Goal: Task Accomplishment & Management: Use online tool/utility

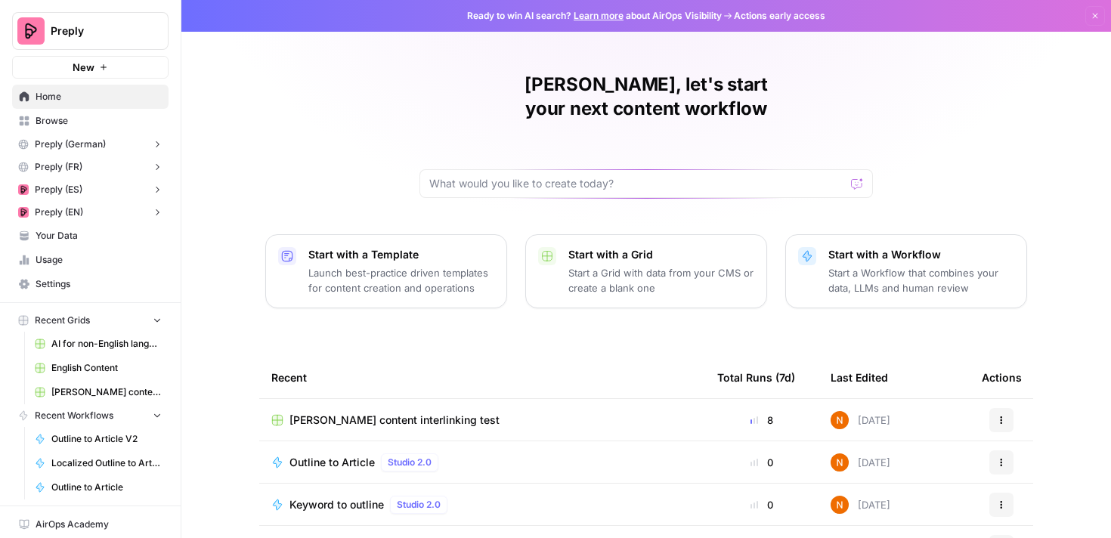
click at [93, 393] on span "[PERSON_NAME] content interlinking test" at bounding box center [106, 393] width 110 height 14
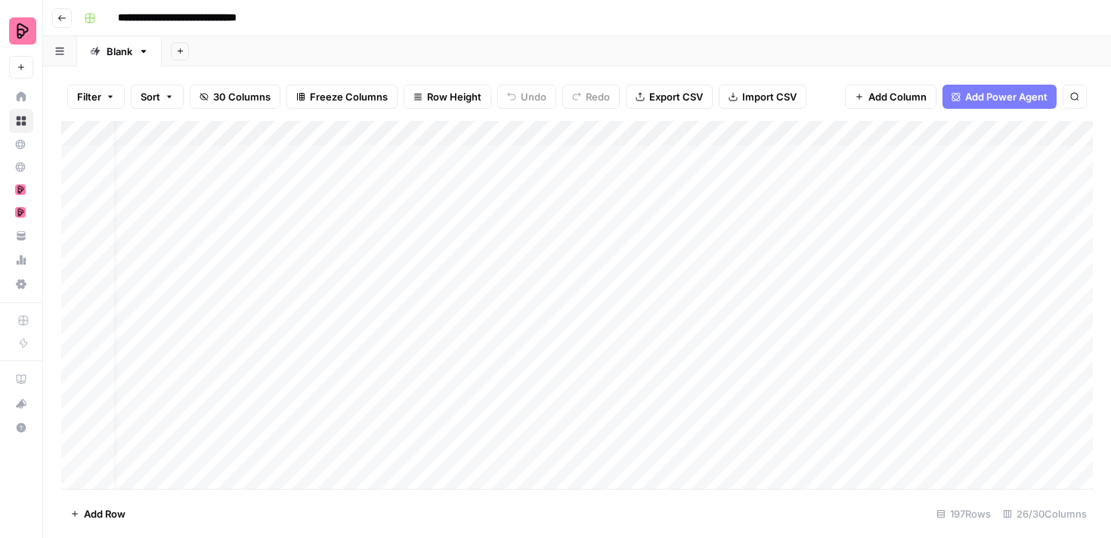
scroll to position [0, 172]
click at [730, 132] on div "Add Column" at bounding box center [577, 305] width 1032 height 368
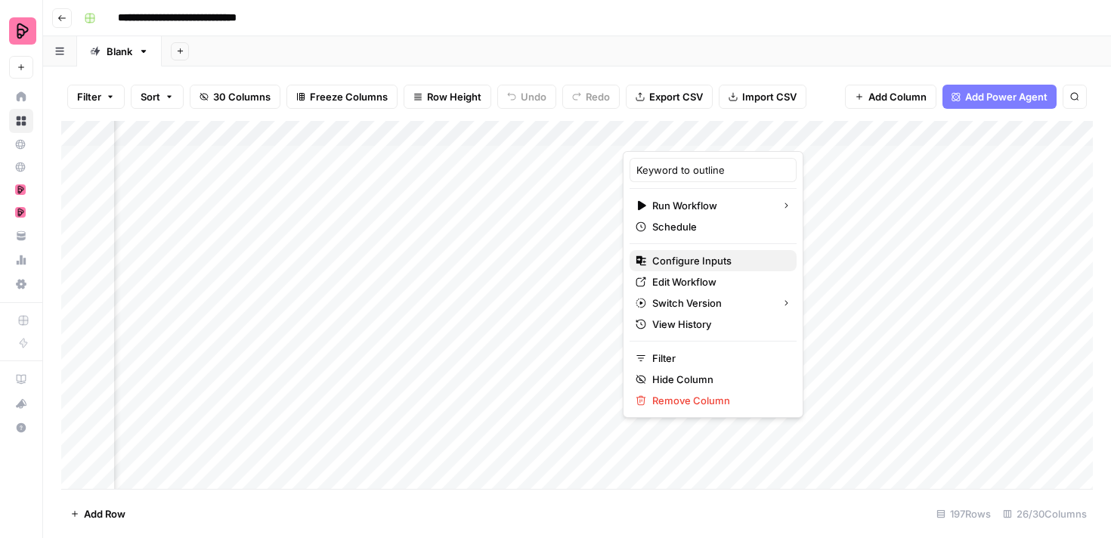
click at [705, 263] on span "Configure Inputs" at bounding box center [718, 260] width 132 height 15
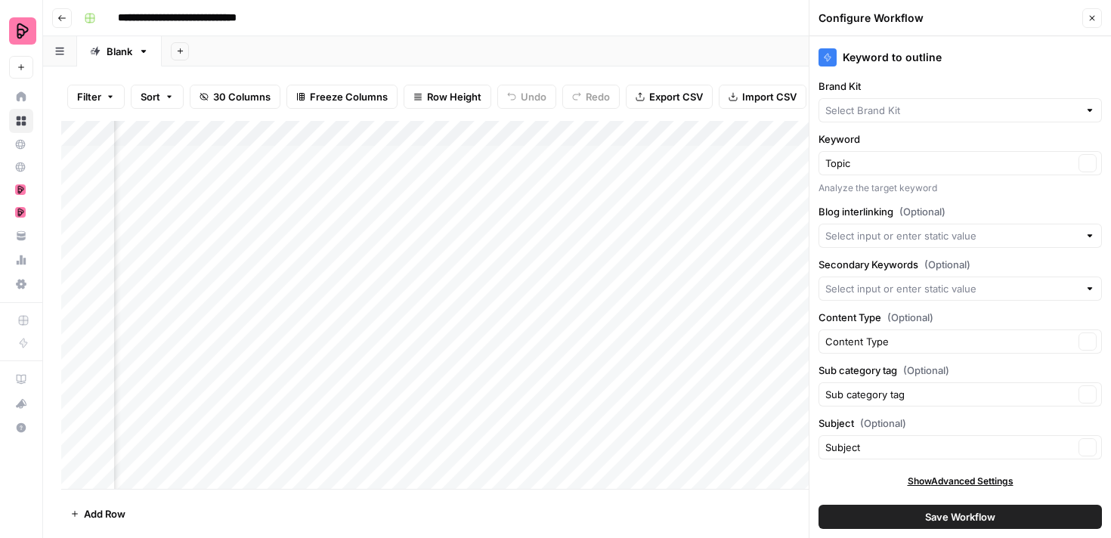
type input "Preply (EN)"
type input "Blog interlinking"
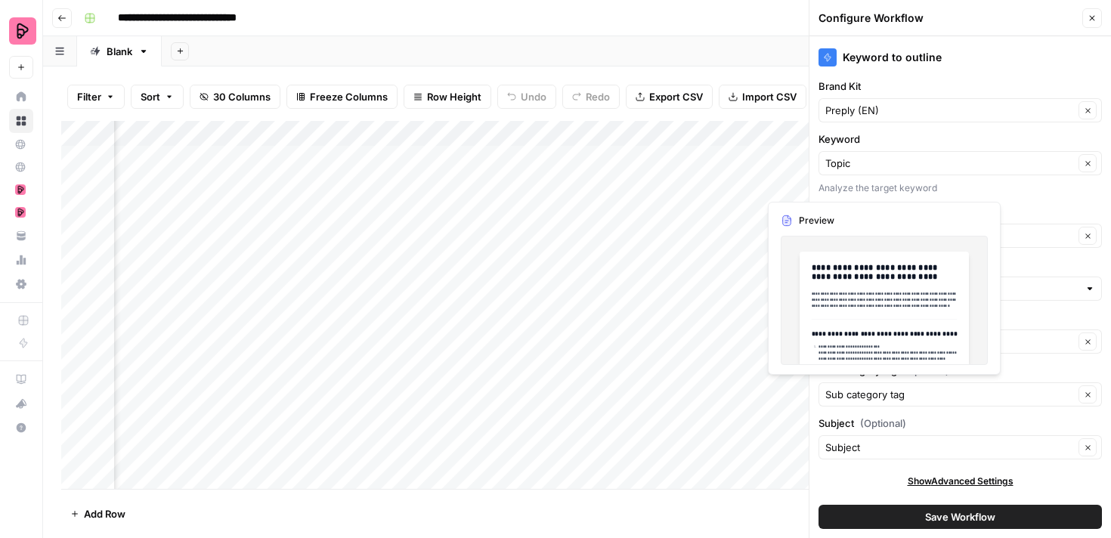
click at [1064, 191] on div "Analyze the target keyword" at bounding box center [961, 188] width 284 height 14
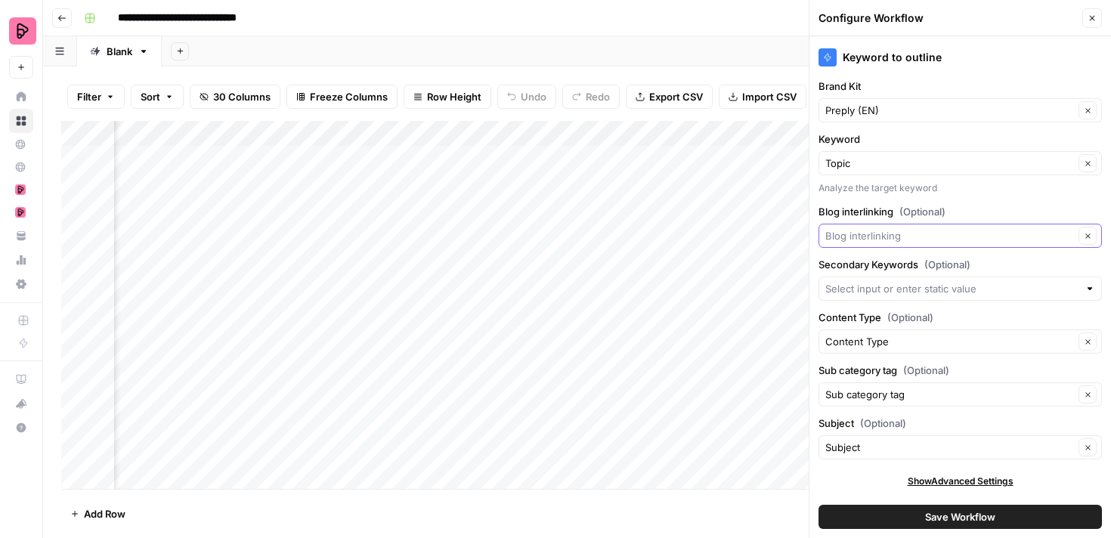
click at [954, 233] on input "Blog interlinking (Optional)" at bounding box center [950, 235] width 249 height 15
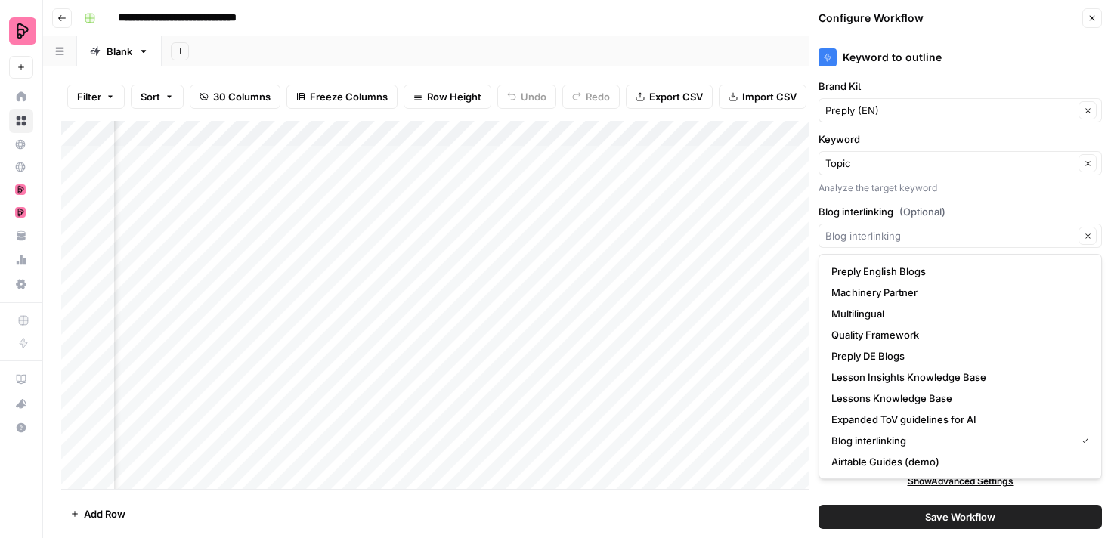
type input "Blog interlinking"
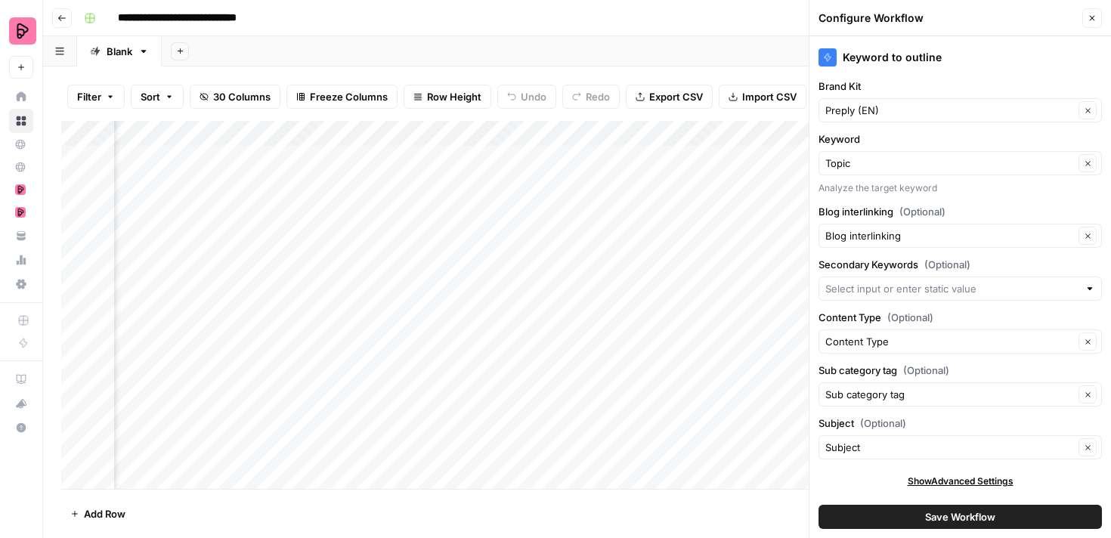
click at [982, 209] on label "Blog interlinking (Optional)" at bounding box center [961, 211] width 284 height 15
click at [982, 228] on input "Blog interlinking" at bounding box center [950, 235] width 249 height 15
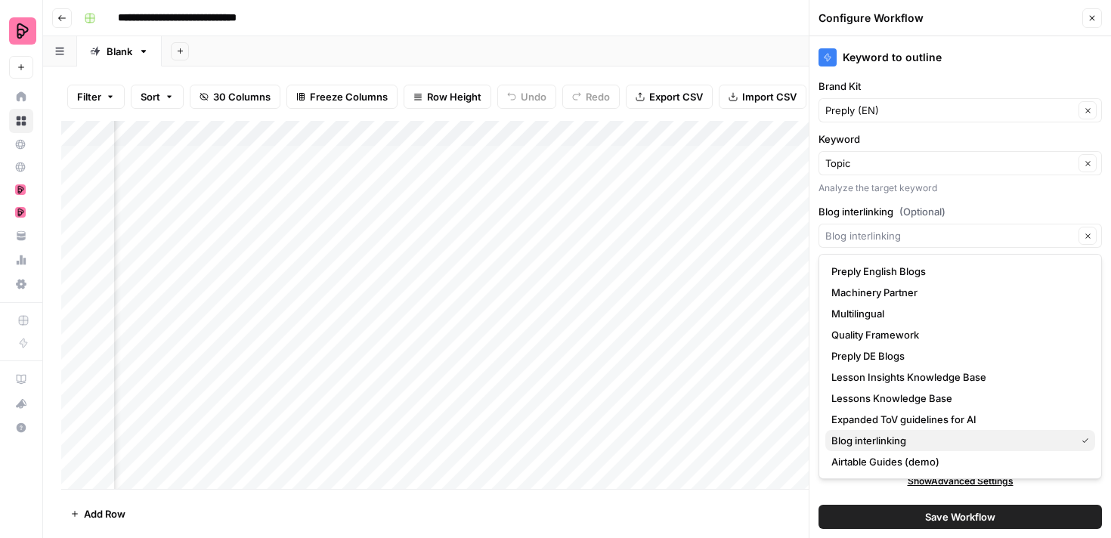
click at [909, 444] on span "Blog interlinking" at bounding box center [951, 440] width 238 height 15
type input "Blog interlinking"
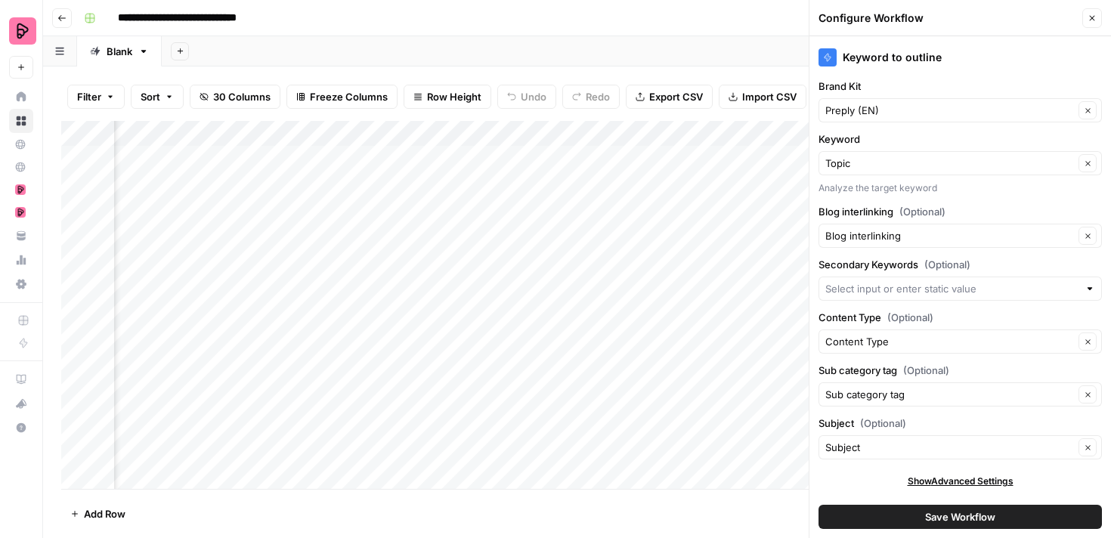
click at [639, 24] on div "**********" at bounding box center [587, 18] width 1018 height 24
click at [1101, 20] on button "Close" at bounding box center [1093, 18] width 20 height 20
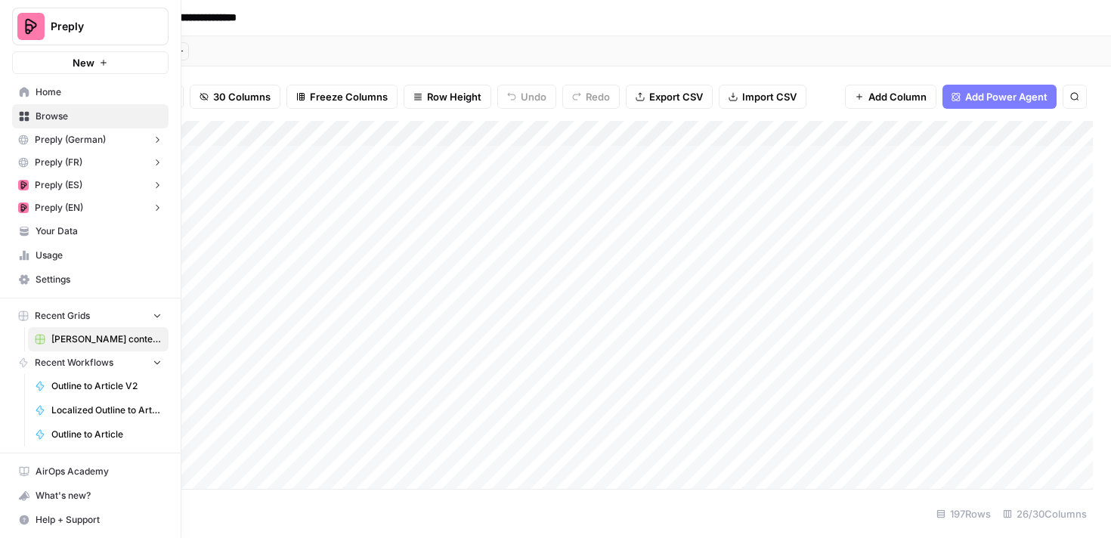
scroll to position [0, 0]
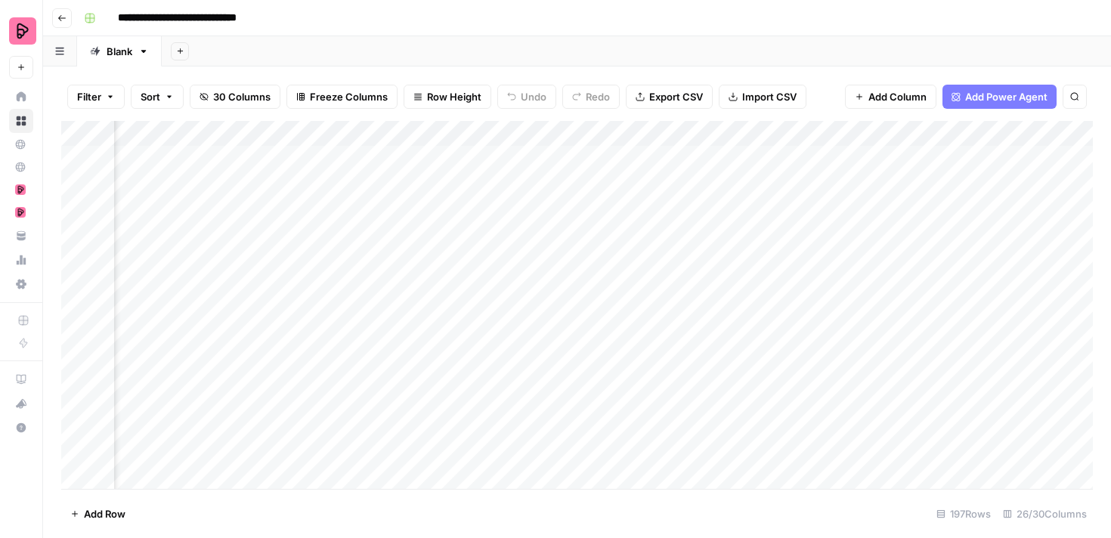
click at [724, 136] on div "Add Column" at bounding box center [577, 305] width 1032 height 368
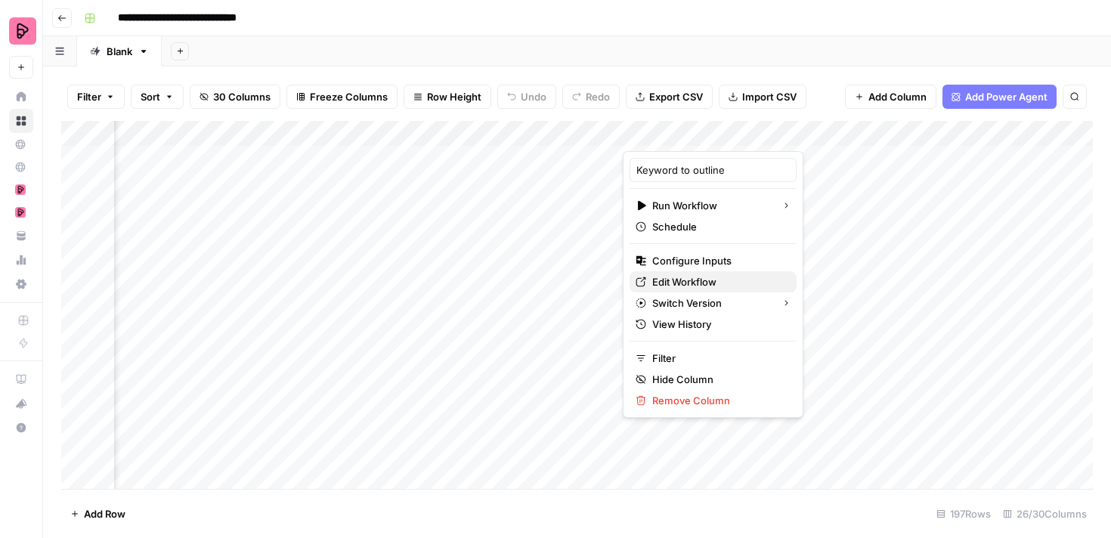
click at [680, 281] on span "Edit Workflow" at bounding box center [718, 281] width 132 height 15
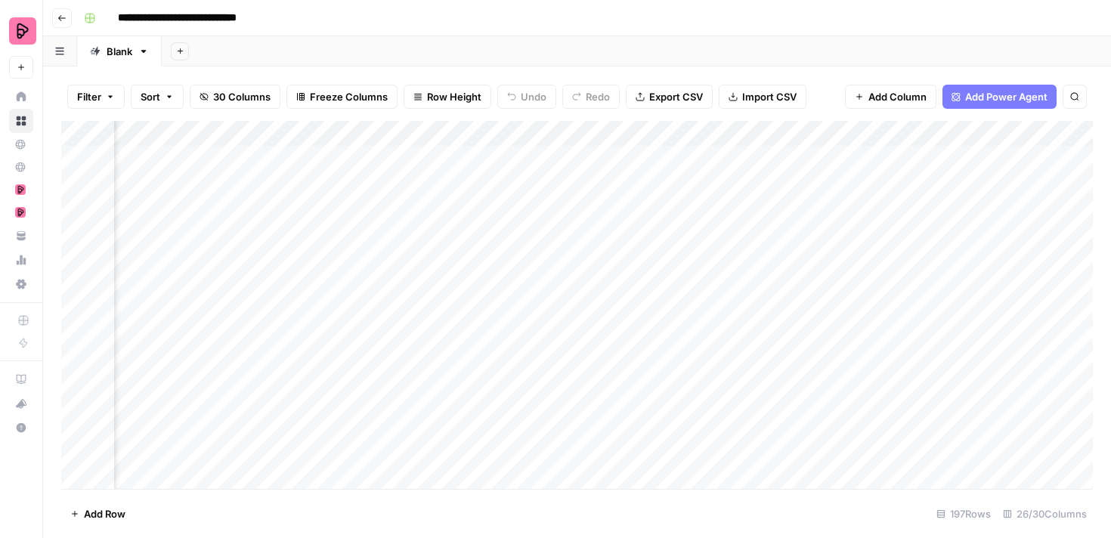
click at [863, 158] on div "Add Column" at bounding box center [577, 305] width 1032 height 368
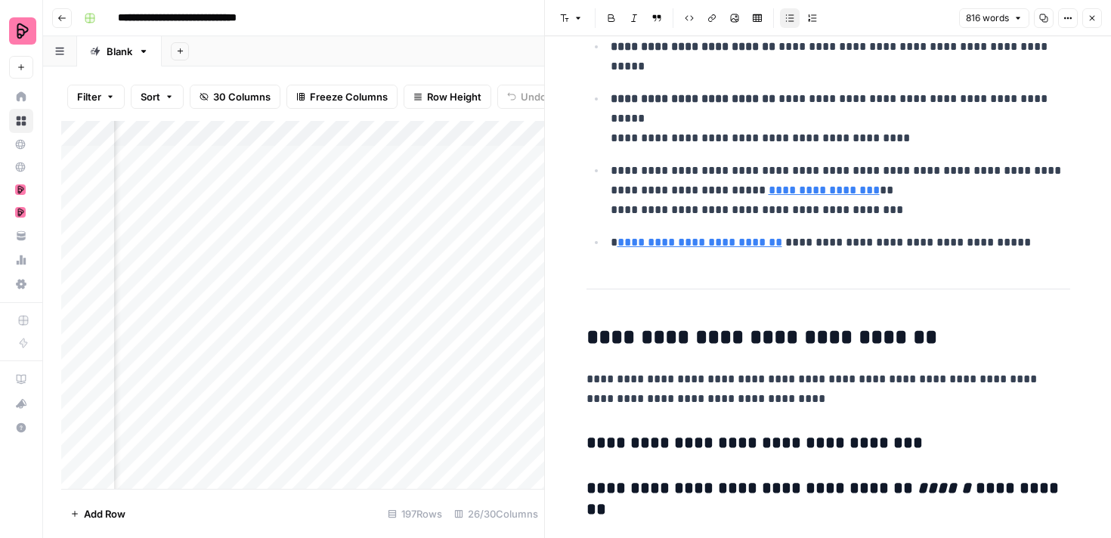
scroll to position [2326, 0]
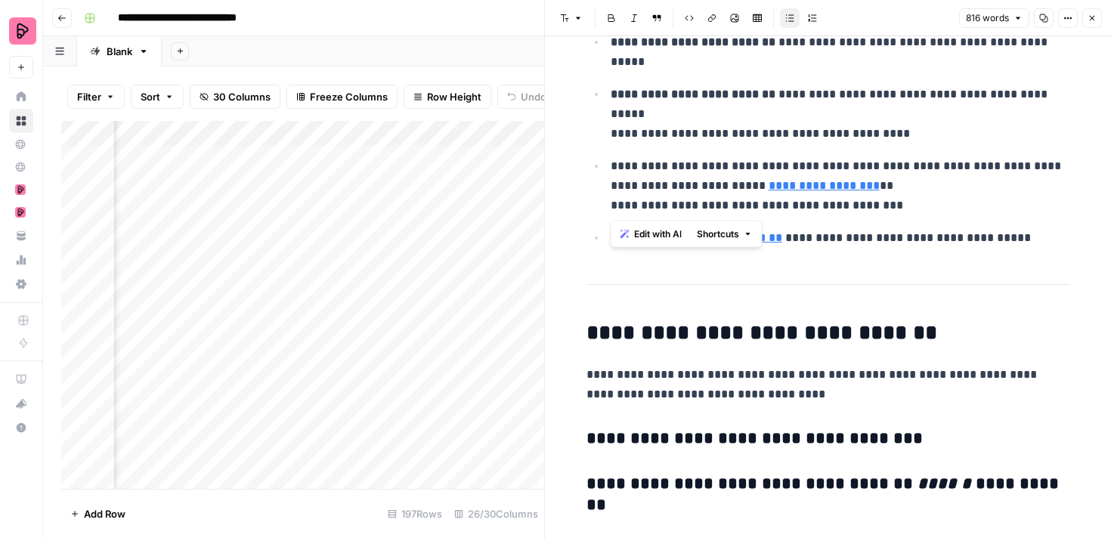
drag, startPoint x: 611, startPoint y: 163, endPoint x: 913, endPoint y: 201, distance: 304.9
click at [913, 201] on p "**********" at bounding box center [841, 186] width 460 height 59
click at [919, 207] on p "**********" at bounding box center [841, 186] width 460 height 59
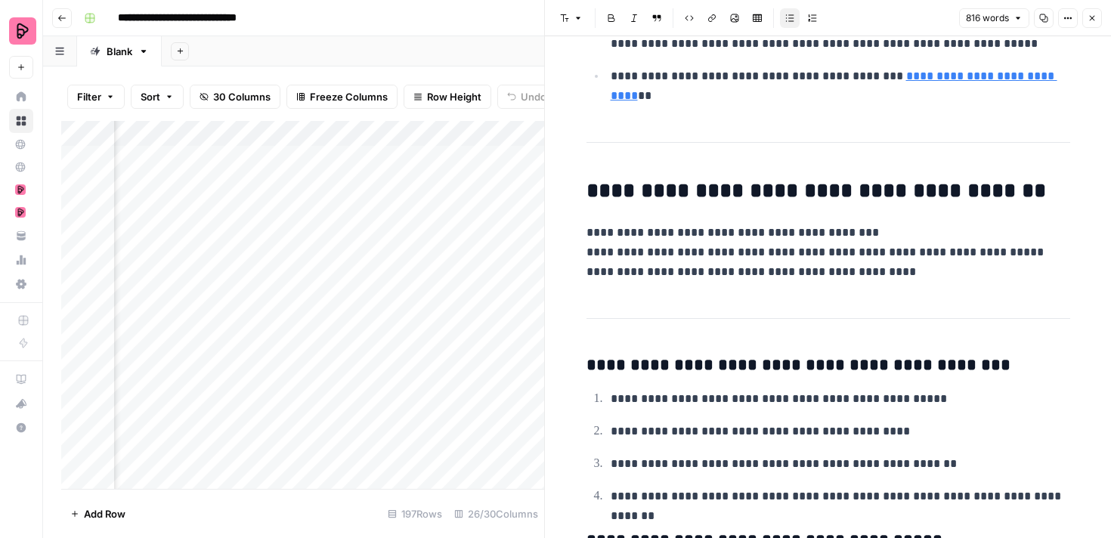
scroll to position [2894, 0]
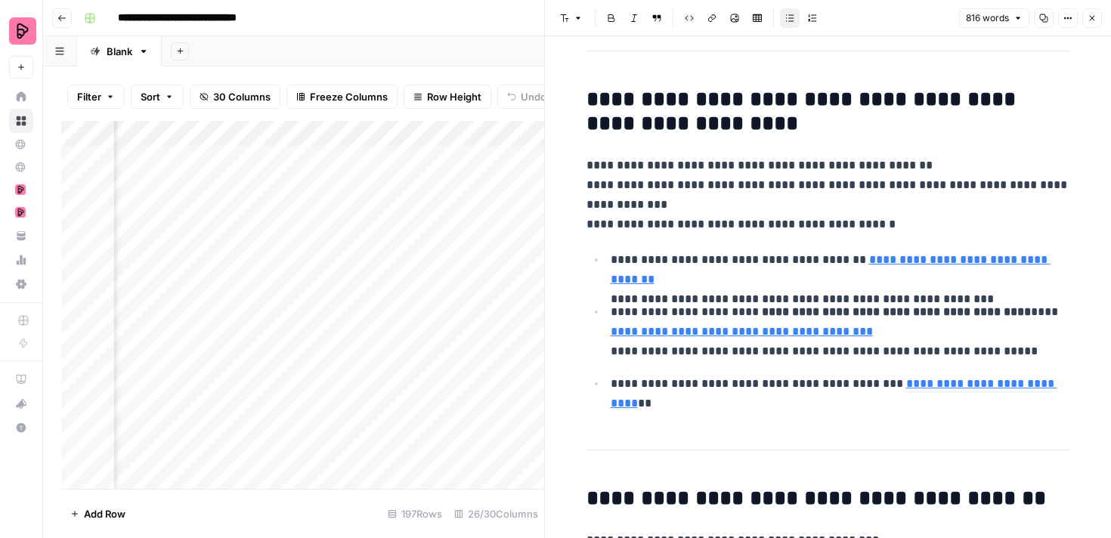
click at [1099, 18] on button "Close" at bounding box center [1093, 18] width 20 height 20
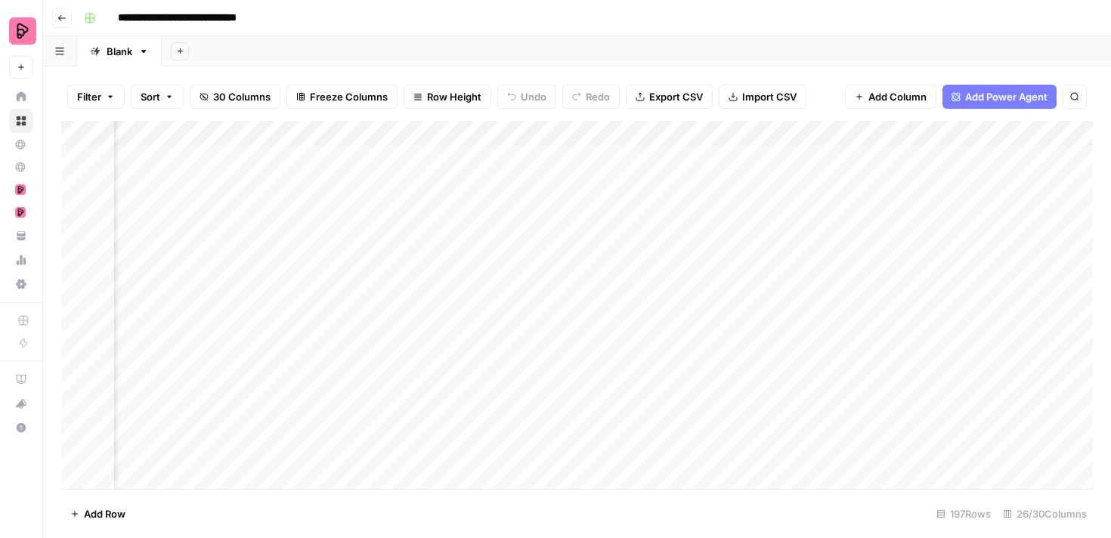
scroll to position [0, 647]
click at [661, 132] on div "Add Column" at bounding box center [577, 305] width 1032 height 368
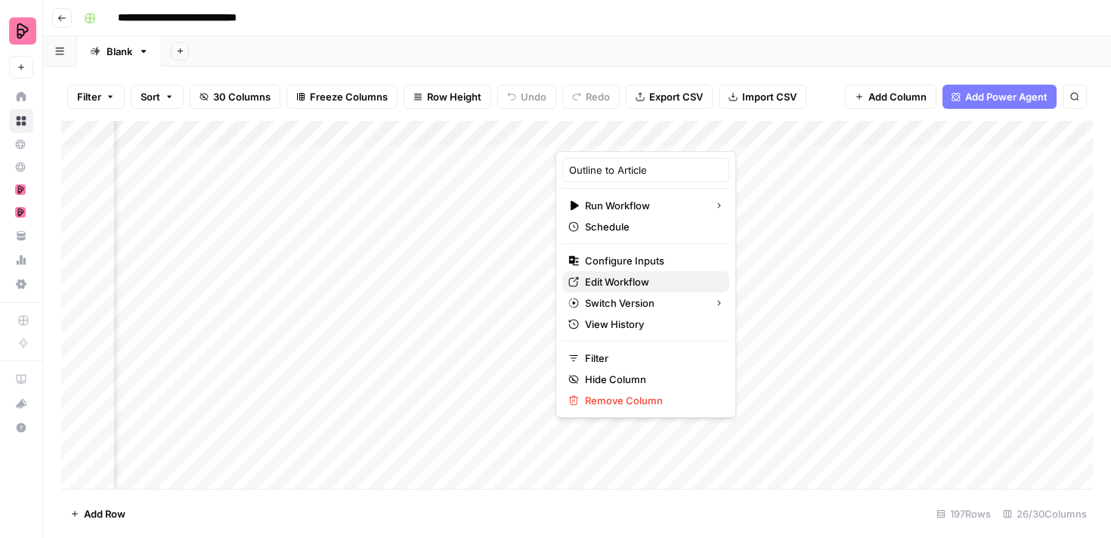
click at [628, 282] on span "Edit Workflow" at bounding box center [651, 281] width 132 height 15
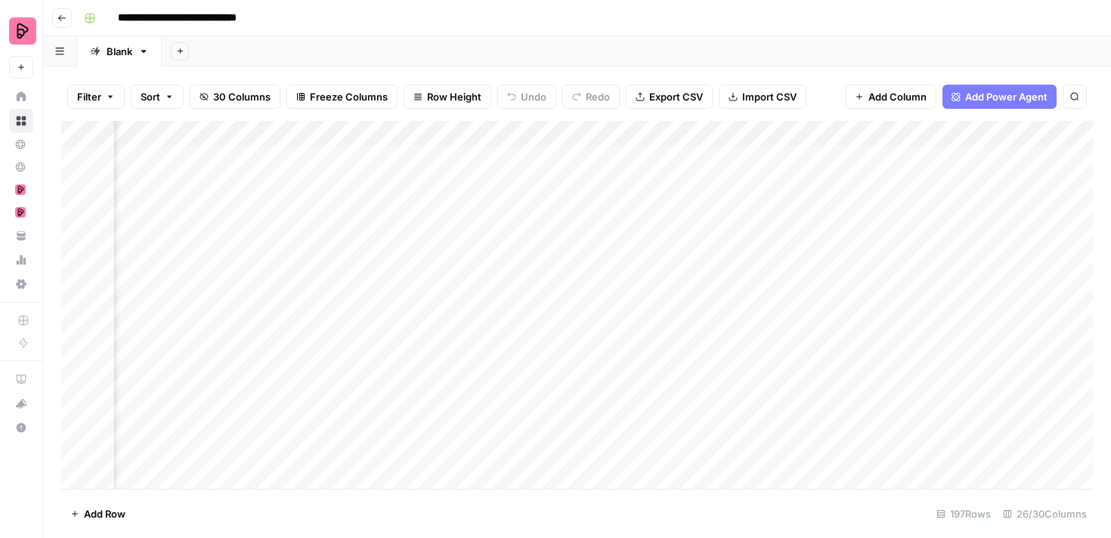
scroll to position [0, 1070]
click at [915, 156] on div "Add Column" at bounding box center [577, 305] width 1032 height 368
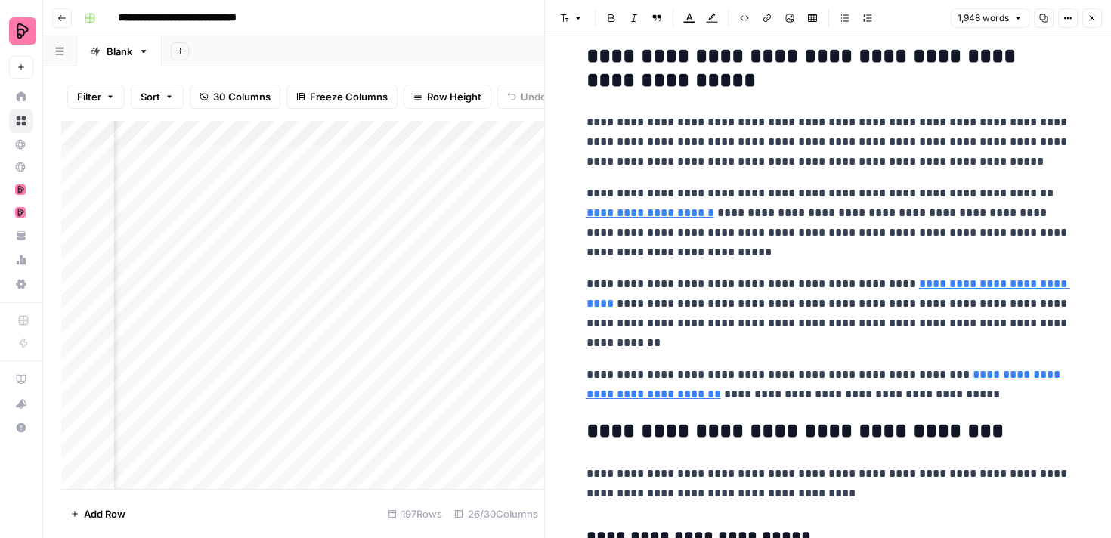
scroll to position [5906, 0]
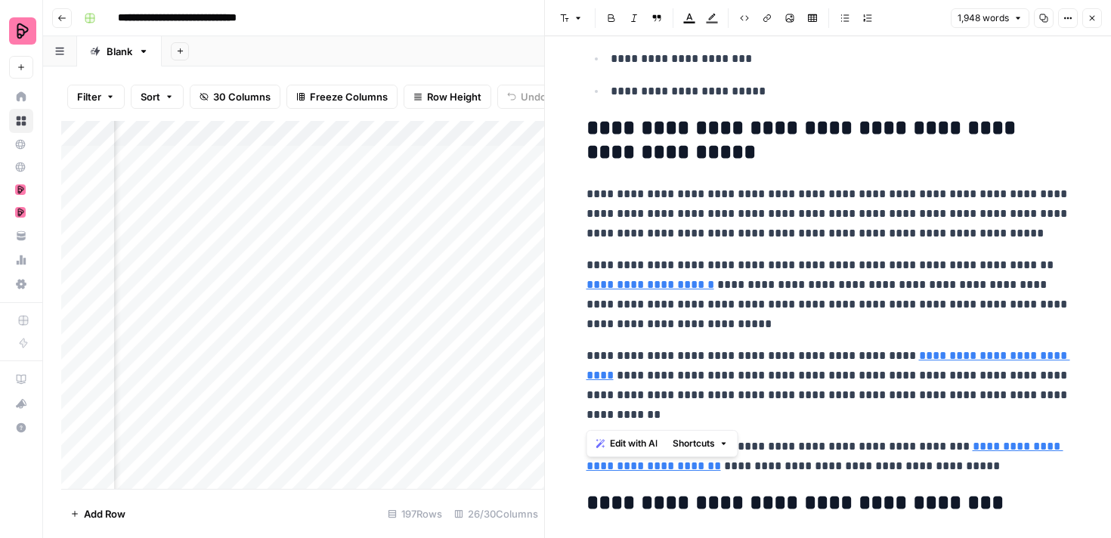
drag, startPoint x: 581, startPoint y: 355, endPoint x: 683, endPoint y: 412, distance: 116.8
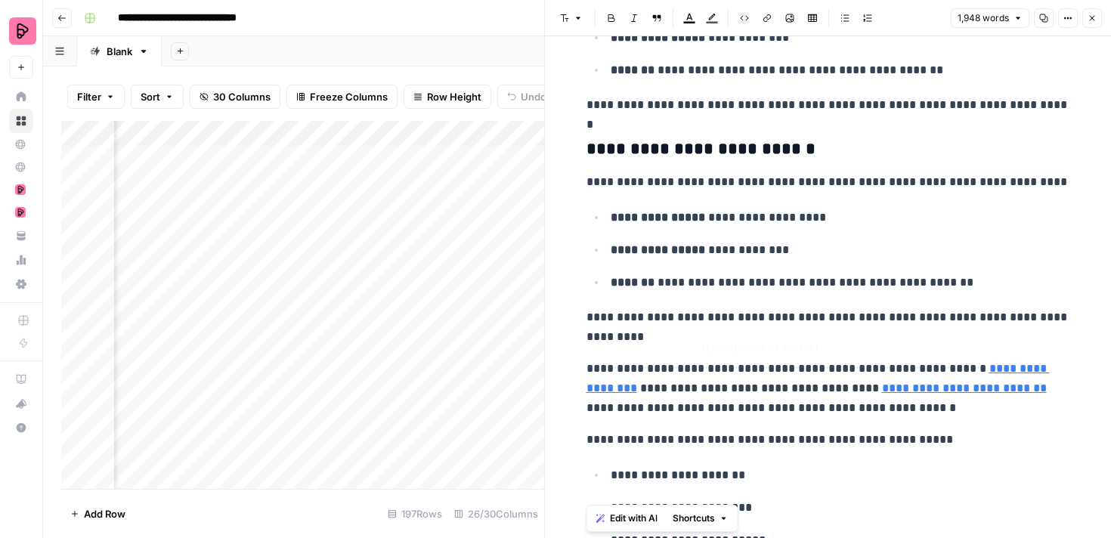
scroll to position [5479, 0]
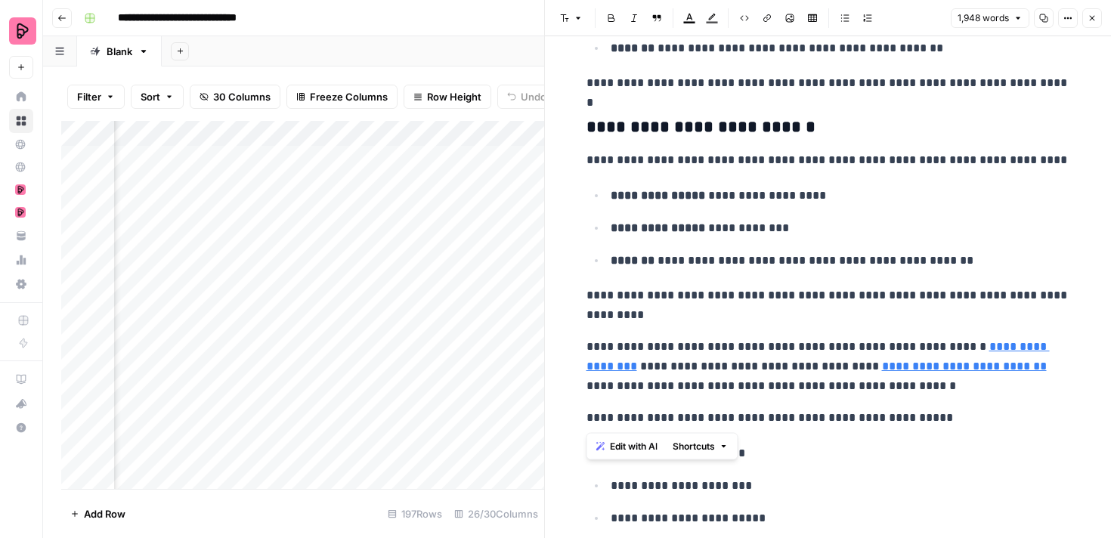
drag, startPoint x: 584, startPoint y: 343, endPoint x: 873, endPoint y: 406, distance: 296.3
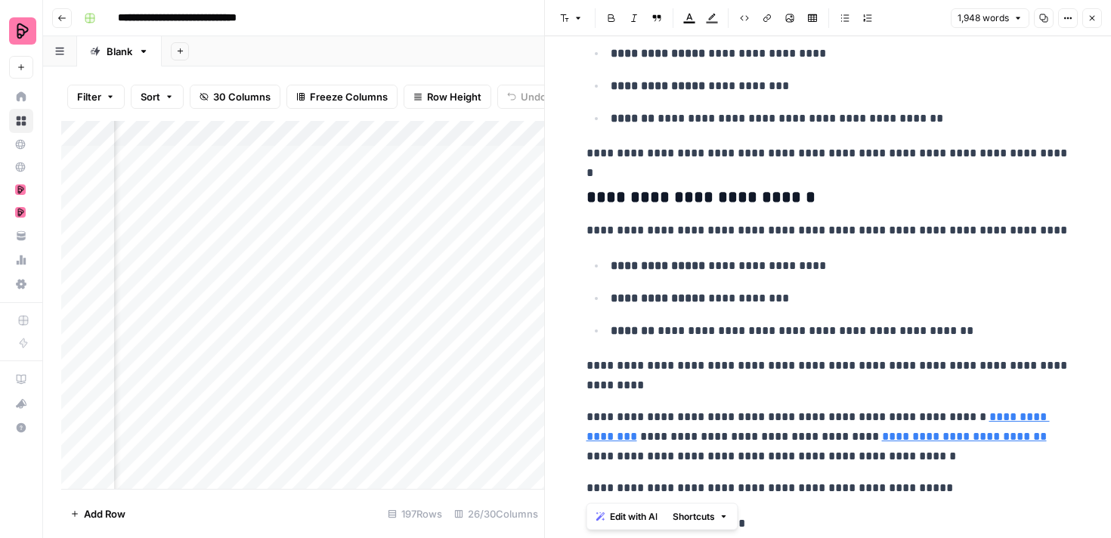
scroll to position [0, 755]
click at [276, 157] on div "Add Column" at bounding box center [302, 305] width 483 height 368
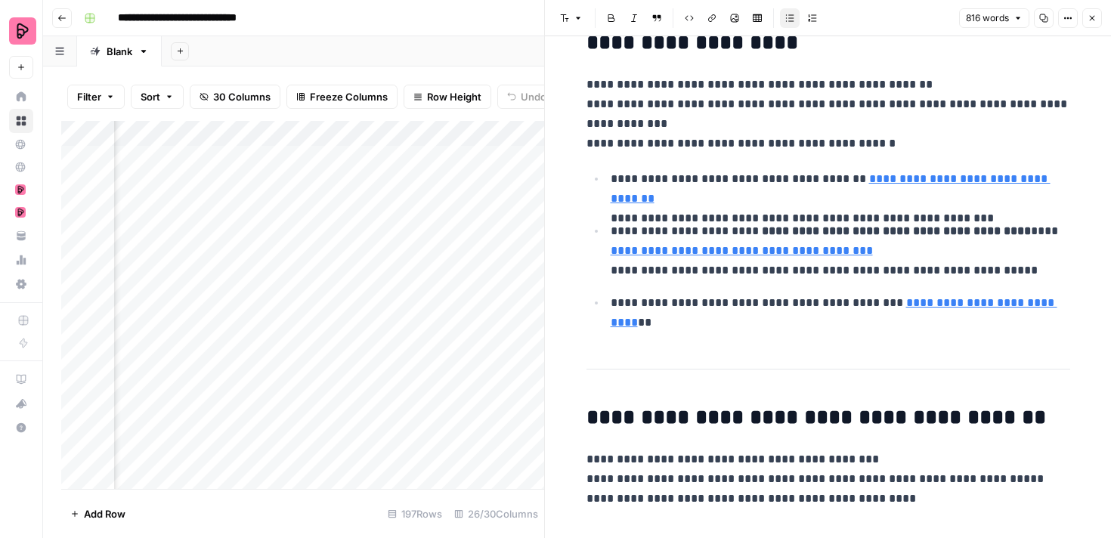
scroll to position [2979, 0]
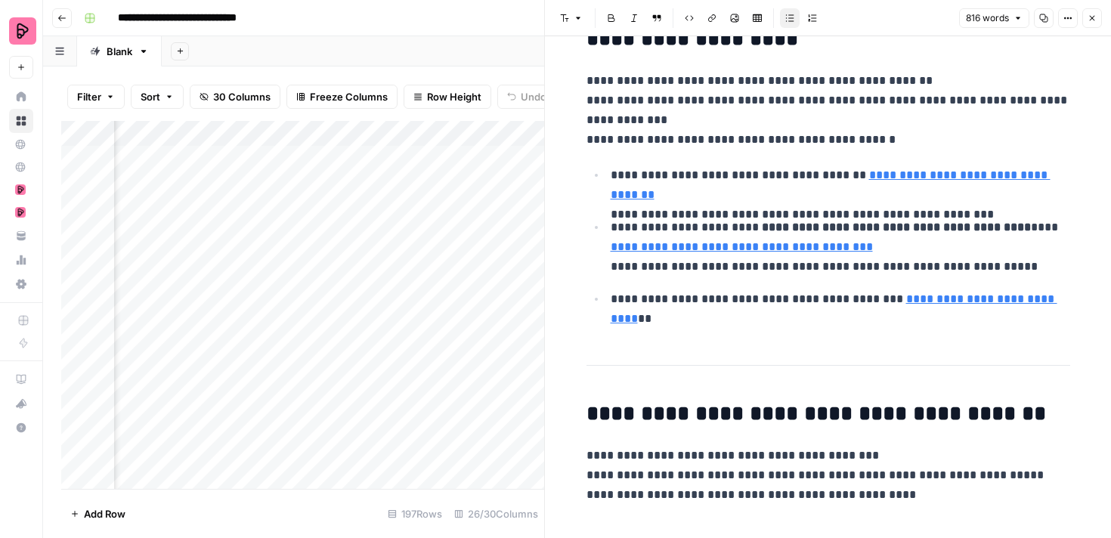
click at [1095, 17] on icon "button" at bounding box center [1092, 18] width 9 height 9
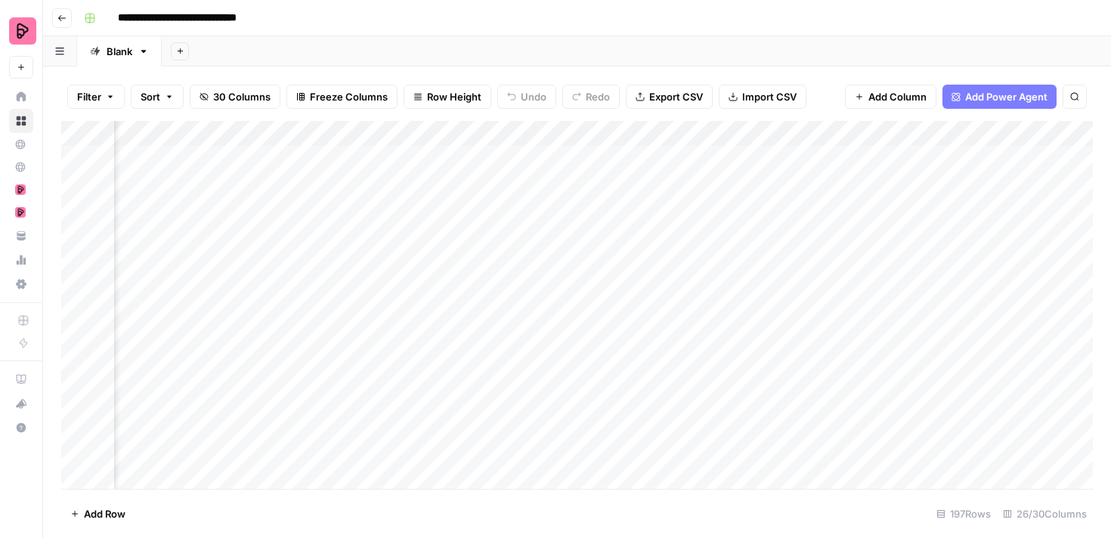
click at [277, 181] on div "Add Column" at bounding box center [577, 305] width 1032 height 368
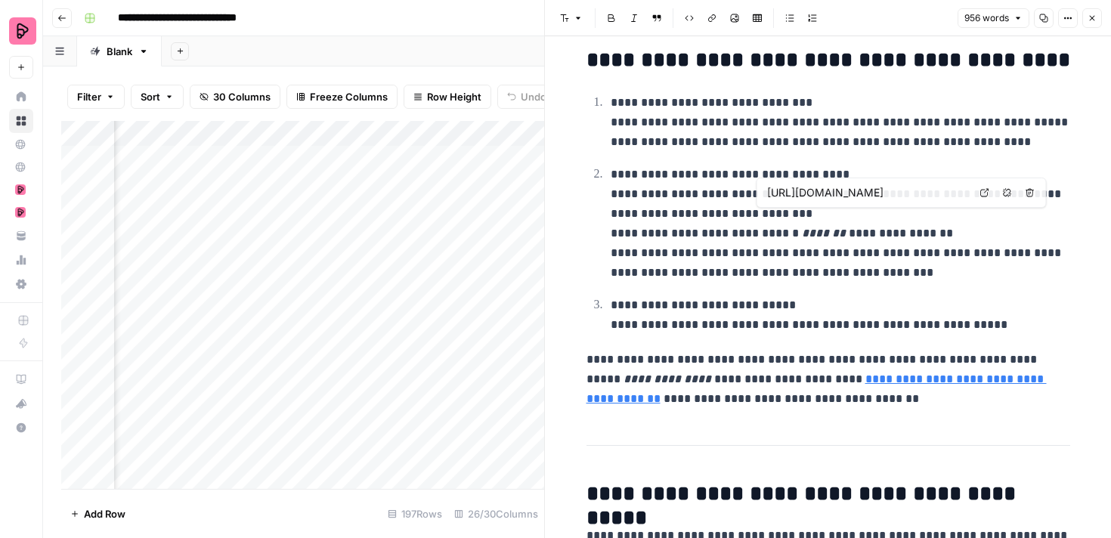
scroll to position [242, 0]
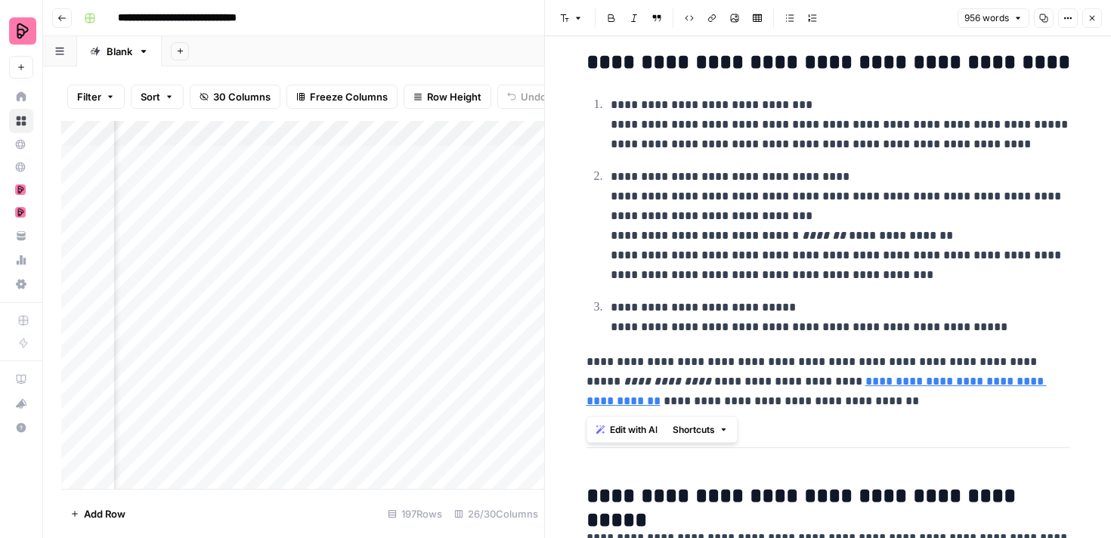
drag, startPoint x: 768, startPoint y: 401, endPoint x: 542, endPoint y: 344, distance: 233.3
click at [544, 344] on div "**********" at bounding box center [827, 269] width 567 height 538
click at [1095, 21] on icon "button" at bounding box center [1092, 18] width 9 height 9
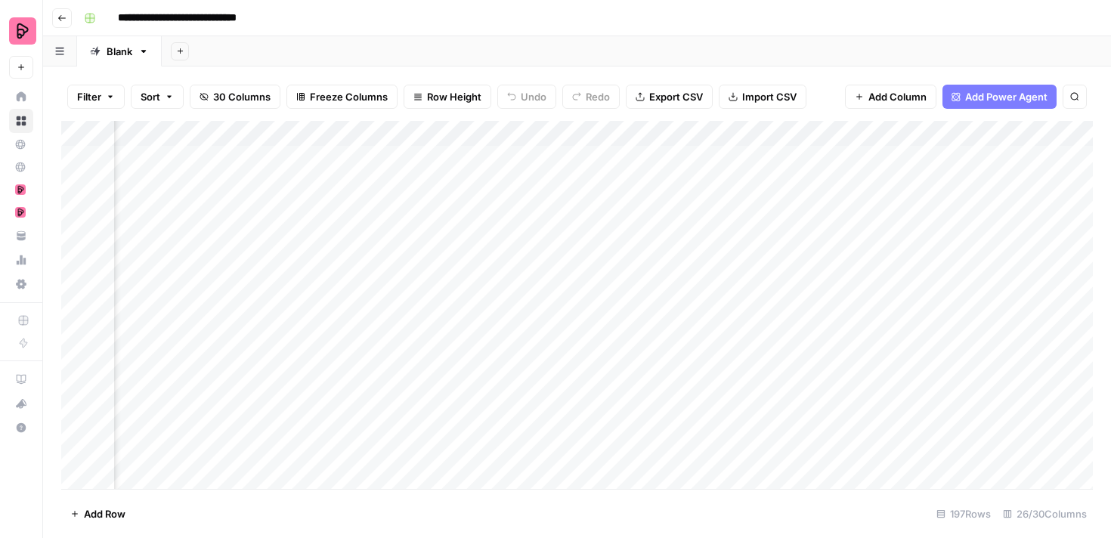
scroll to position [0, 969]
click at [1020, 182] on div "Add Column" at bounding box center [577, 305] width 1032 height 368
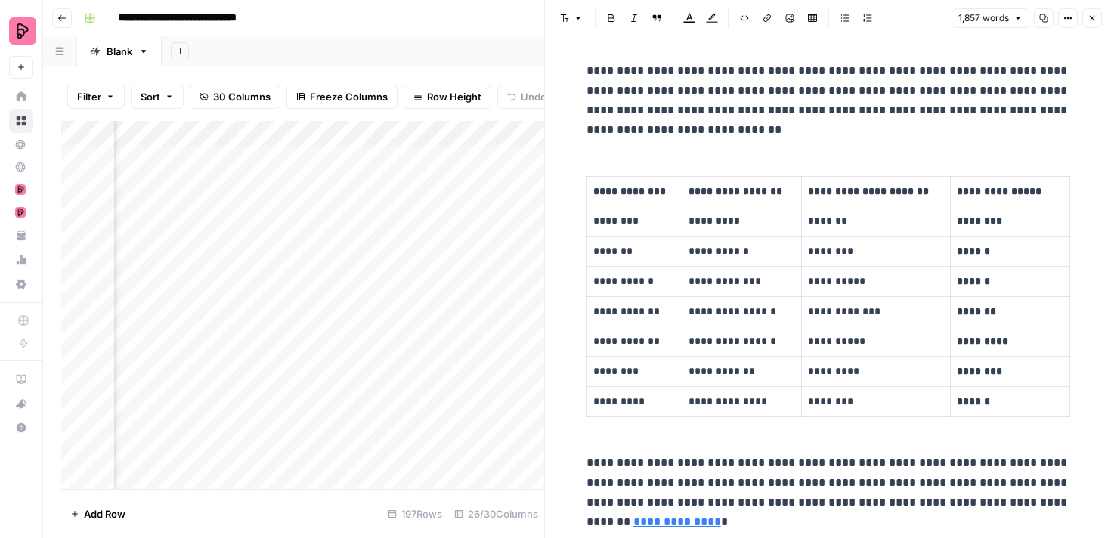
scroll to position [348, 0]
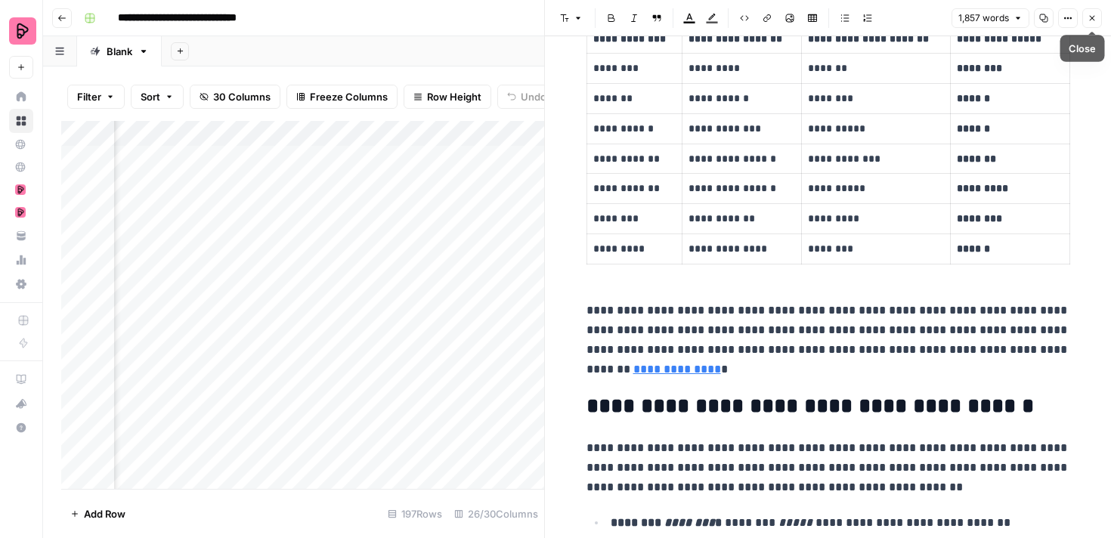
click at [1090, 22] on icon "button" at bounding box center [1092, 18] width 9 height 9
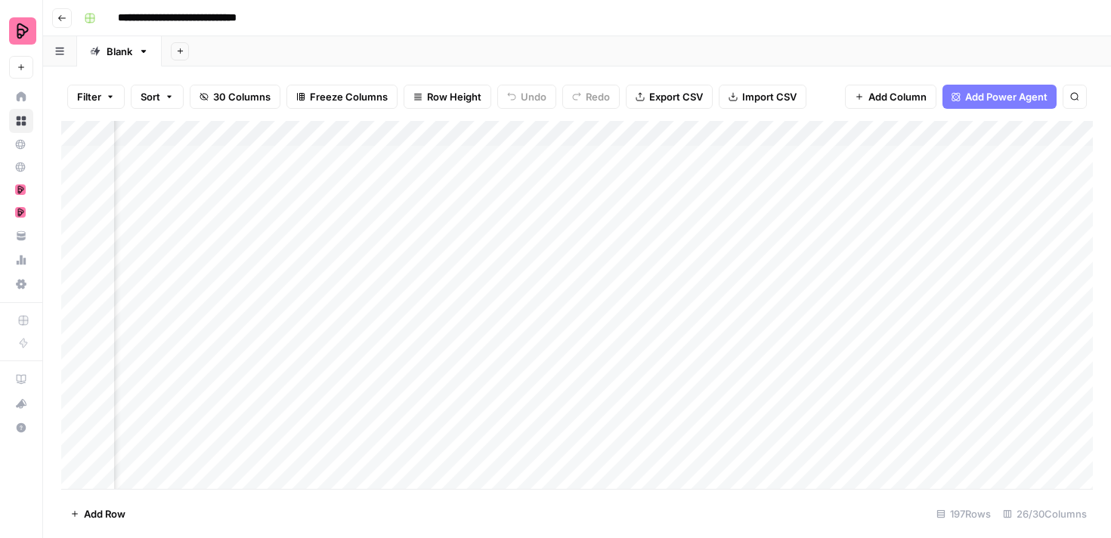
scroll to position [0, 352]
click at [683, 182] on div "Add Column" at bounding box center [577, 305] width 1032 height 368
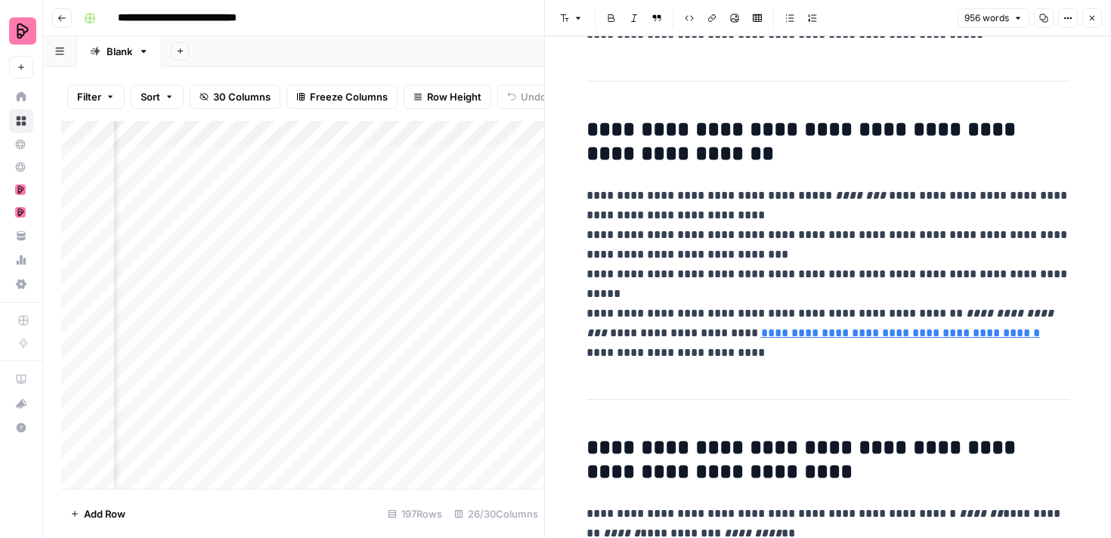
scroll to position [0, 1519]
click at [465, 183] on div "Add Column" at bounding box center [302, 305] width 483 height 368
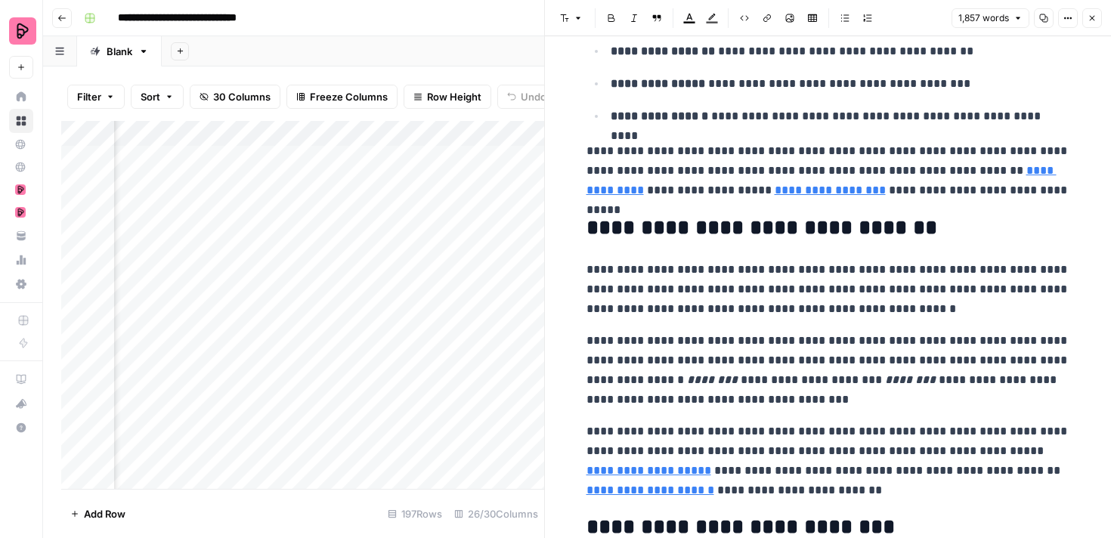
scroll to position [0, 724]
click at [310, 182] on div "Add Column" at bounding box center [302, 305] width 483 height 368
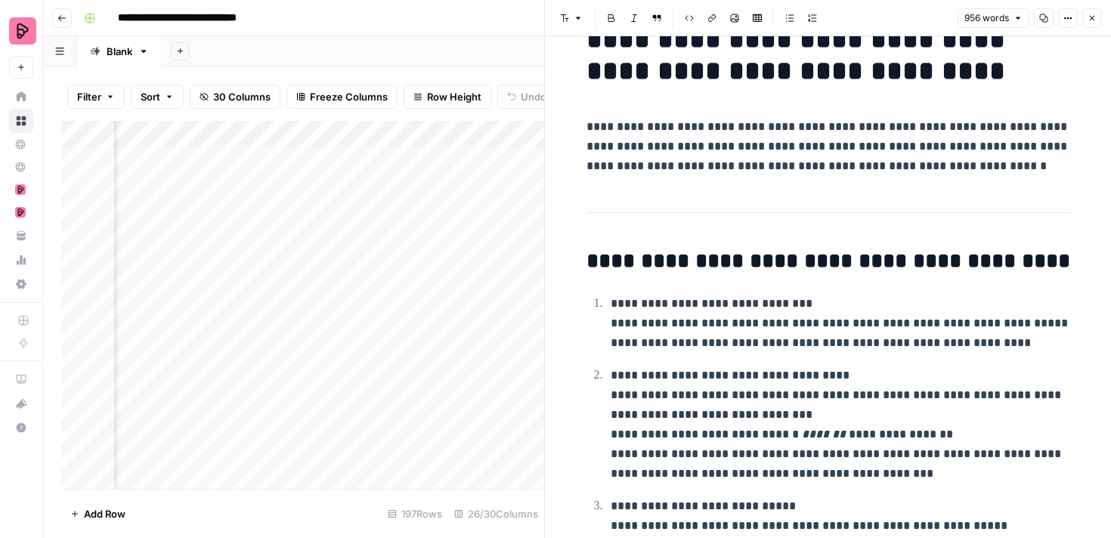
scroll to position [51, 0]
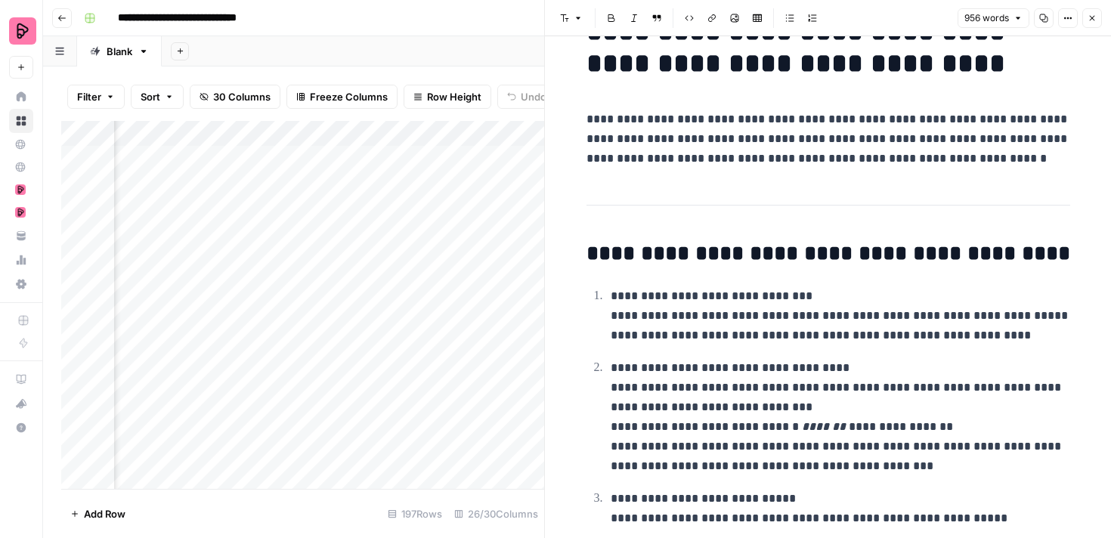
click at [1095, 21] on icon "button" at bounding box center [1092, 18] width 9 height 9
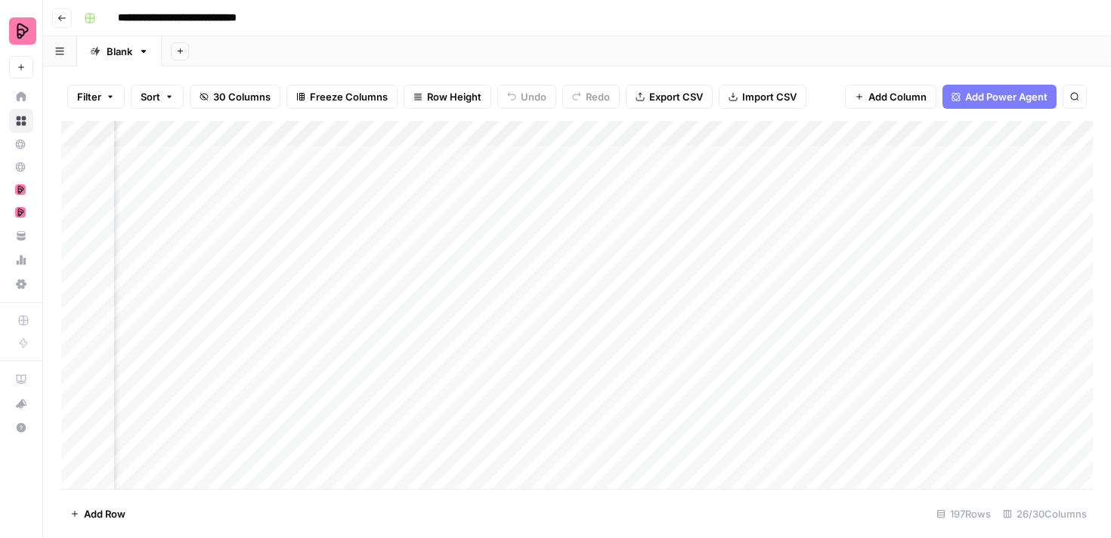
scroll to position [0, 1253]
click at [733, 209] on div "Add Column" at bounding box center [577, 305] width 1032 height 368
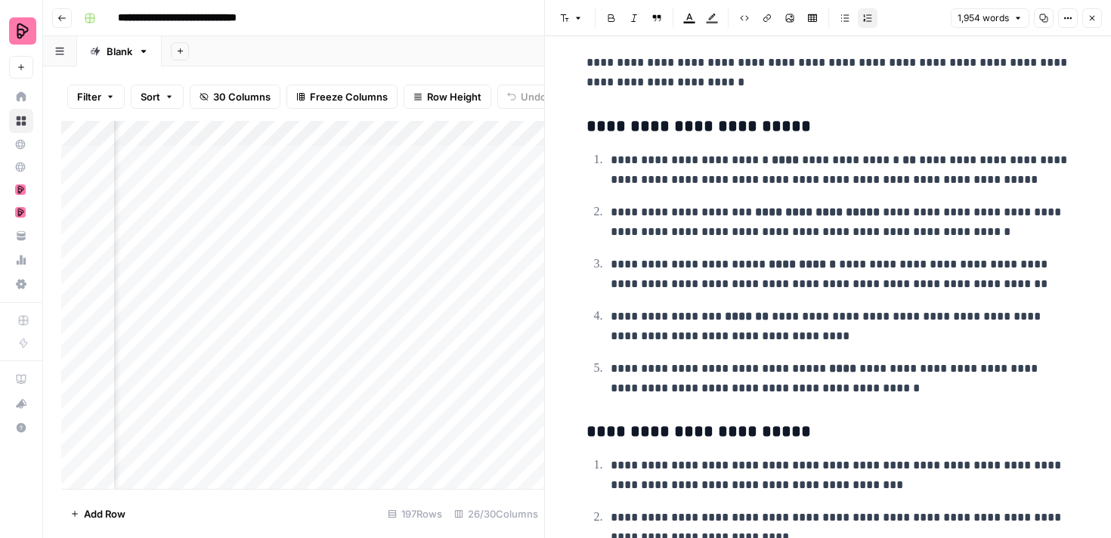
scroll to position [5297, 0]
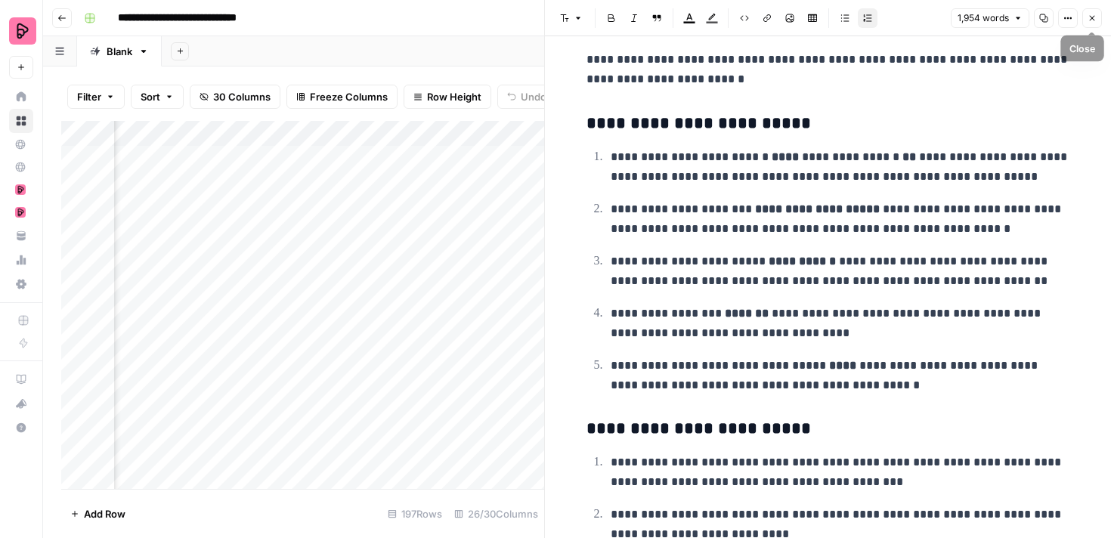
click at [1099, 15] on button "Close" at bounding box center [1093, 18] width 20 height 20
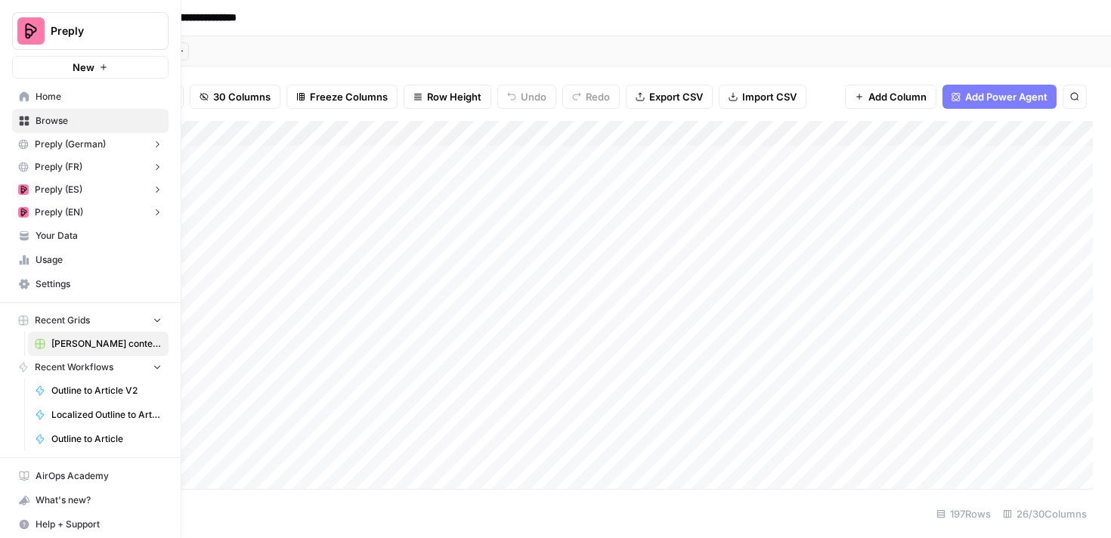
scroll to position [5, 0]
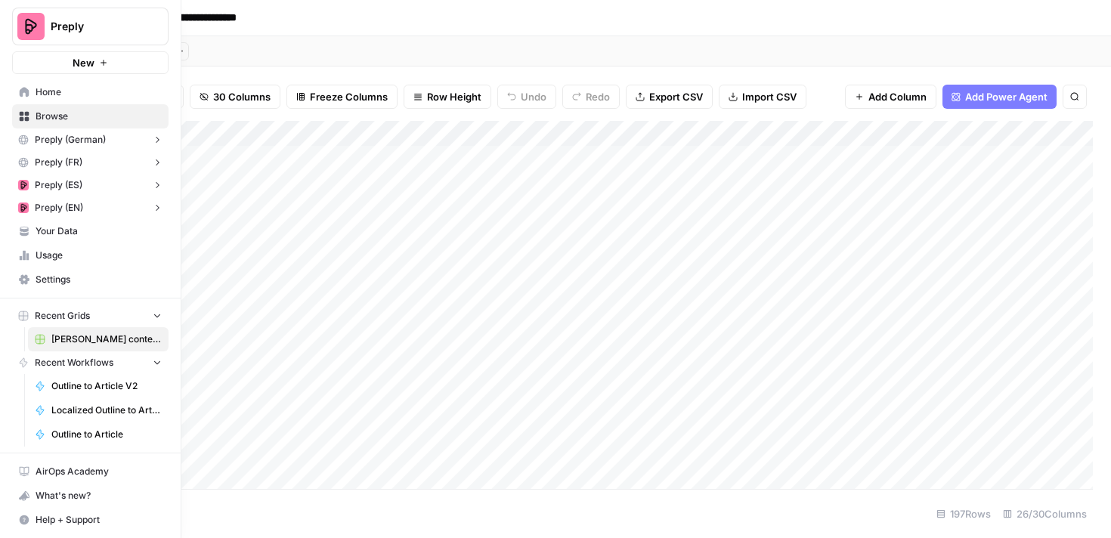
click at [53, 117] on span "Browse" at bounding box center [99, 117] width 126 height 14
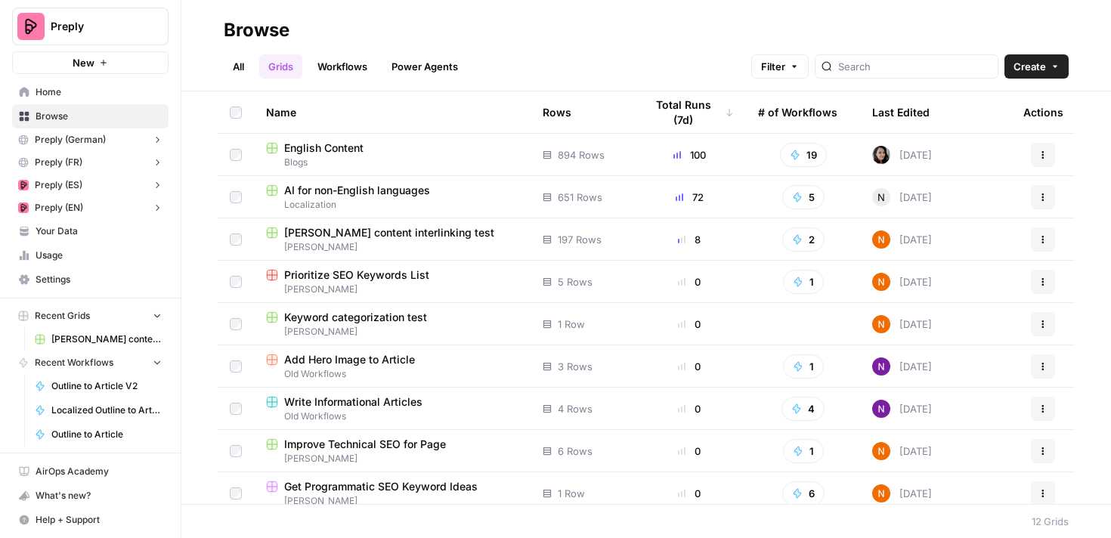
click at [894, 80] on header "Browse All Grids Workflows Power Agents Filter Create" at bounding box center [646, 45] width 930 height 91
click at [910, 67] on input "search" at bounding box center [914, 66] width 153 height 15
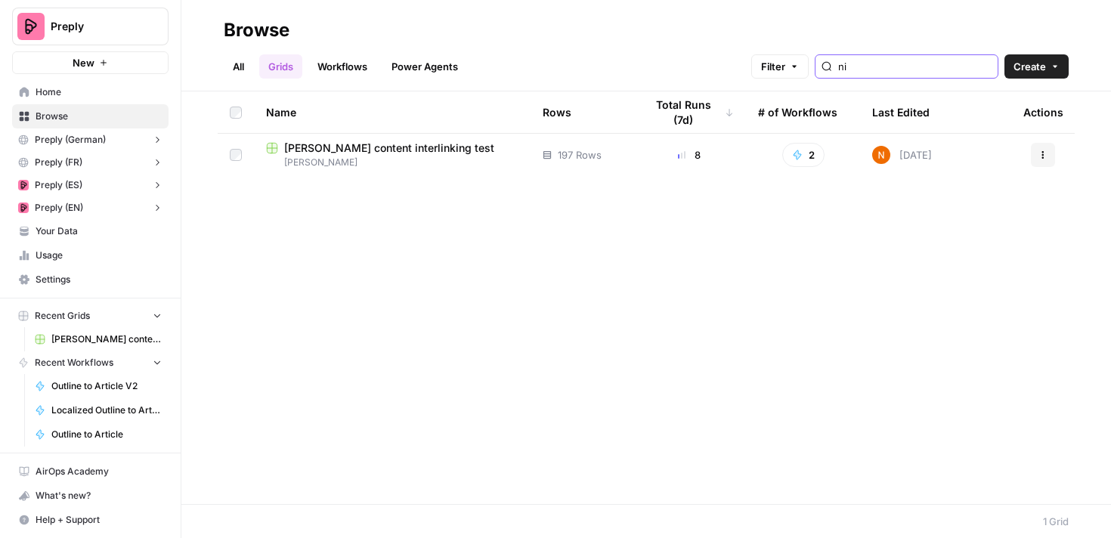
type input "n"
type input "interlinking"
click at [308, 191] on span "interlinking test 2" at bounding box center [328, 190] width 89 height 15
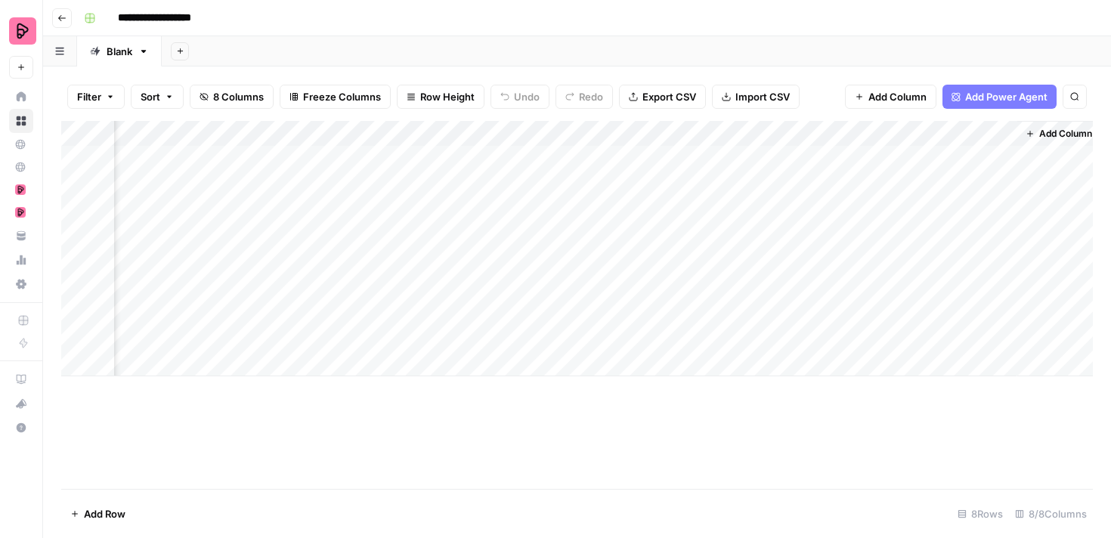
scroll to position [0, 194]
click at [855, 160] on div "Add Column" at bounding box center [577, 249] width 1032 height 256
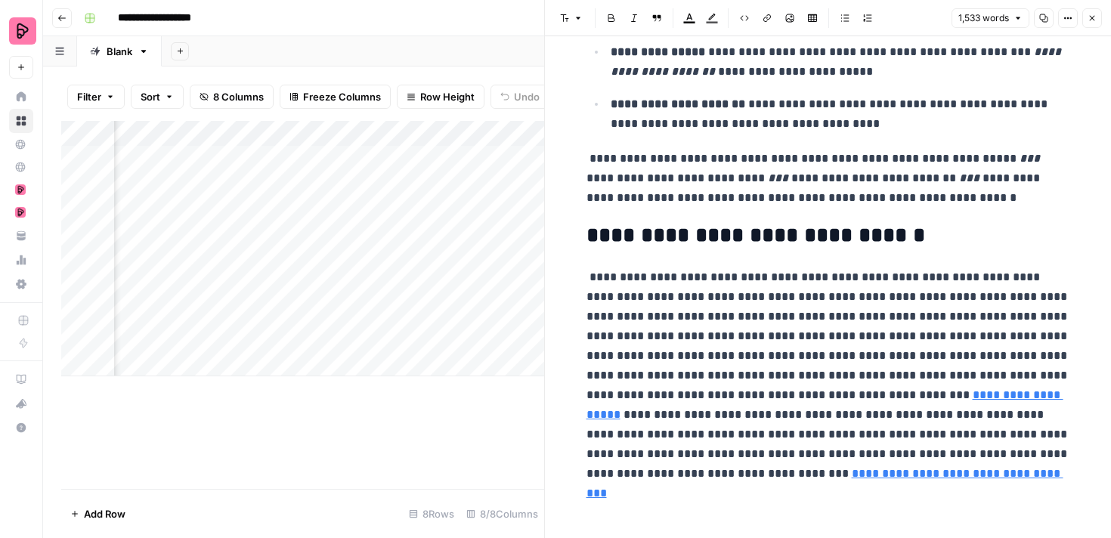
scroll to position [4170, 0]
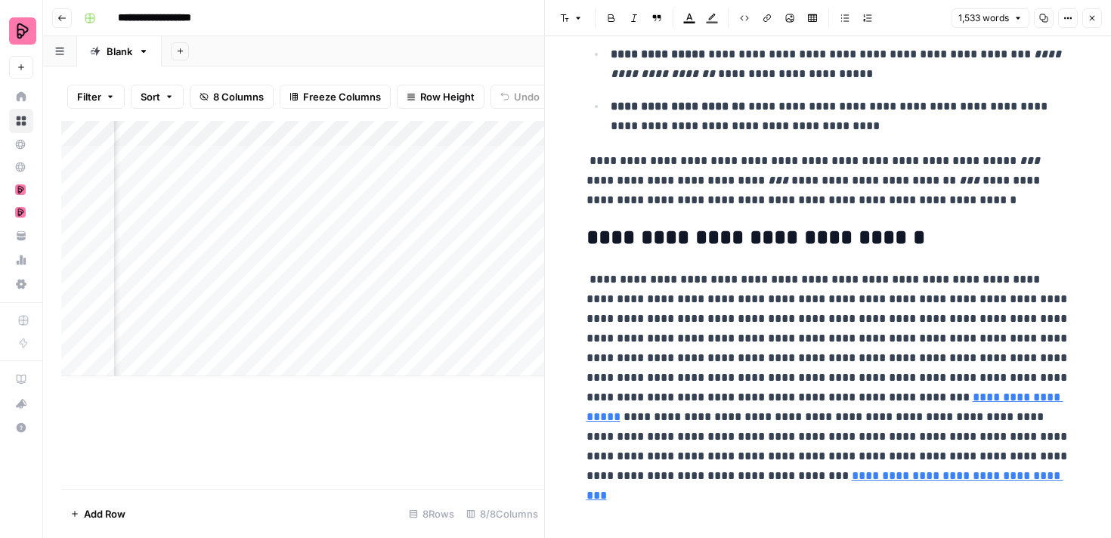
click at [491, 319] on div "Add Column" at bounding box center [302, 249] width 483 height 256
click at [1093, 13] on button "Close" at bounding box center [1093, 18] width 20 height 20
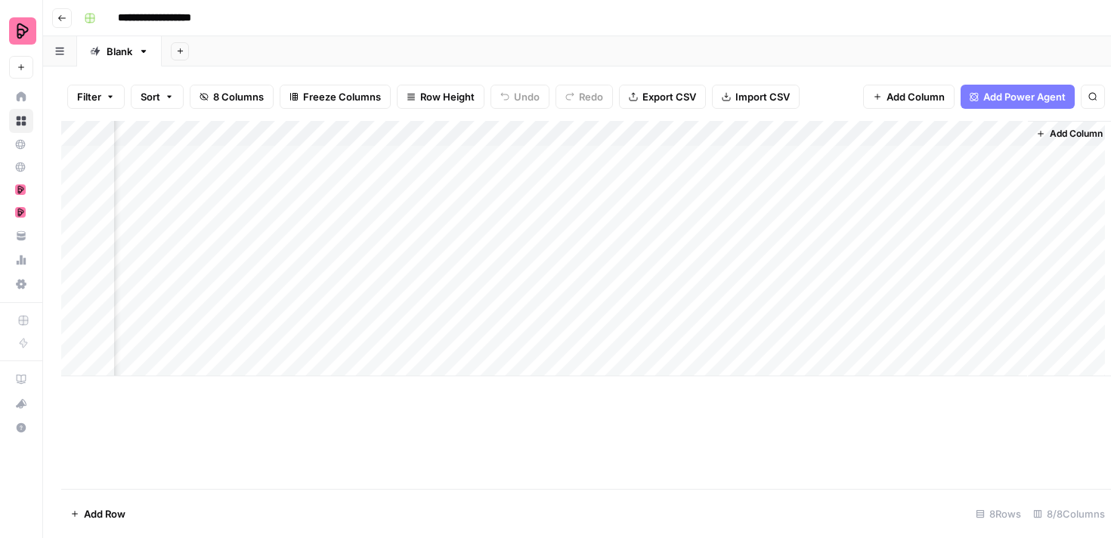
scroll to position [0, 176]
click at [877, 182] on div "Add Column" at bounding box center [577, 249] width 1032 height 256
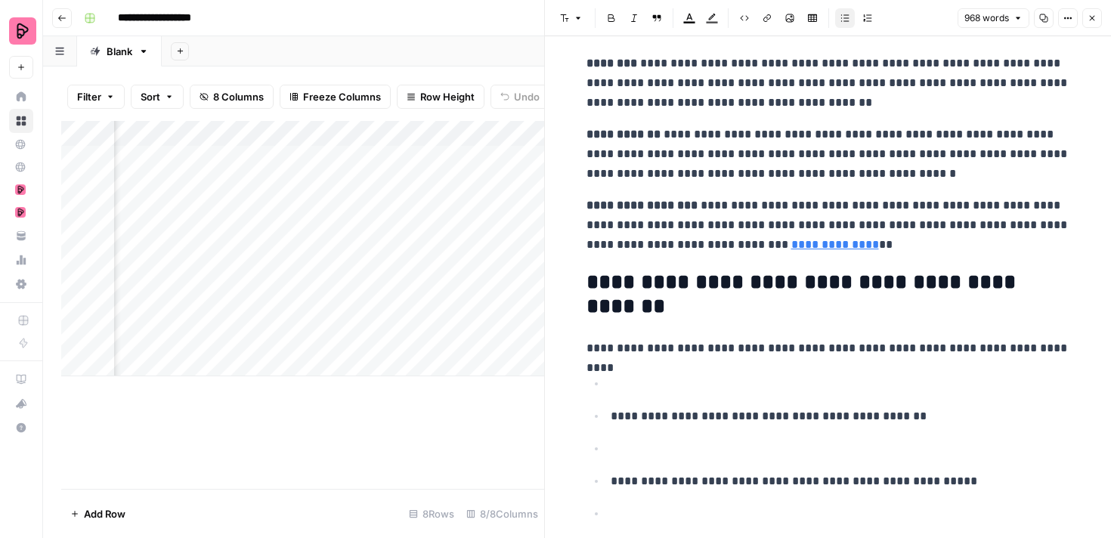
scroll to position [3290, 0]
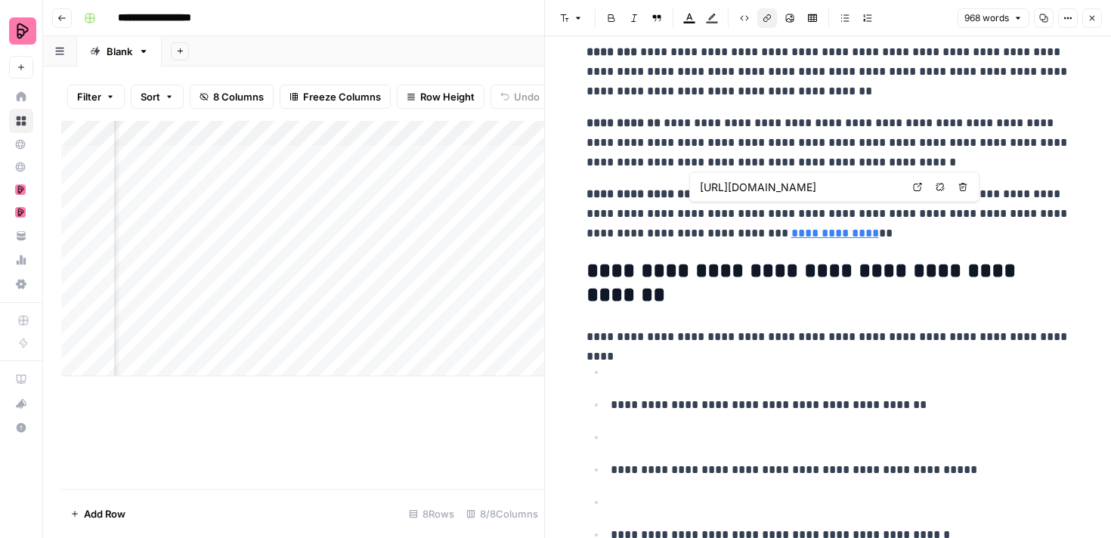
drag, startPoint x: 697, startPoint y: 208, endPoint x: 767, endPoint y: 208, distance: 69.6
click at [767, 208] on p "**********" at bounding box center [829, 213] width 484 height 59
click at [1097, 19] on button "Close" at bounding box center [1093, 18] width 20 height 20
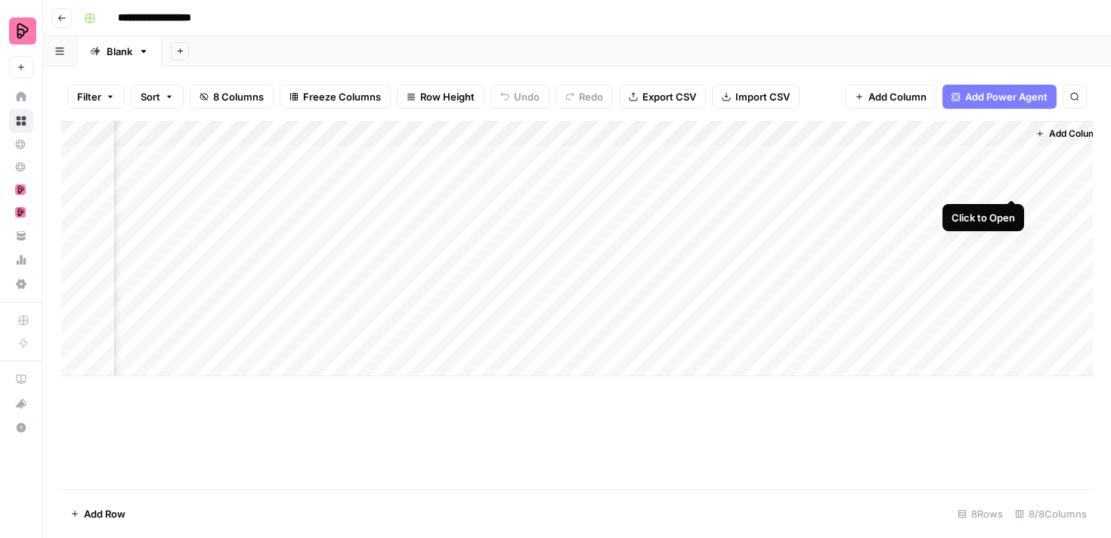
click at [1013, 180] on div "Add Column" at bounding box center [577, 249] width 1032 height 256
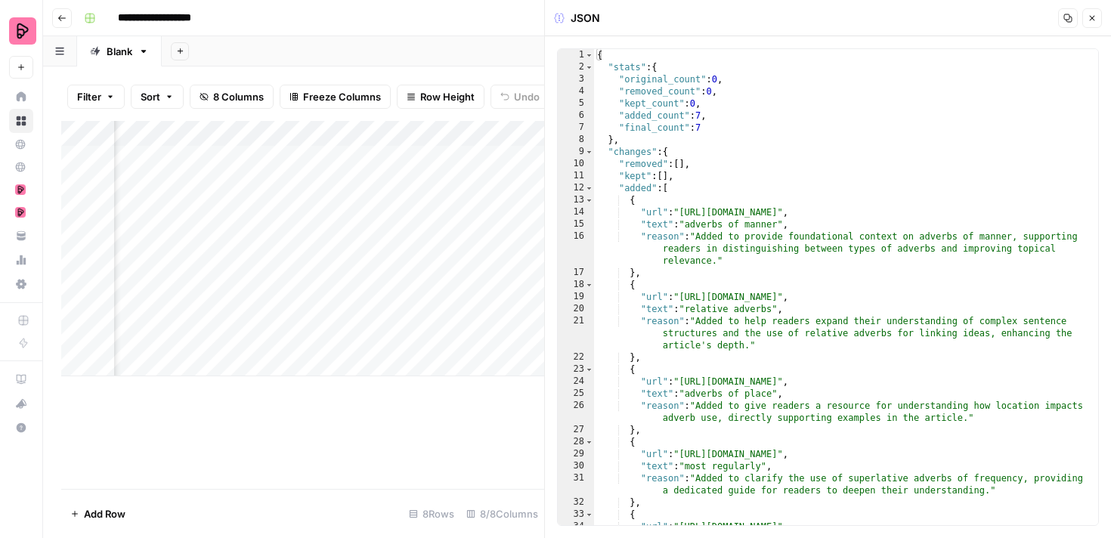
click at [1090, 17] on icon "button" at bounding box center [1092, 18] width 9 height 9
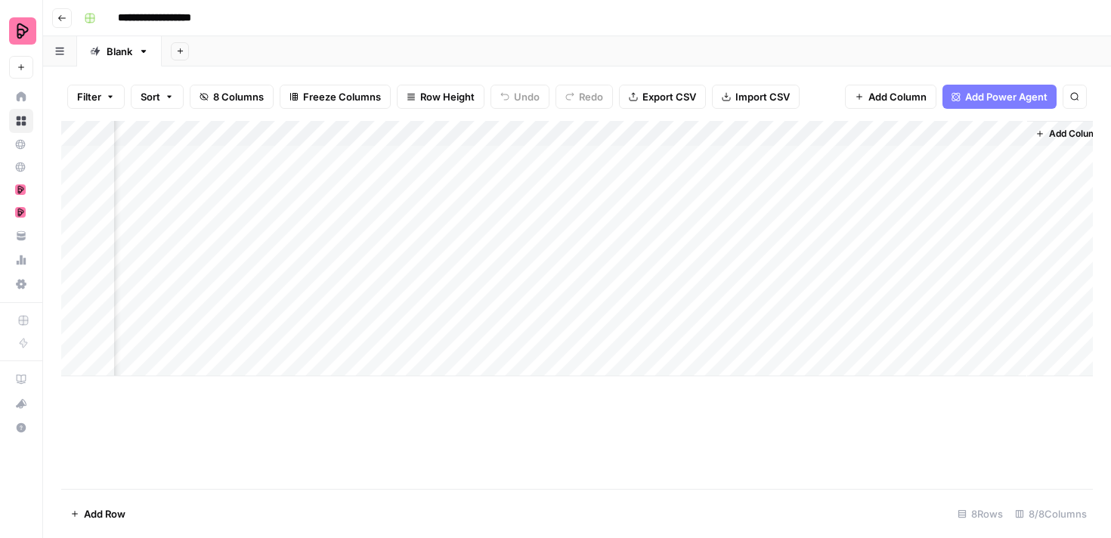
click at [724, 133] on div "Add Column" at bounding box center [577, 249] width 1032 height 256
click at [878, 208] on div "Add Column" at bounding box center [577, 249] width 1032 height 256
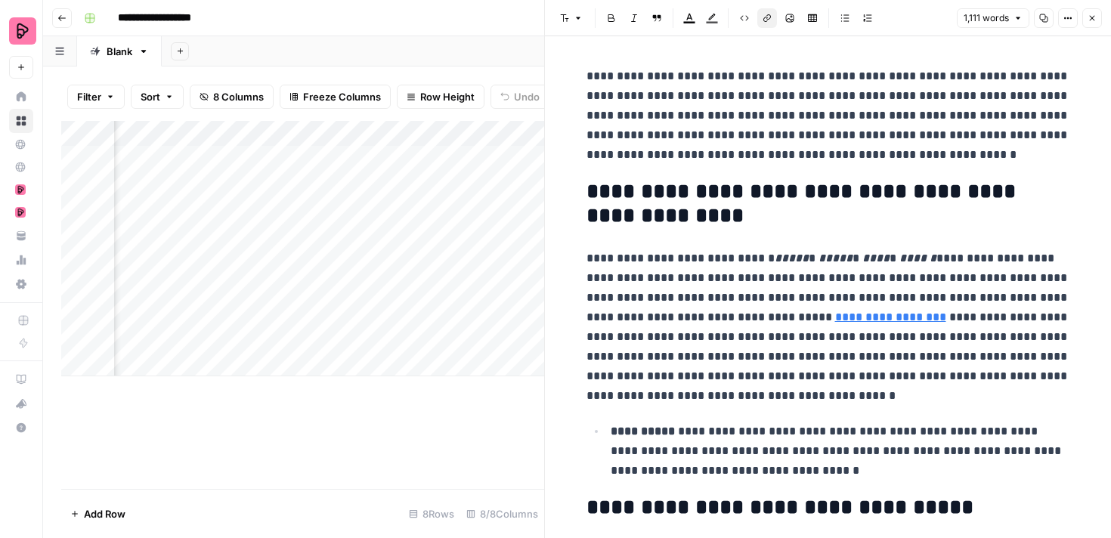
click at [835, 318] on link "**********" at bounding box center [890, 316] width 111 height 11
click at [841, 315] on link "**********" at bounding box center [890, 316] width 111 height 11
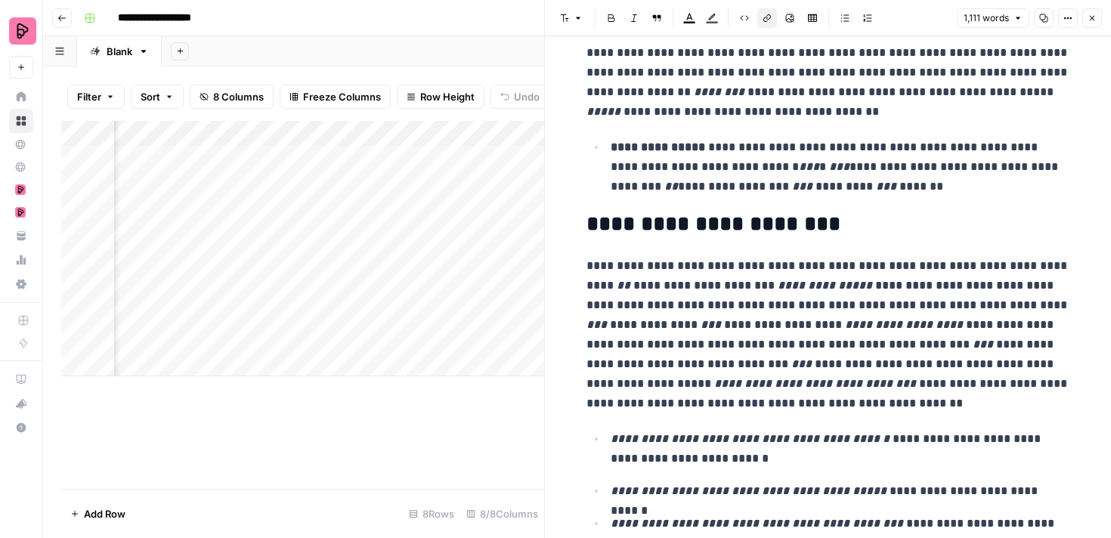
scroll to position [704, 0]
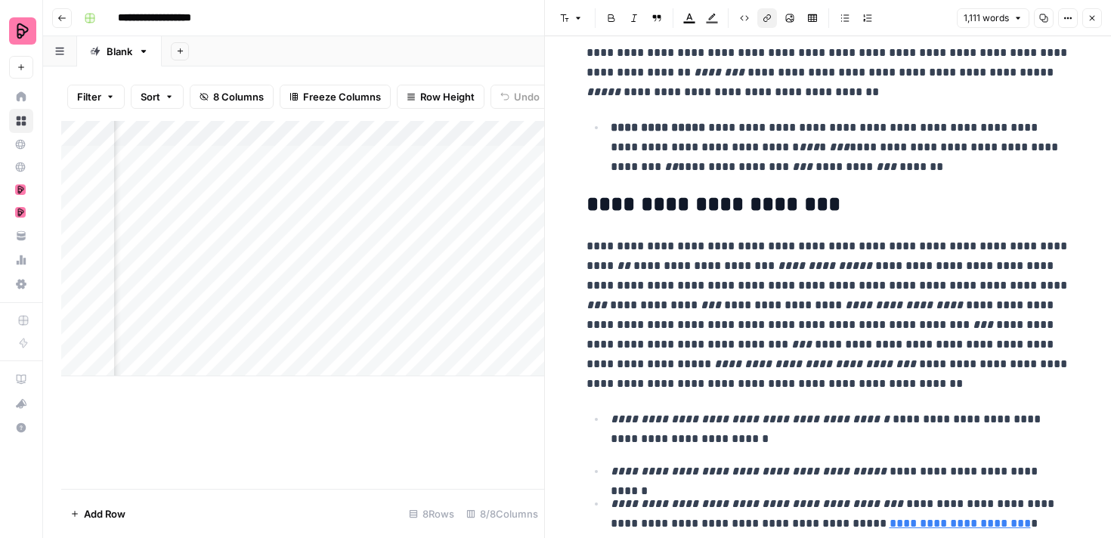
click at [423, 182] on div "Add Column" at bounding box center [302, 249] width 483 height 256
click at [429, 208] on div "Add Column" at bounding box center [302, 249] width 483 height 256
click at [1092, 14] on icon "button" at bounding box center [1092, 18] width 9 height 9
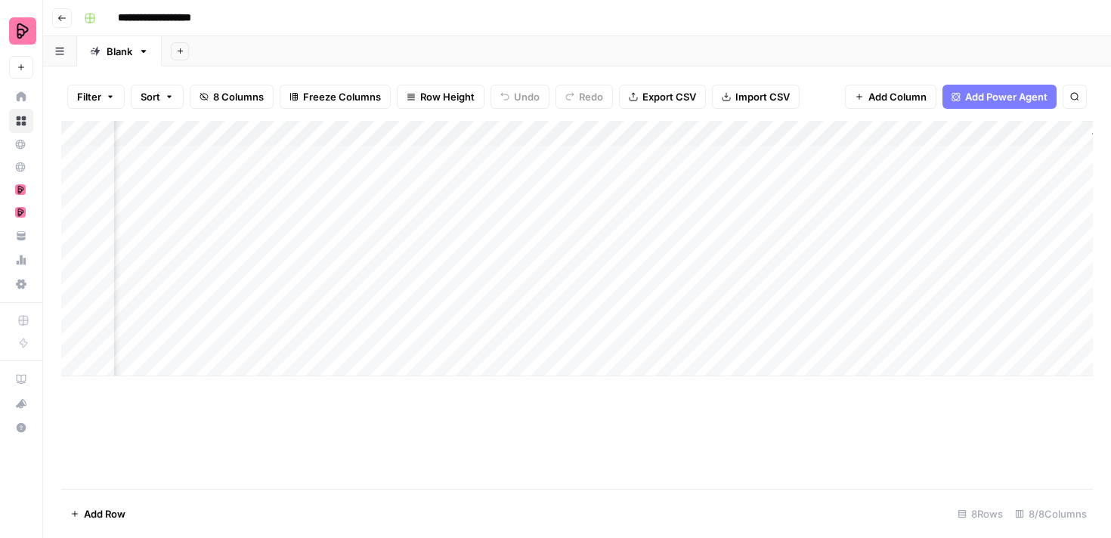
scroll to position [0, 149]
drag, startPoint x: 509, startPoint y: 129, endPoint x: 680, endPoint y: 129, distance: 170.9
click at [680, 129] on div "Add Column" at bounding box center [577, 249] width 1032 height 256
drag, startPoint x: 680, startPoint y: 127, endPoint x: 525, endPoint y: 126, distance: 155.8
click at [525, 126] on div "Add Column" at bounding box center [577, 249] width 1032 height 256
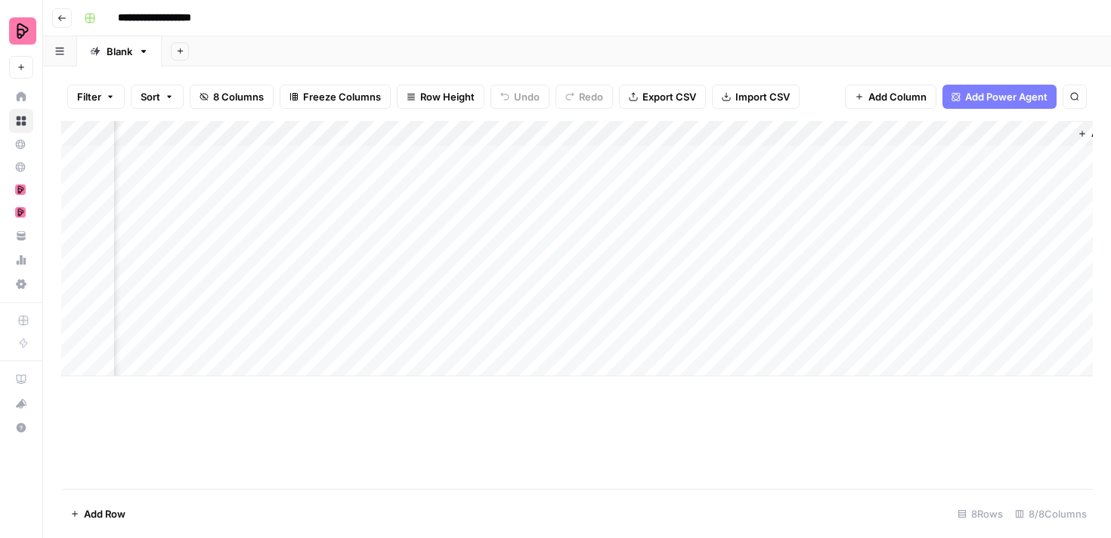
scroll to position [0, 209]
click at [860, 210] on div "Add Column" at bounding box center [577, 249] width 1032 height 256
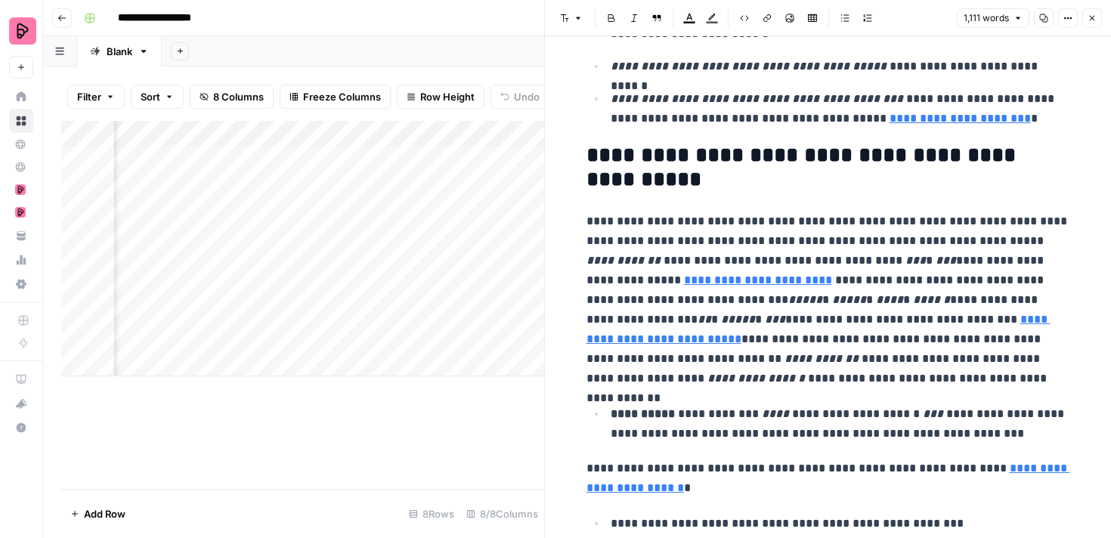
scroll to position [1211, 0]
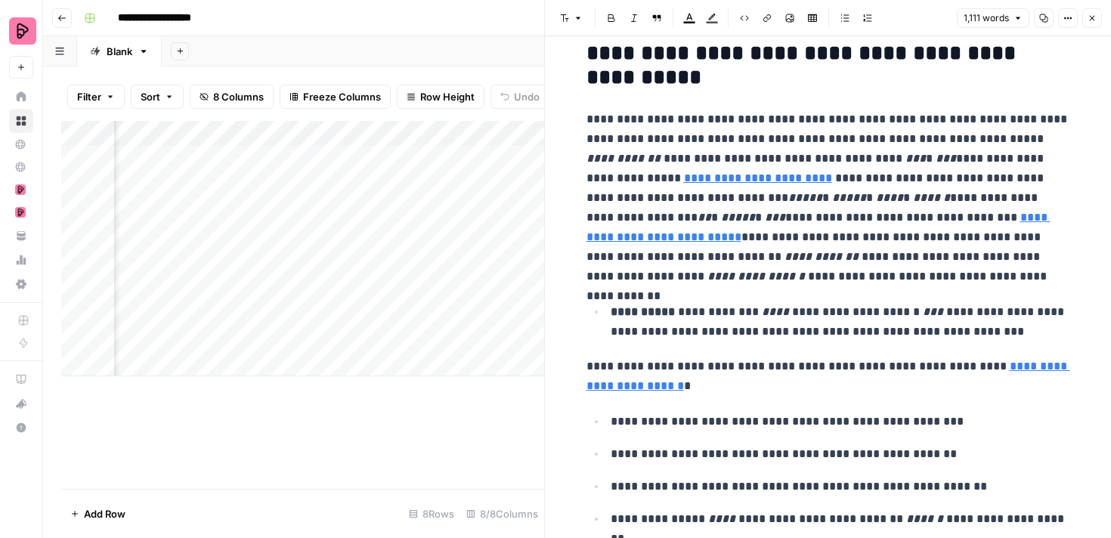
click at [1098, 15] on button "Close" at bounding box center [1093, 18] width 20 height 20
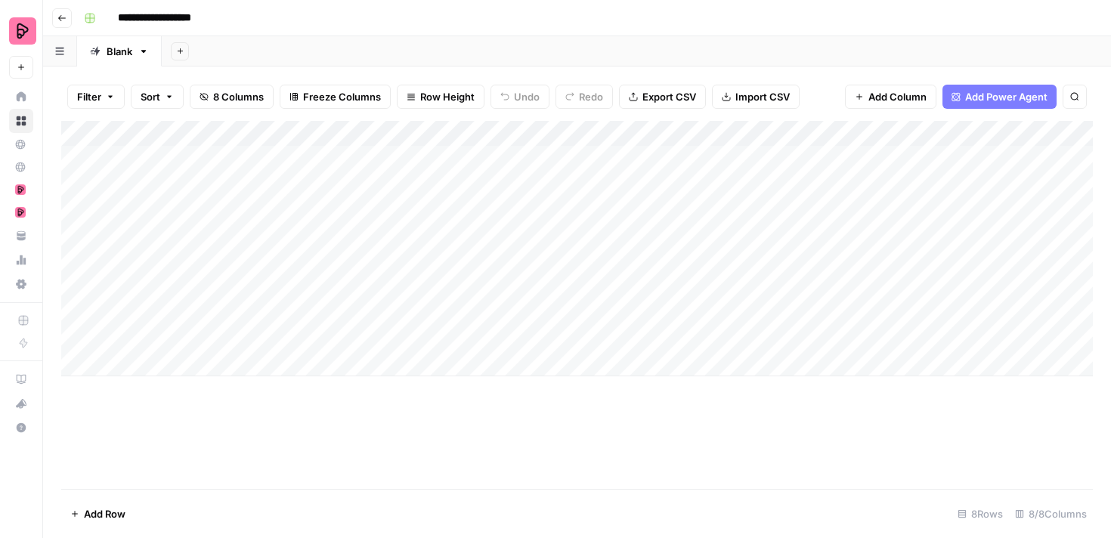
click at [186, 15] on input "**********" at bounding box center [162, 18] width 103 height 24
click at [196, 16] on input "**********" at bounding box center [162, 18] width 103 height 24
click at [203, 17] on input "**********" at bounding box center [162, 18] width 103 height 24
type input "**********"
click at [297, 14] on div "**********" at bounding box center [587, 18] width 1018 height 24
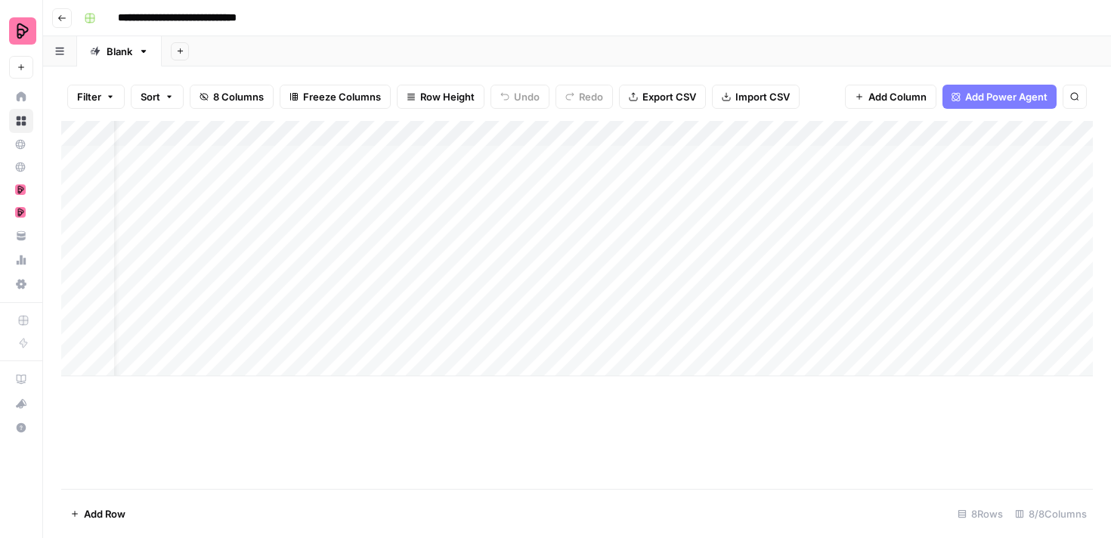
scroll to position [0, 88]
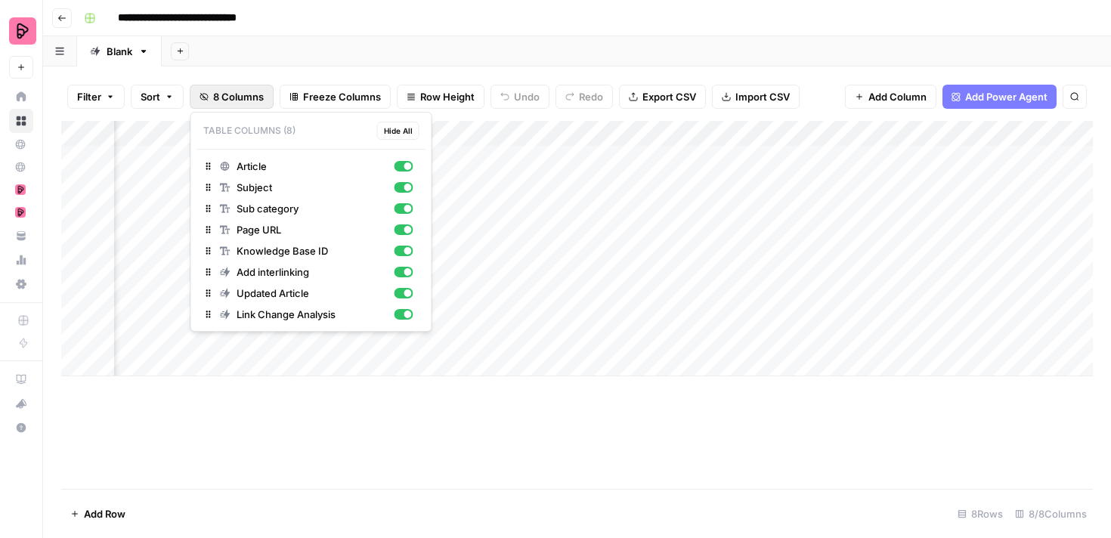
click at [246, 95] on span "8 Columns" at bounding box center [238, 96] width 51 height 15
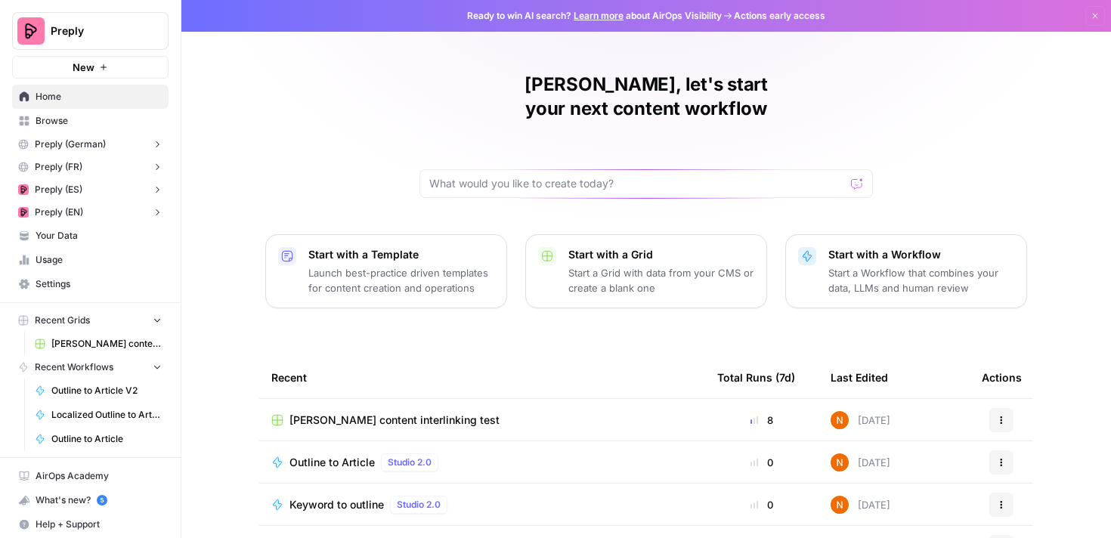
scroll to position [5, 0]
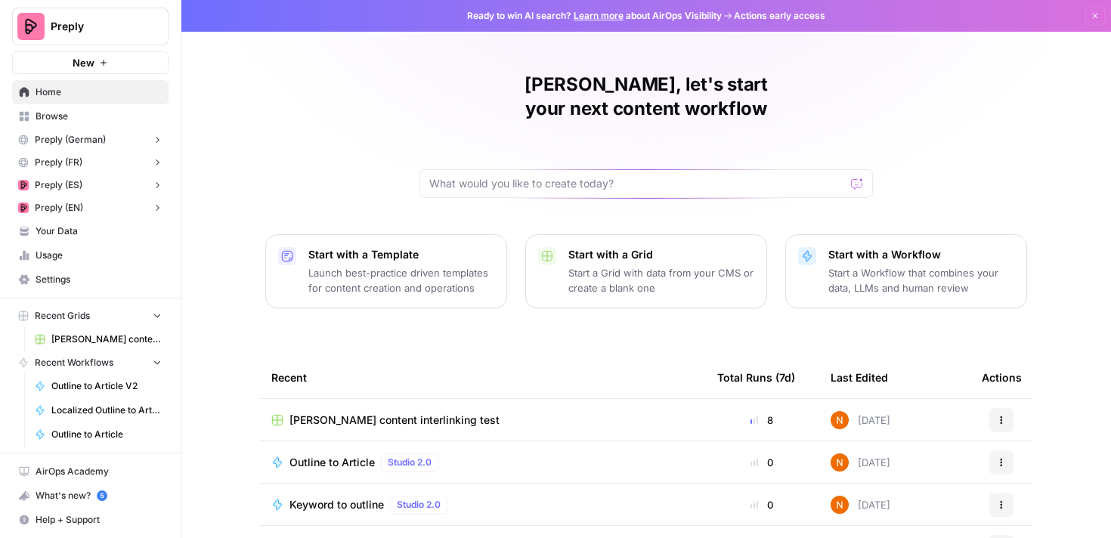
scroll to position [4, 0]
click at [76, 277] on span "Settings" at bounding box center [99, 281] width 126 height 14
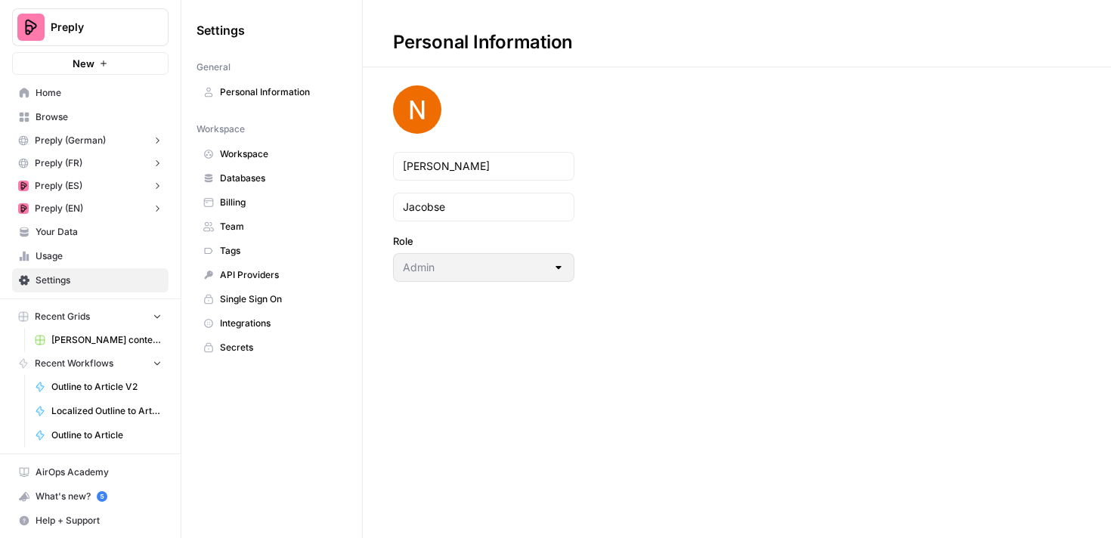
click at [258, 181] on span "Databases" at bounding box center [280, 179] width 120 height 14
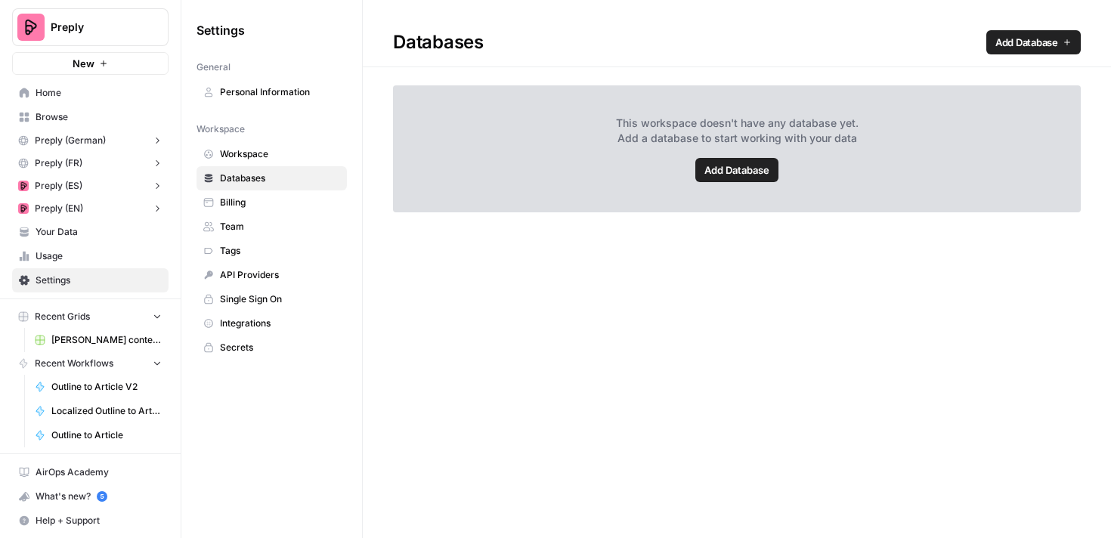
click at [88, 23] on span "Preply" at bounding box center [96, 27] width 91 height 15
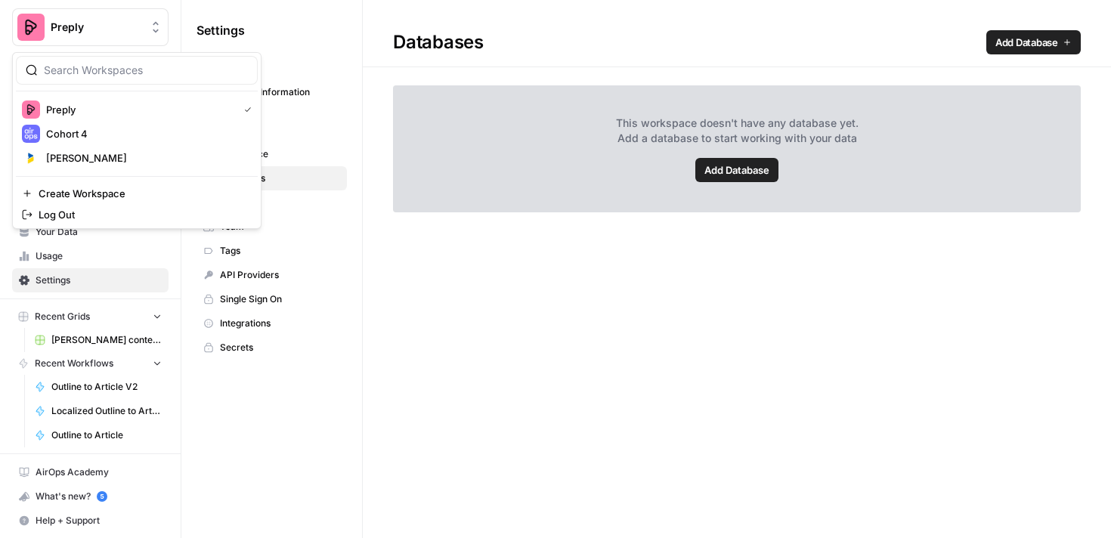
click at [88, 23] on span "Preply" at bounding box center [96, 27] width 91 height 15
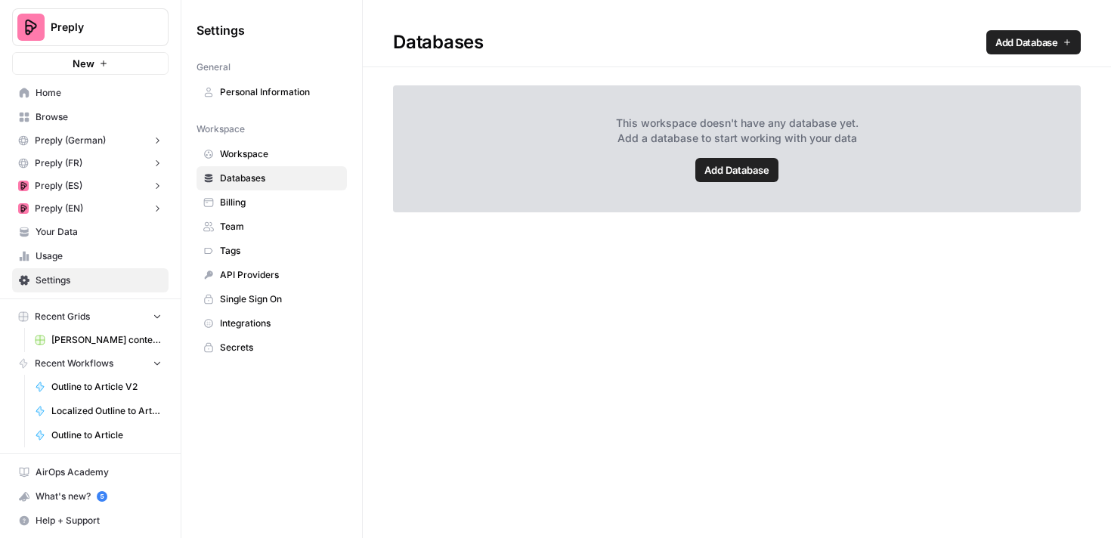
click at [94, 206] on button "Preply (EN)" at bounding box center [90, 208] width 157 height 23
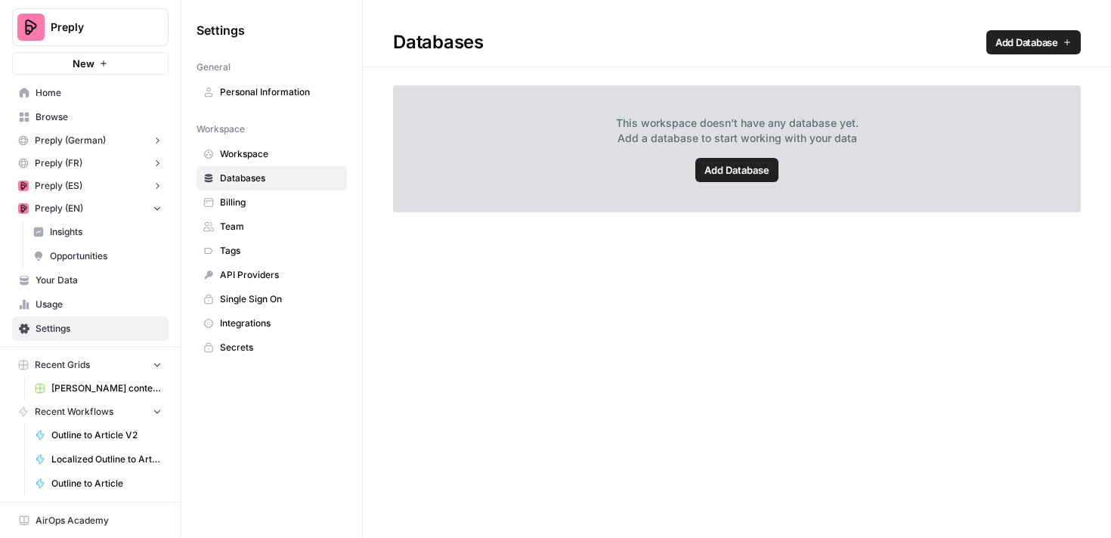
click at [136, 37] on button "Preply" at bounding box center [90, 27] width 157 height 38
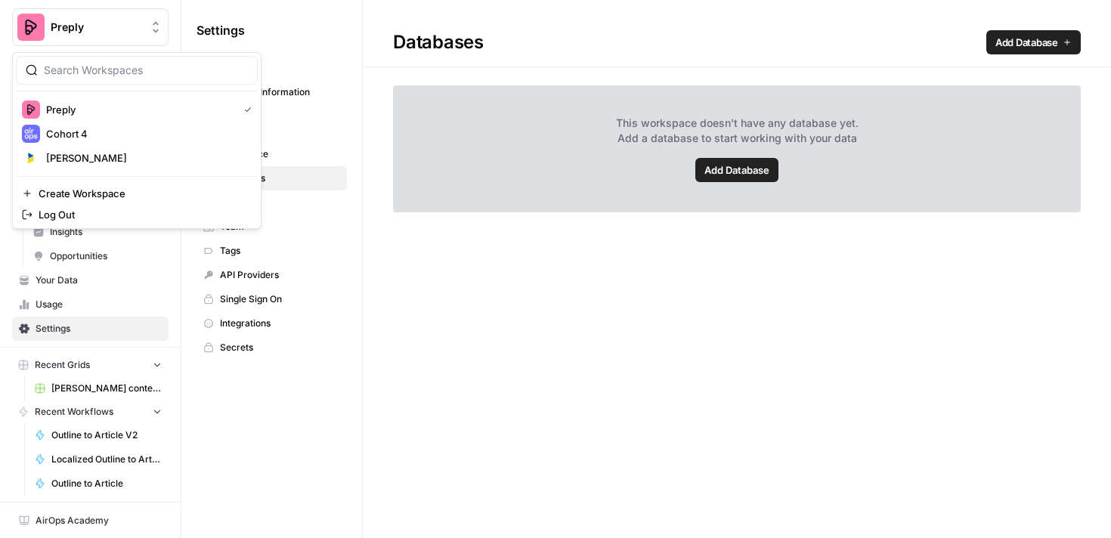
click at [136, 37] on button "Preply" at bounding box center [90, 27] width 157 height 38
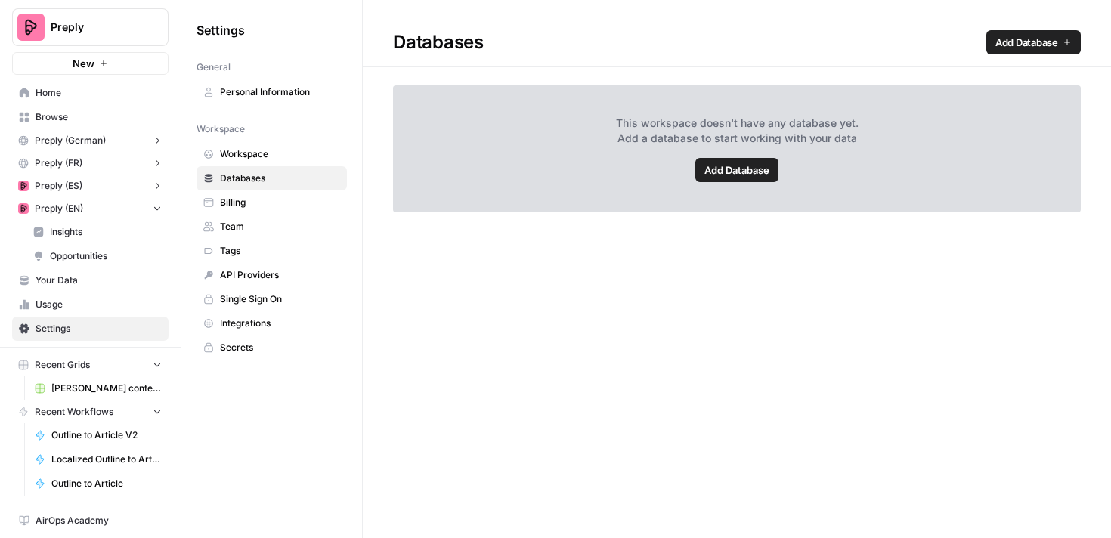
click at [98, 96] on span "Home" at bounding box center [99, 93] width 126 height 14
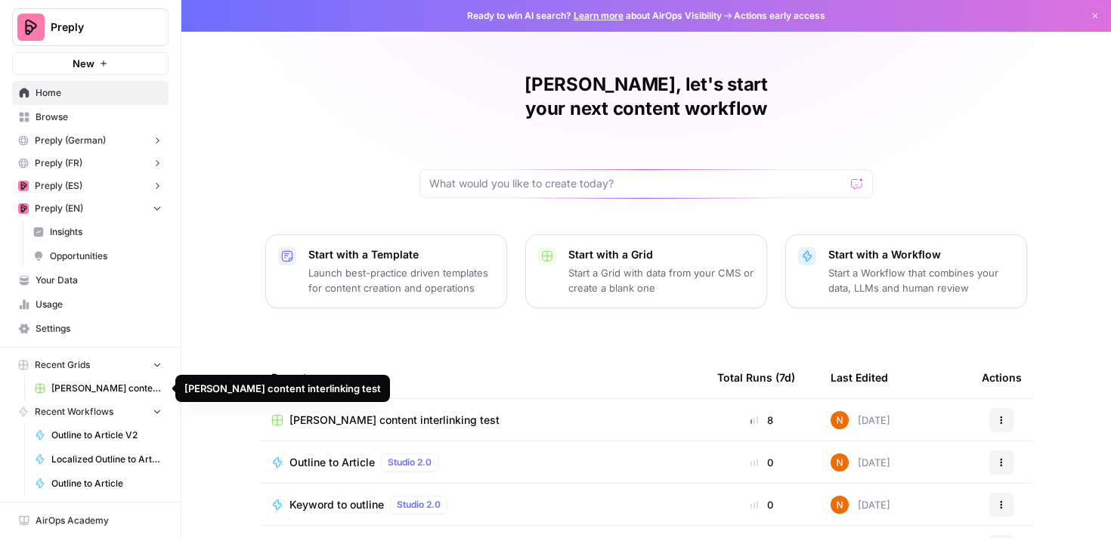
click at [73, 274] on span "Your Data" at bounding box center [99, 281] width 126 height 14
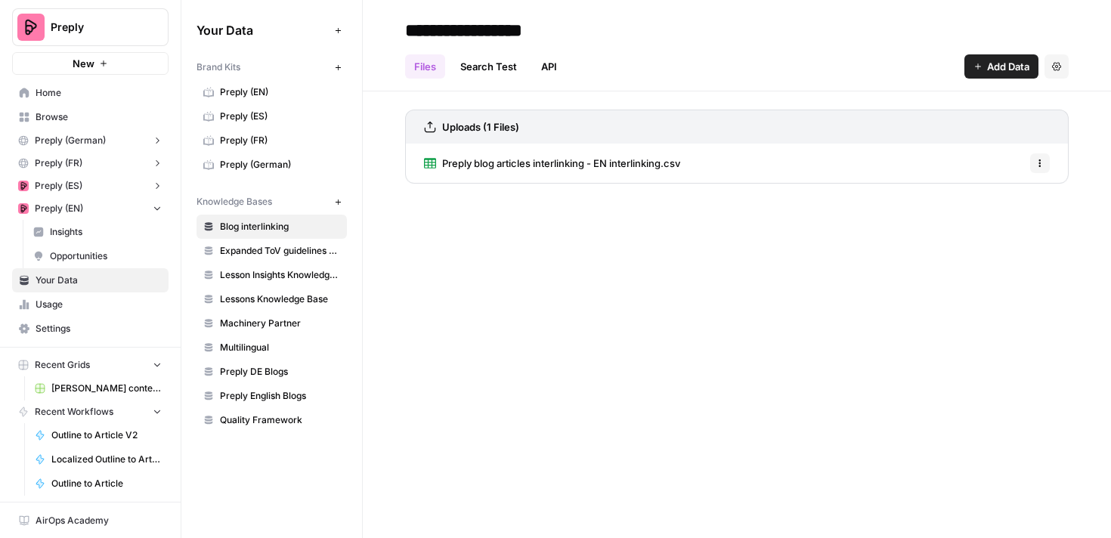
click at [601, 163] on span "Preply blog articles interlinking - EN interlinking.csv" at bounding box center [561, 163] width 238 height 15
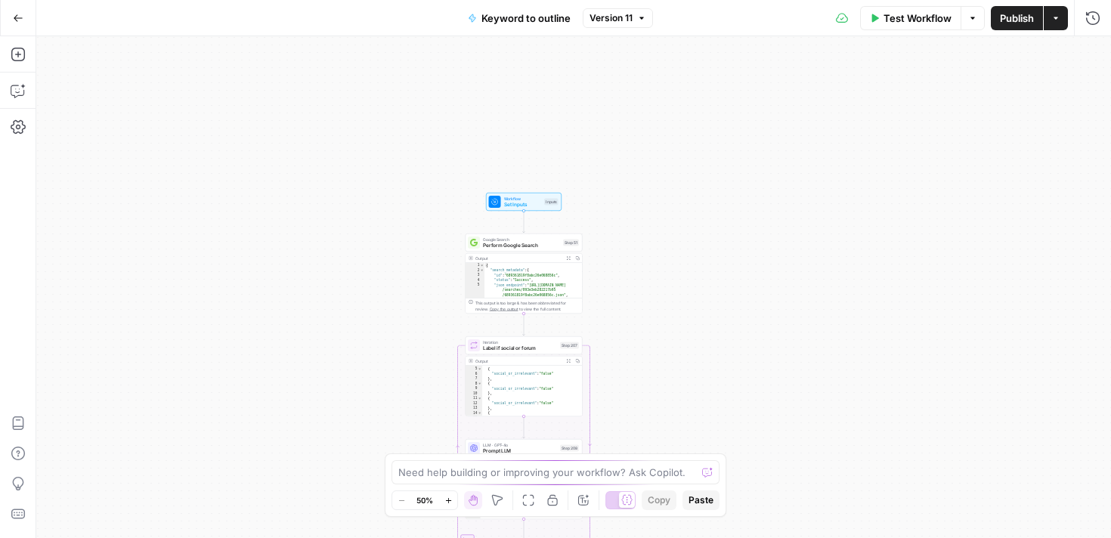
scroll to position [95, 0]
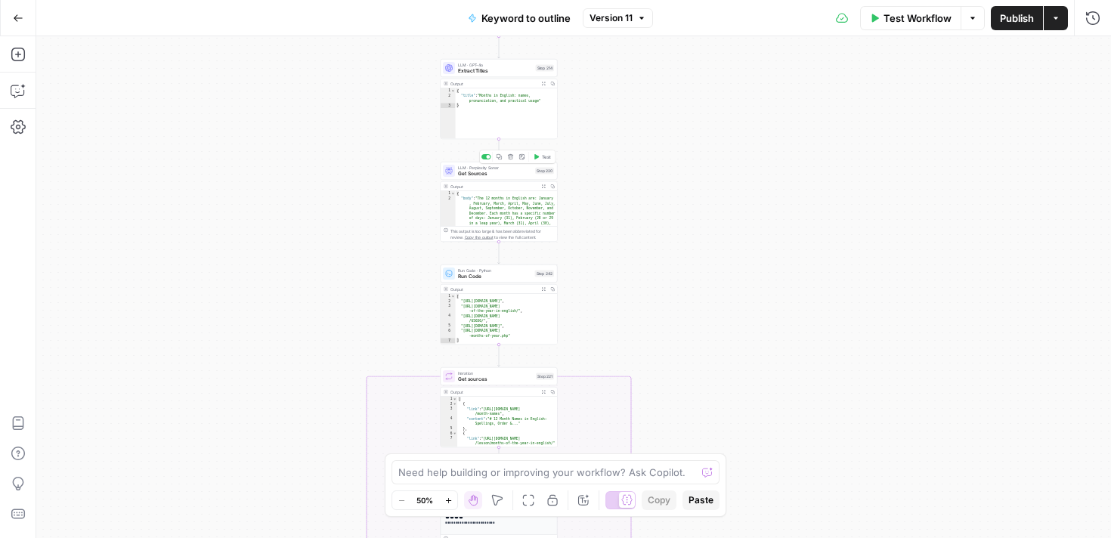
click at [471, 171] on span "Get Sources" at bounding box center [495, 174] width 74 height 8
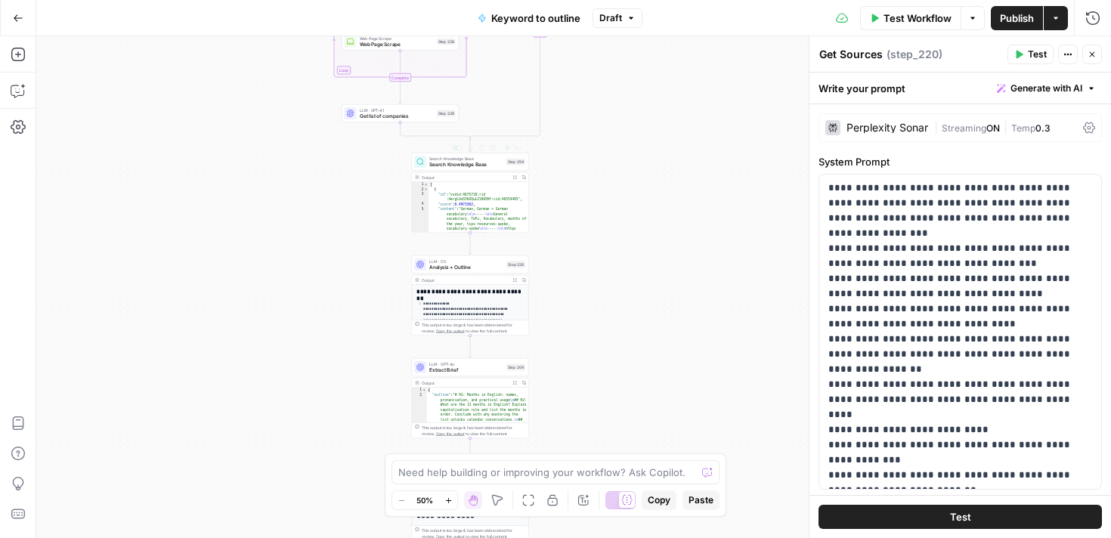
click at [445, 164] on span "Search Knowledge Base" at bounding box center [466, 165] width 74 height 8
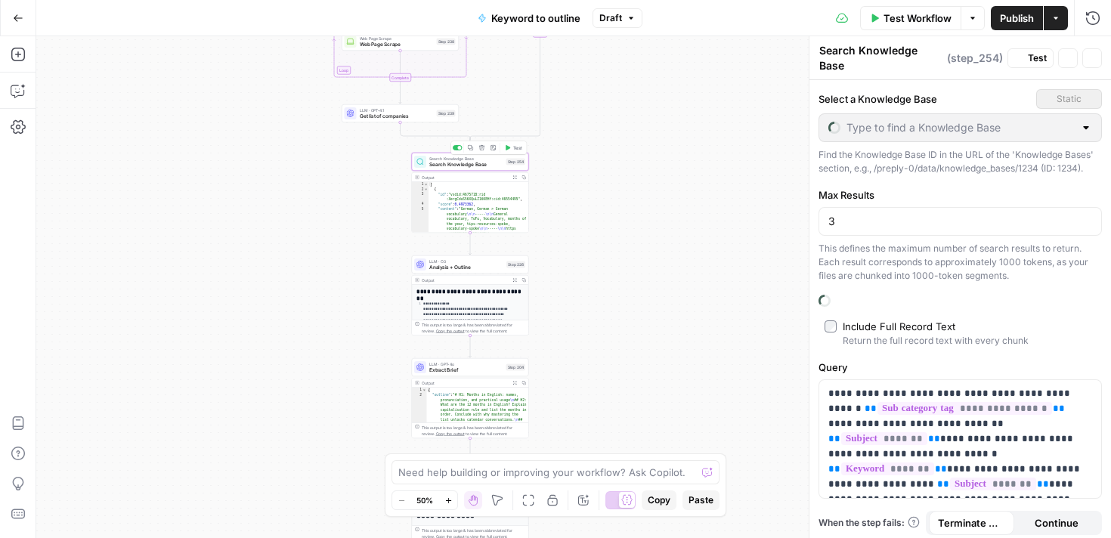
type input "Blog interlinking"
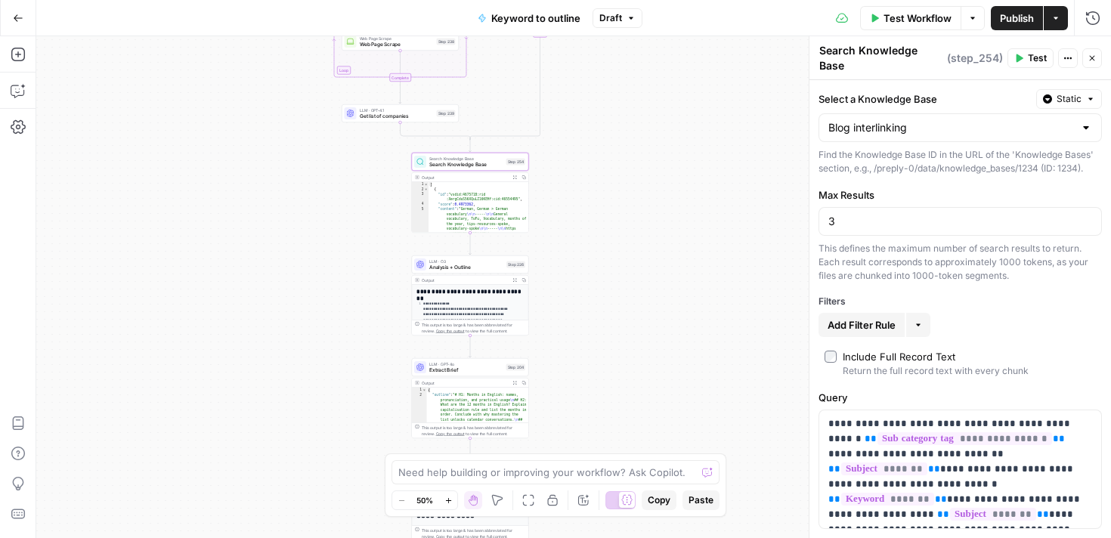
scroll to position [29, 0]
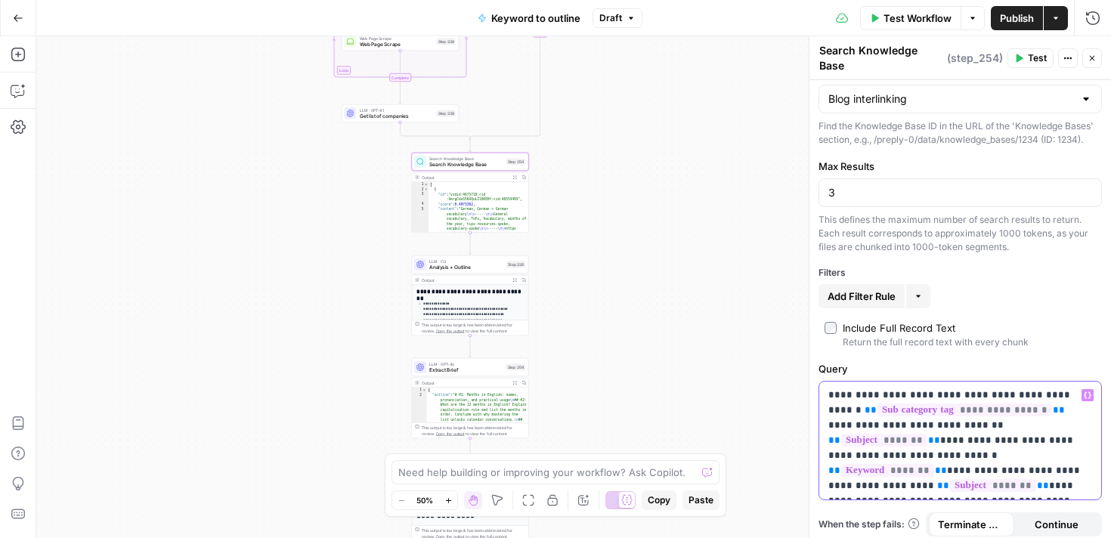
drag, startPoint x: 823, startPoint y: 384, endPoint x: 1036, endPoint y: 516, distance: 250.3
click at [0, 0] on form "**********" at bounding box center [0, 0] width 0 height 0
click at [1092, 59] on button "Close" at bounding box center [1093, 58] width 20 height 20
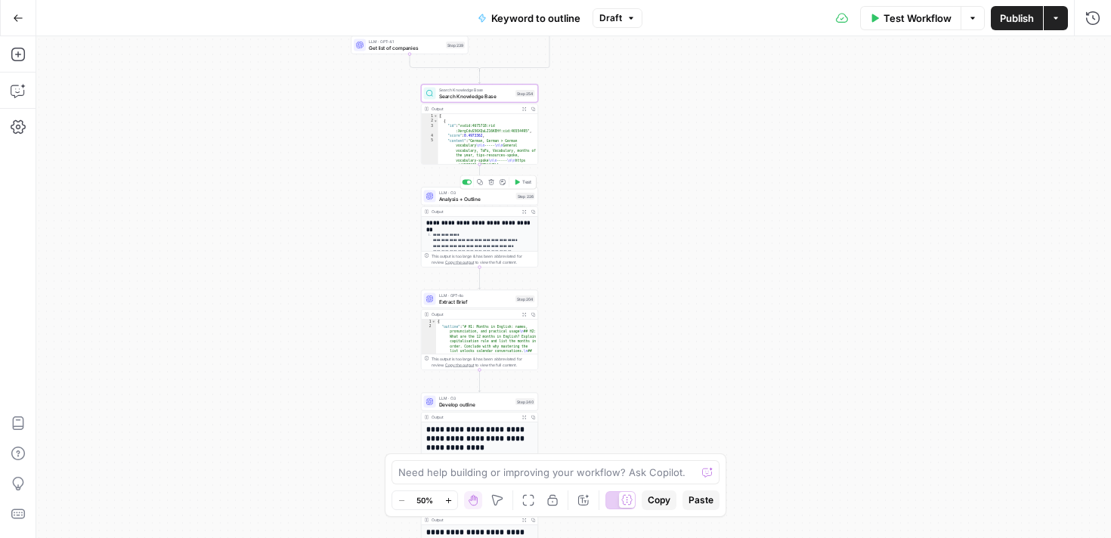
click at [482, 199] on span "Analysis + Outline" at bounding box center [476, 199] width 74 height 8
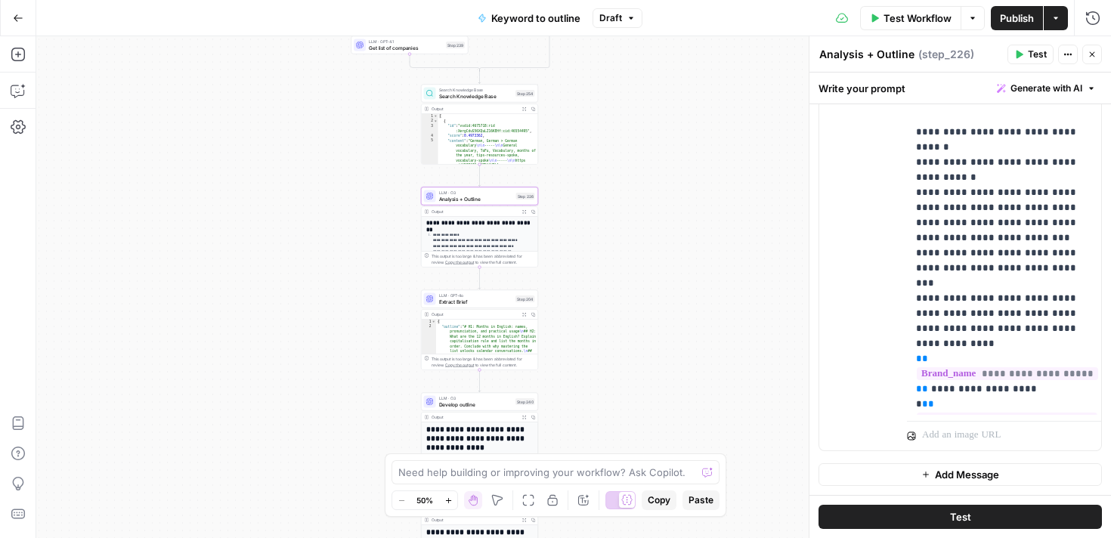
scroll to position [6649, 0]
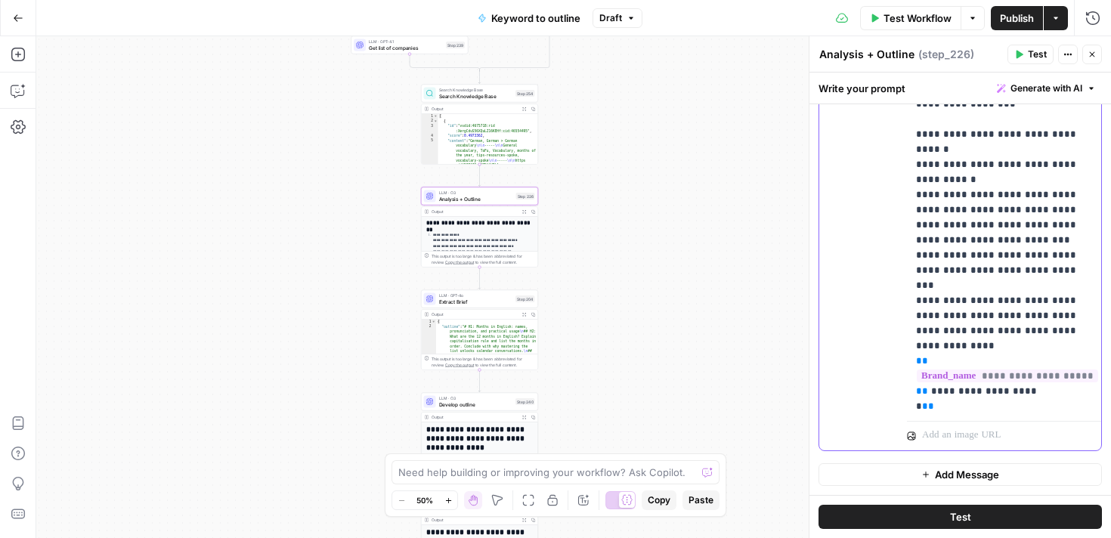
drag, startPoint x: 916, startPoint y: 178, endPoint x: 1061, endPoint y: 330, distance: 210.2
click at [1061, 330] on div "**********" at bounding box center [1004, 107] width 194 height 616
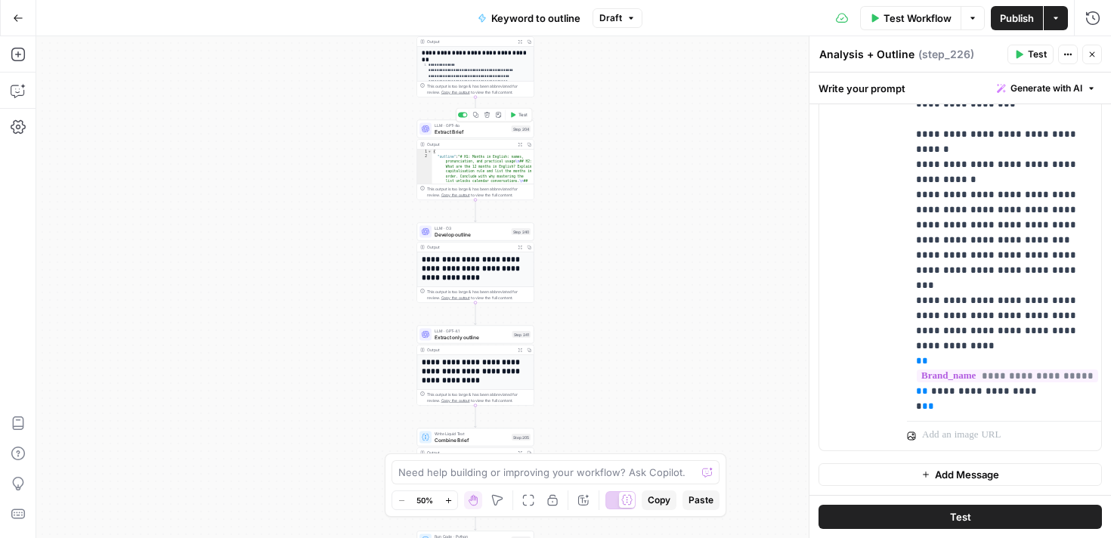
click at [467, 134] on span "Extract Brief" at bounding box center [472, 132] width 74 height 8
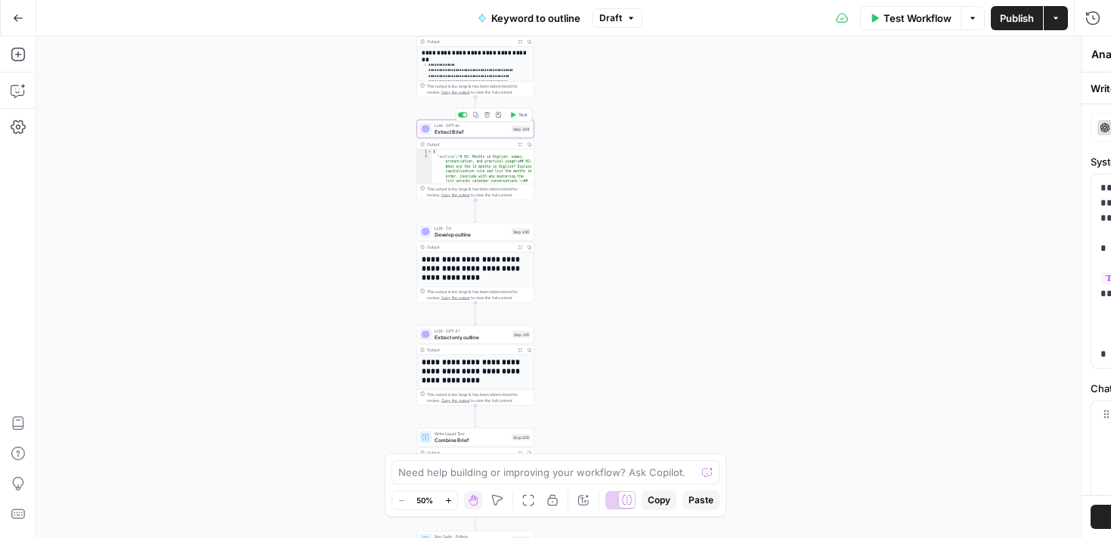
type textarea "Extract Brief"
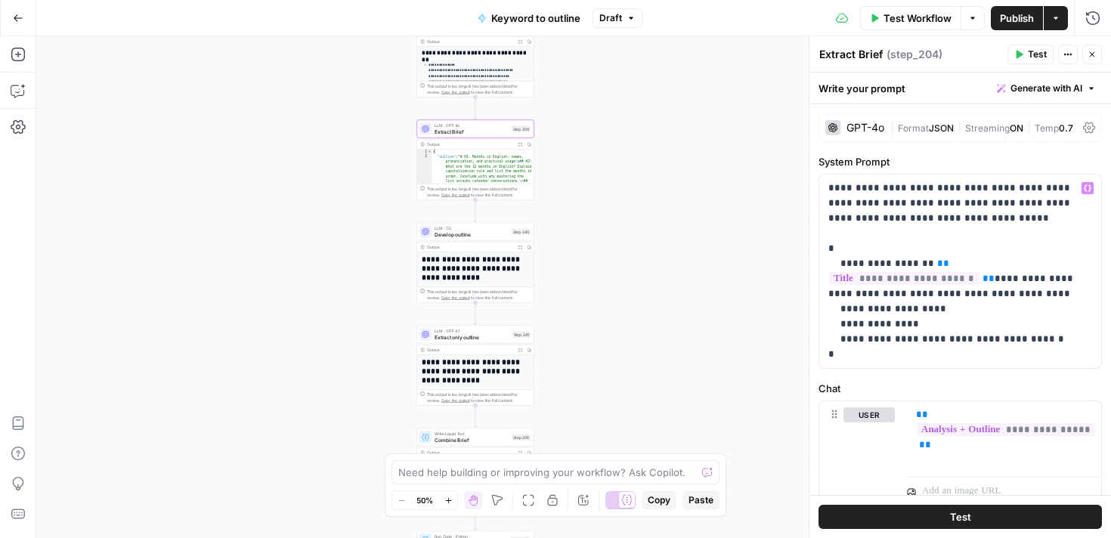
scroll to position [57, 0]
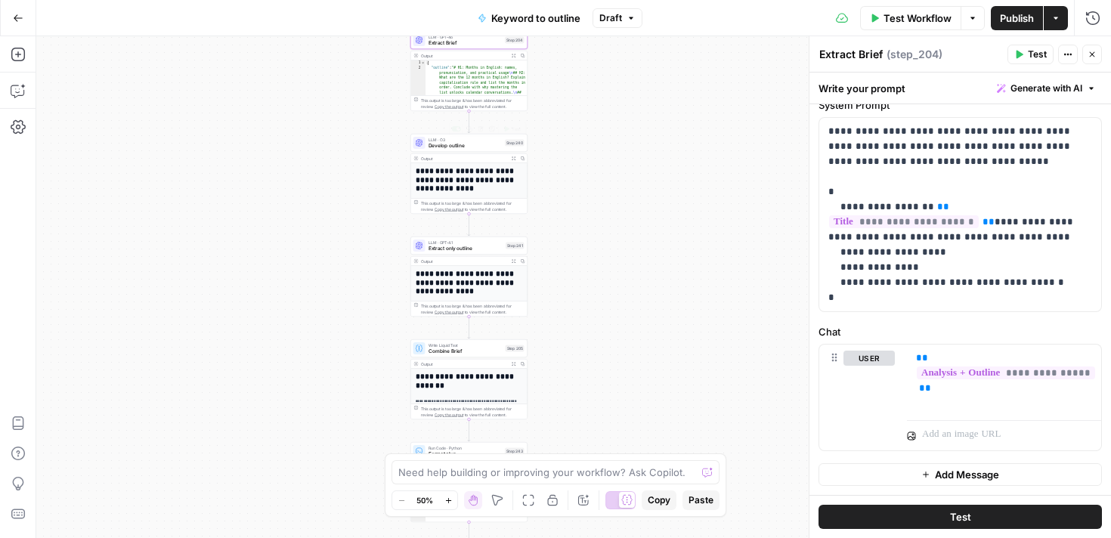
click at [445, 147] on span "Develop outline" at bounding box center [466, 146] width 74 height 8
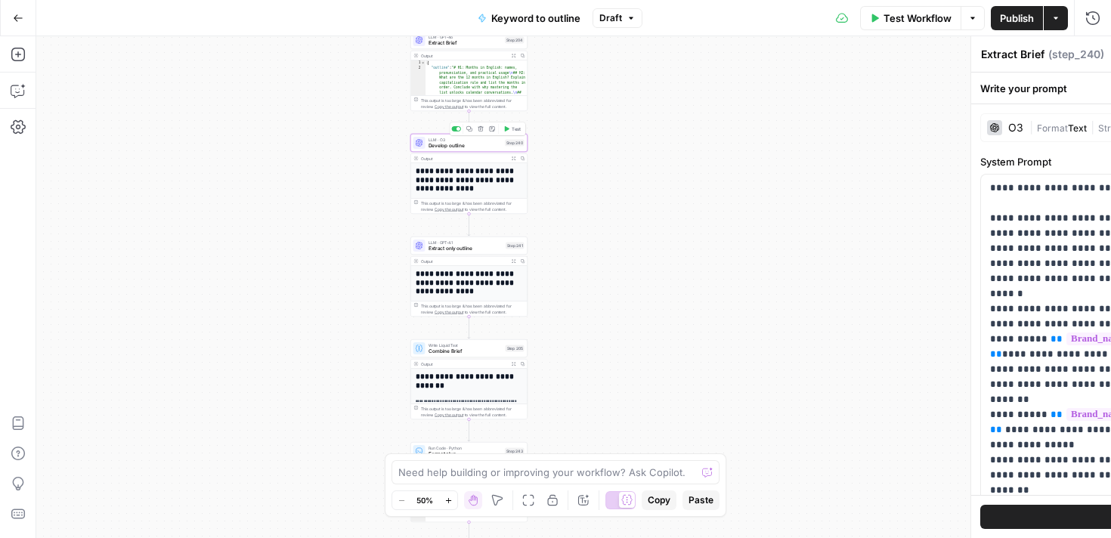
type textarea "Develop outline"
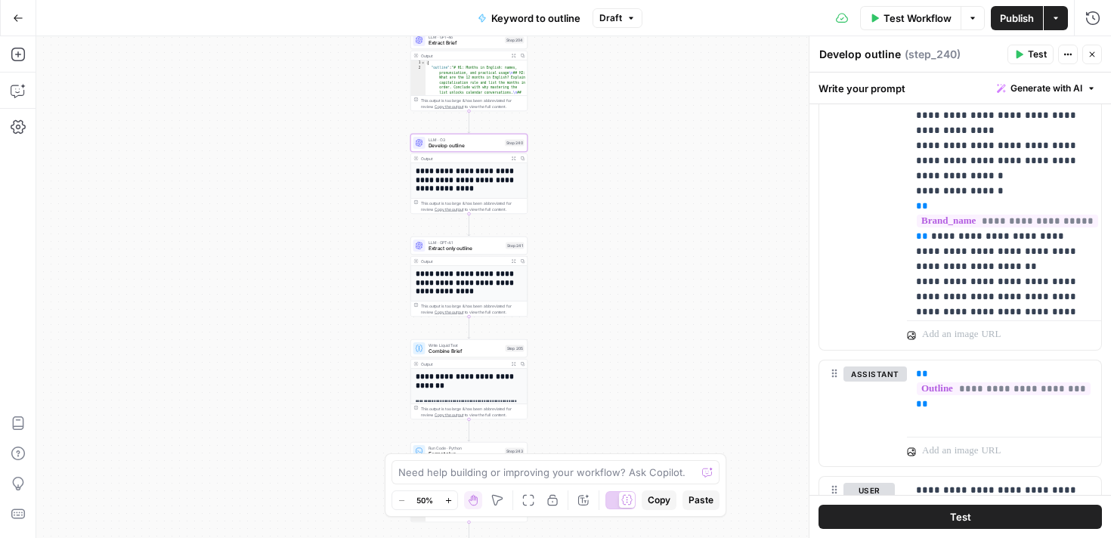
scroll to position [9205, 0]
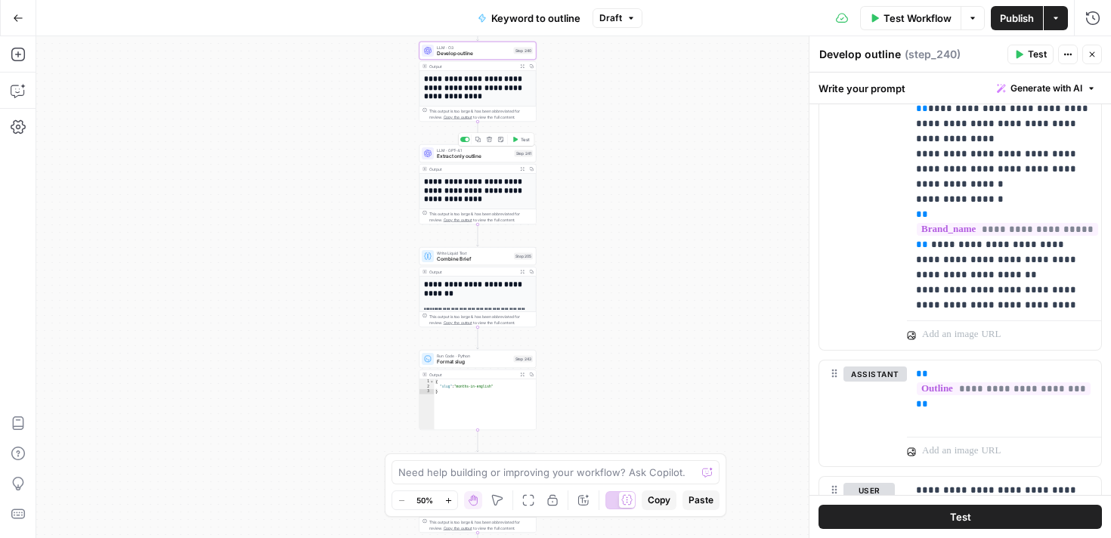
click at [462, 157] on span "Extract only outline" at bounding box center [474, 157] width 75 height 8
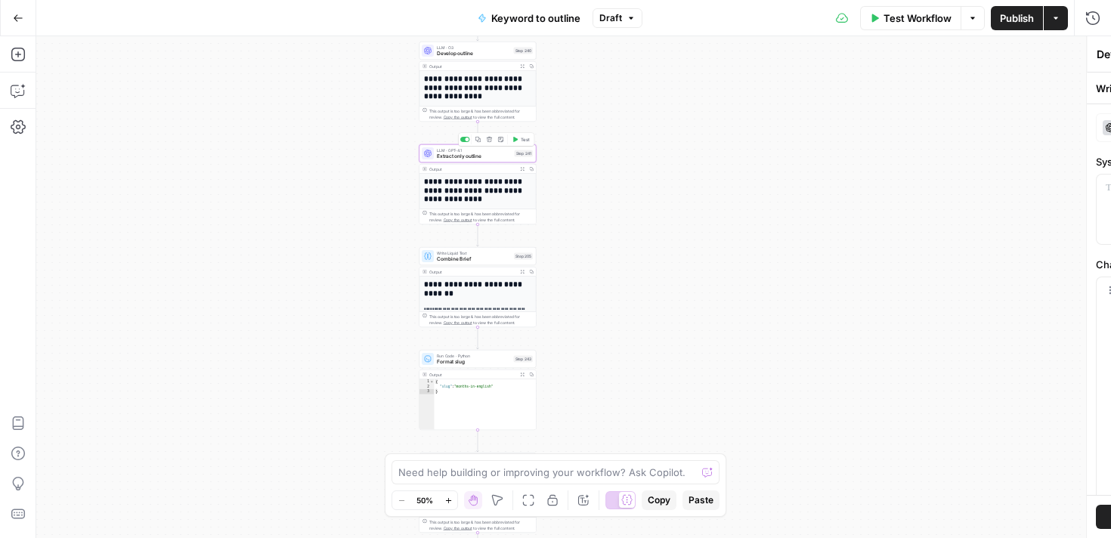
type textarea "Extract only outline"
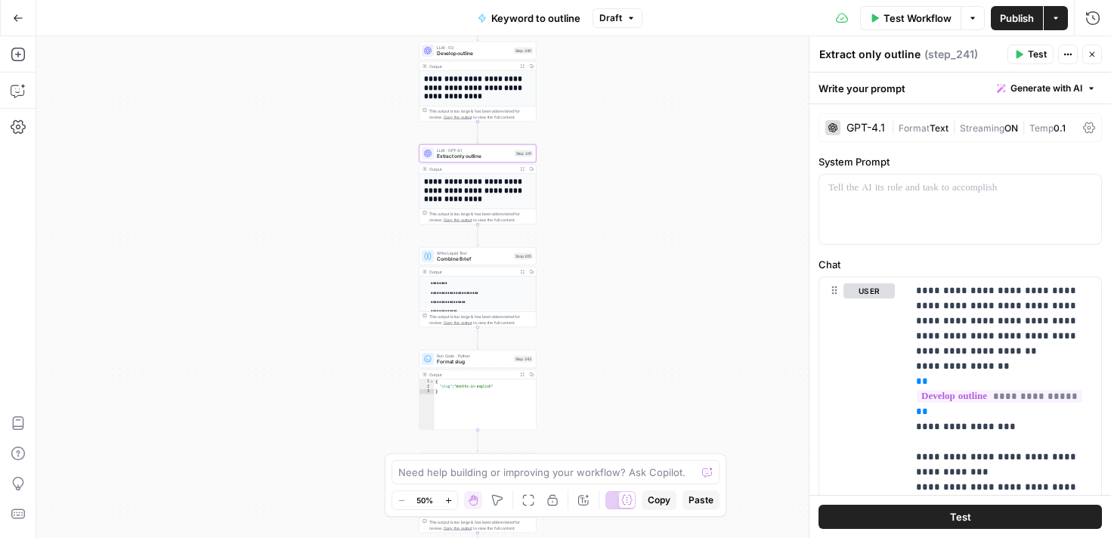
scroll to position [232, 0]
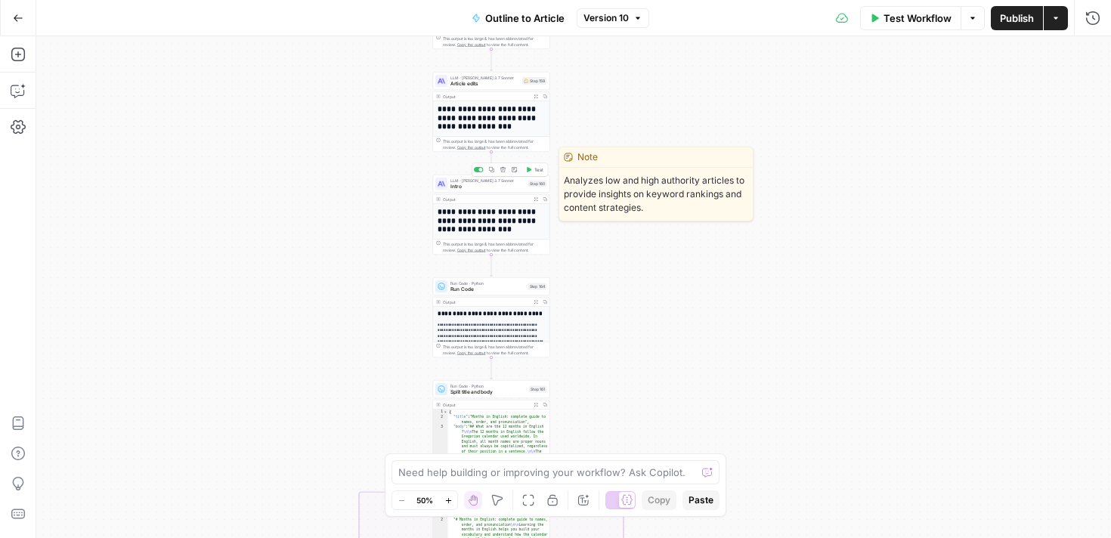
click at [474, 188] on span "Intro" at bounding box center [488, 187] width 75 height 8
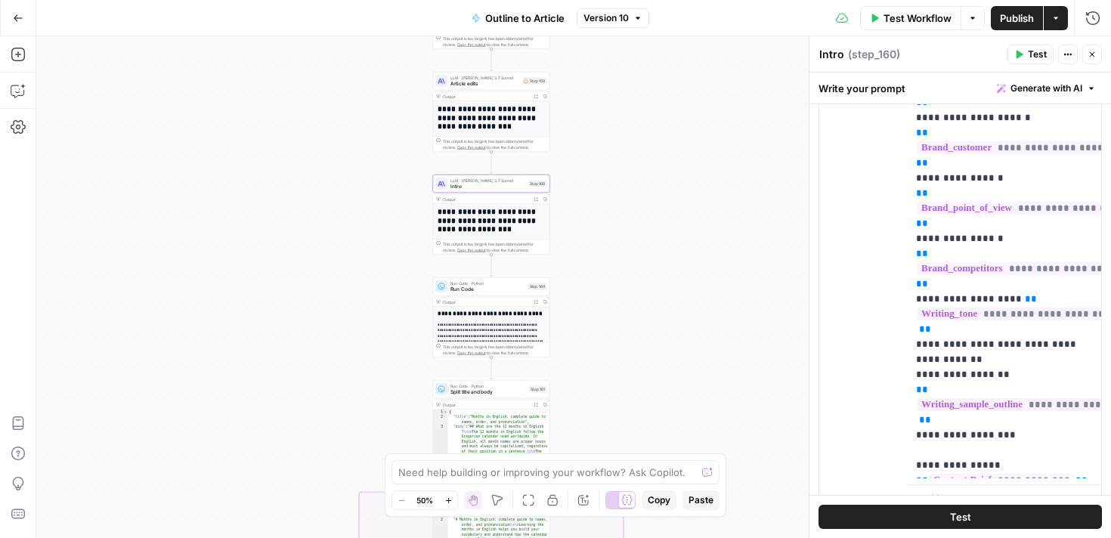
scroll to position [894, 0]
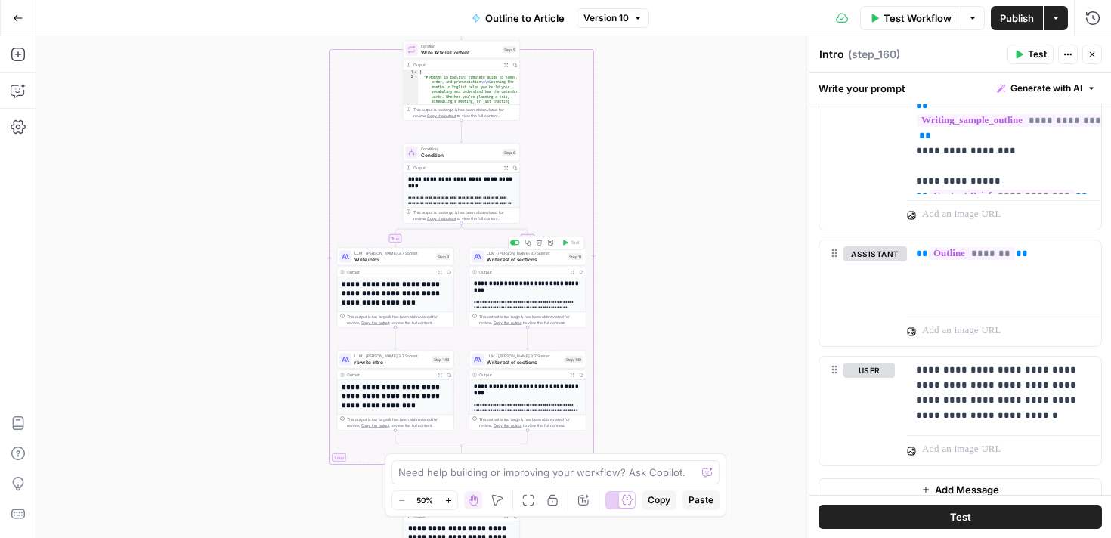
click at [507, 261] on span "Write rest of sections" at bounding box center [526, 260] width 78 height 8
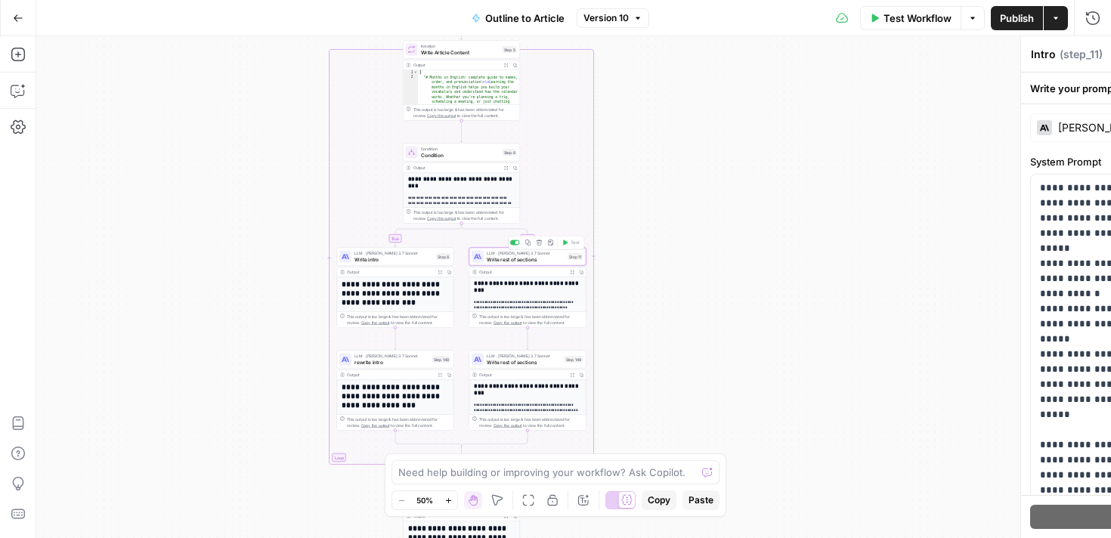
type textarea "Write rest of sections"
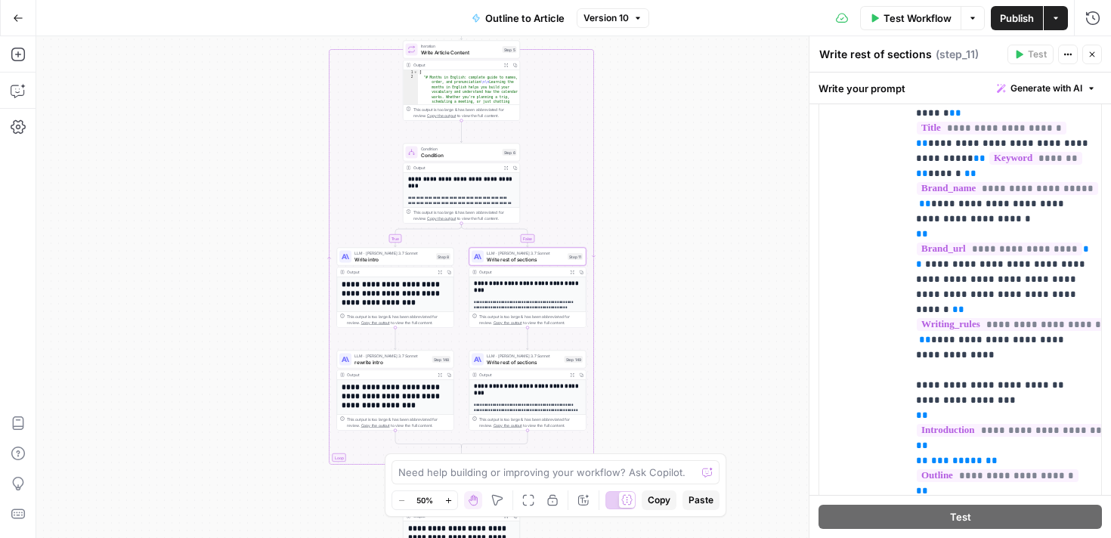
scroll to position [2082, 0]
click at [515, 259] on span "Write rest of sections" at bounding box center [526, 260] width 78 height 8
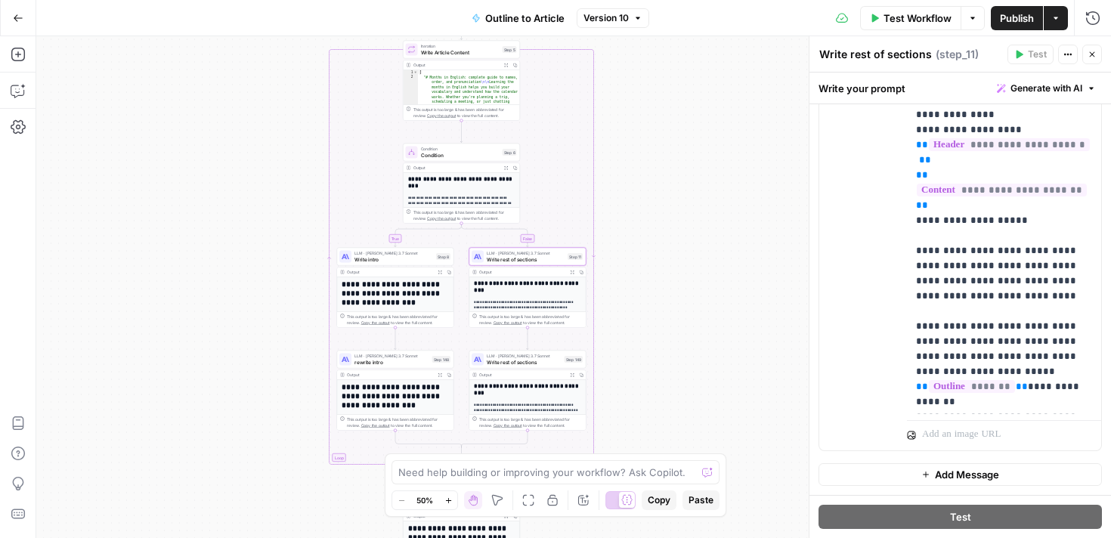
scroll to position [557, 0]
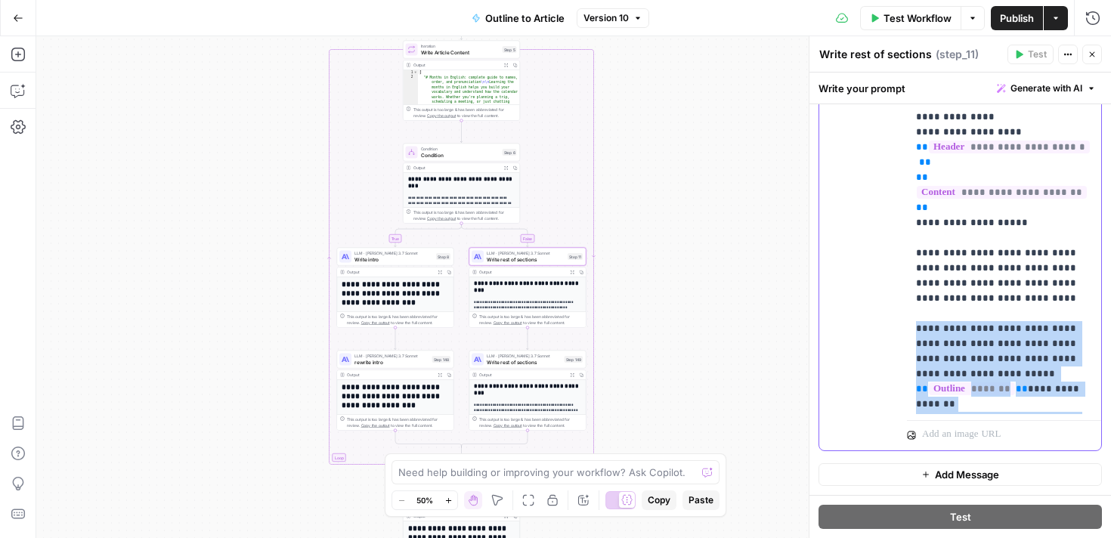
drag, startPoint x: 910, startPoint y: 191, endPoint x: 1089, endPoint y: 388, distance: 266.6
click at [1089, 388] on div "**********" at bounding box center [1004, 107] width 194 height 616
click at [979, 349] on p "**********" at bounding box center [1004, 223] width 176 height 1951
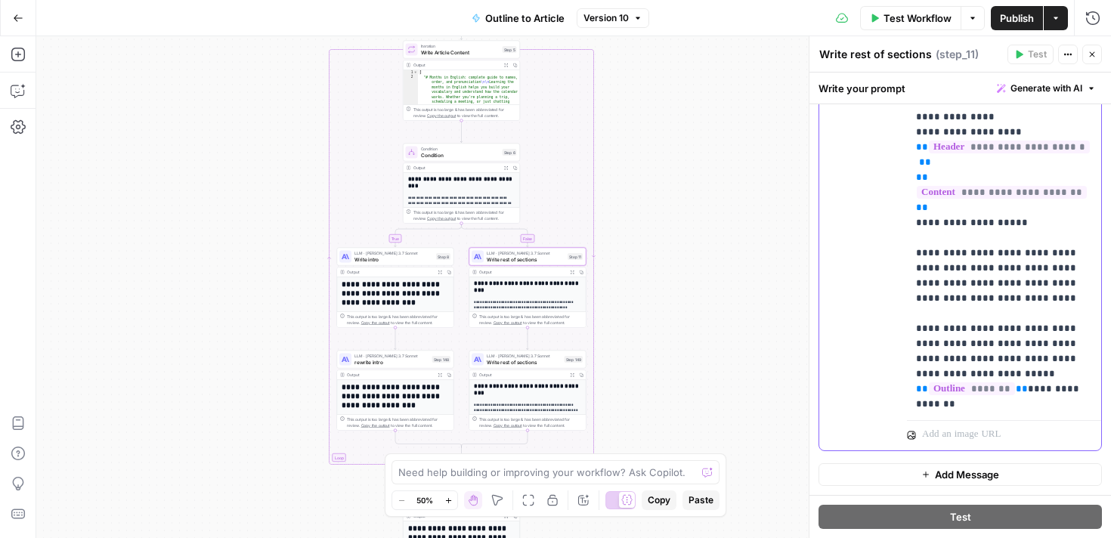
drag, startPoint x: 986, startPoint y: 341, endPoint x: 880, endPoint y: 319, distance: 108.1
click at [880, 319] on div "**********" at bounding box center [961, 125] width 282 height 652
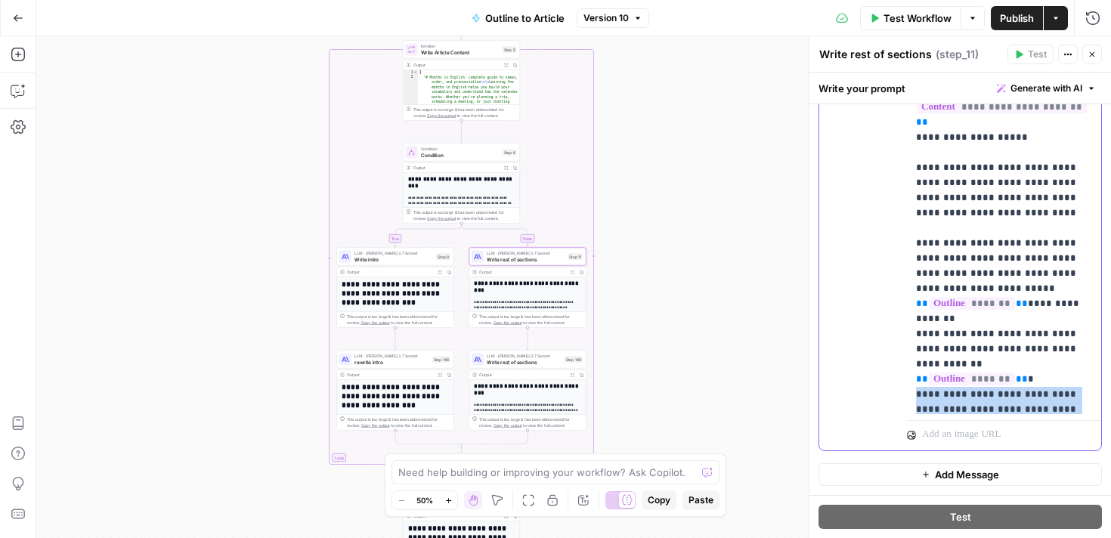
scroll to position [642, 0]
drag, startPoint x: 1055, startPoint y: 305, endPoint x: 876, endPoint y: 278, distance: 182.0
click at [876, 278] on div "**********" at bounding box center [961, 125] width 282 height 652
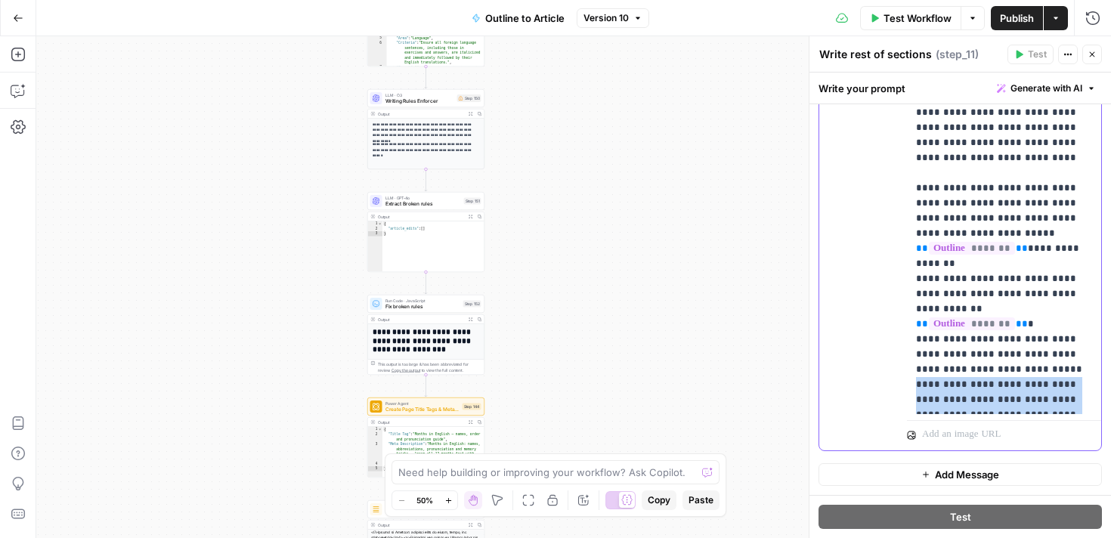
scroll to position [745, 0]
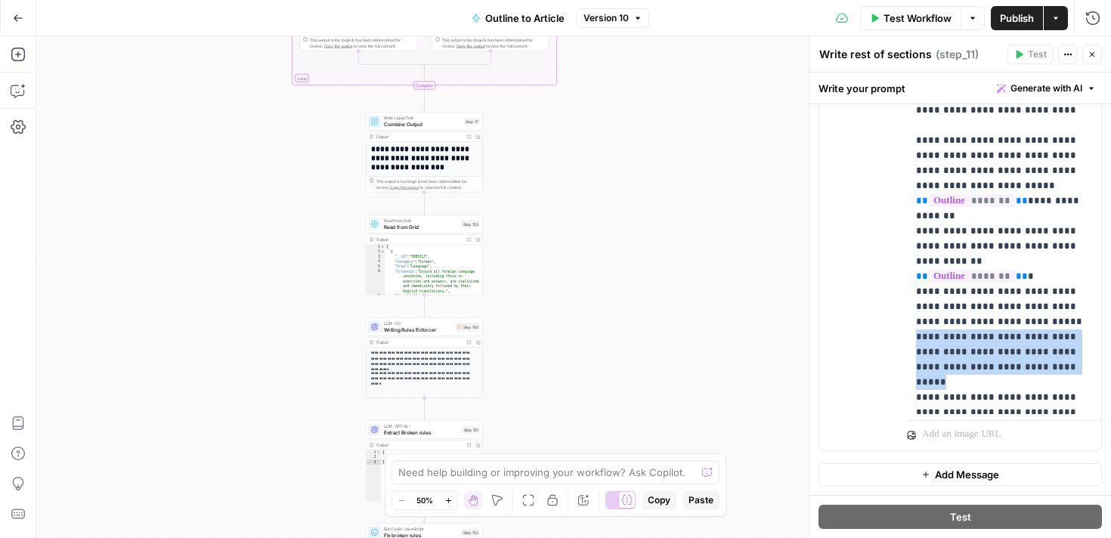
click at [18, 14] on icon "button" at bounding box center [18, 18] width 11 height 11
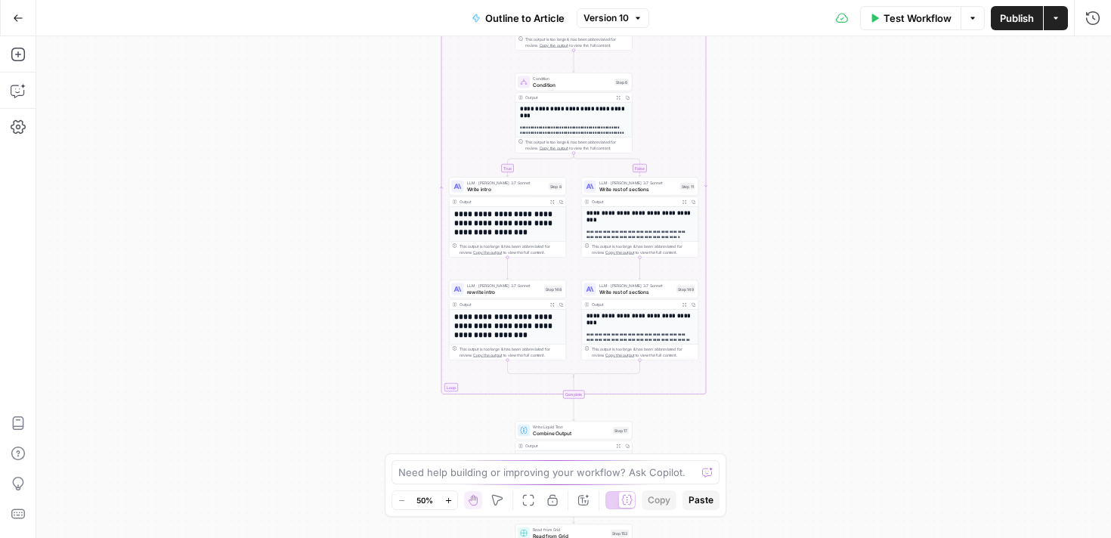
click at [1065, 21] on button "Actions" at bounding box center [1056, 18] width 24 height 24
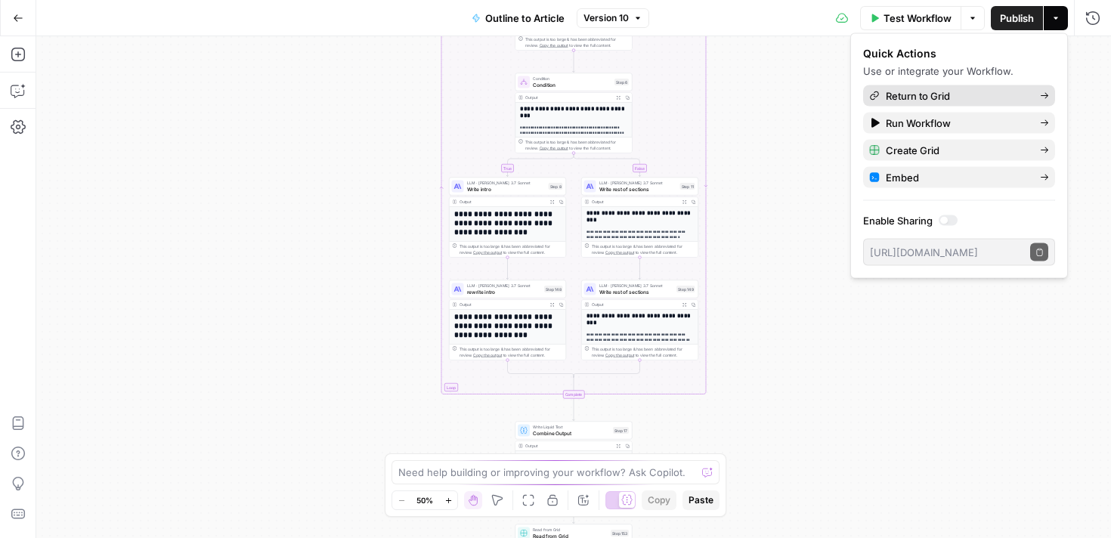
click at [943, 101] on span "Return to Grid" at bounding box center [957, 95] width 142 height 15
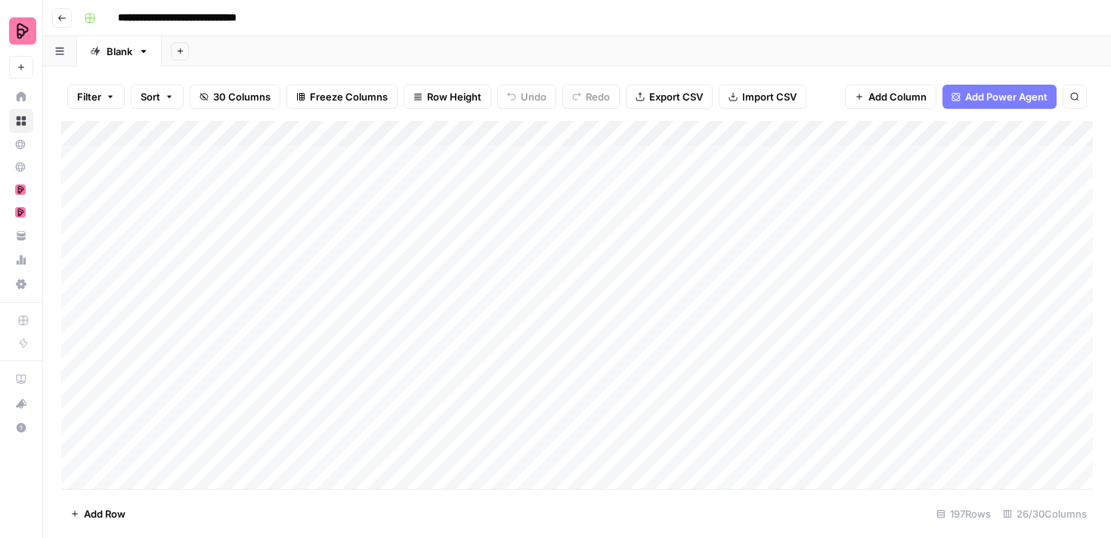
click at [218, 20] on input "**********" at bounding box center [192, 18] width 163 height 24
click at [271, 20] on input "**********" at bounding box center [192, 18] width 163 height 24
type input "**********"
click at [420, 10] on div "**********" at bounding box center [587, 18] width 1018 height 24
click at [596, 14] on div "**********" at bounding box center [587, 18] width 1018 height 24
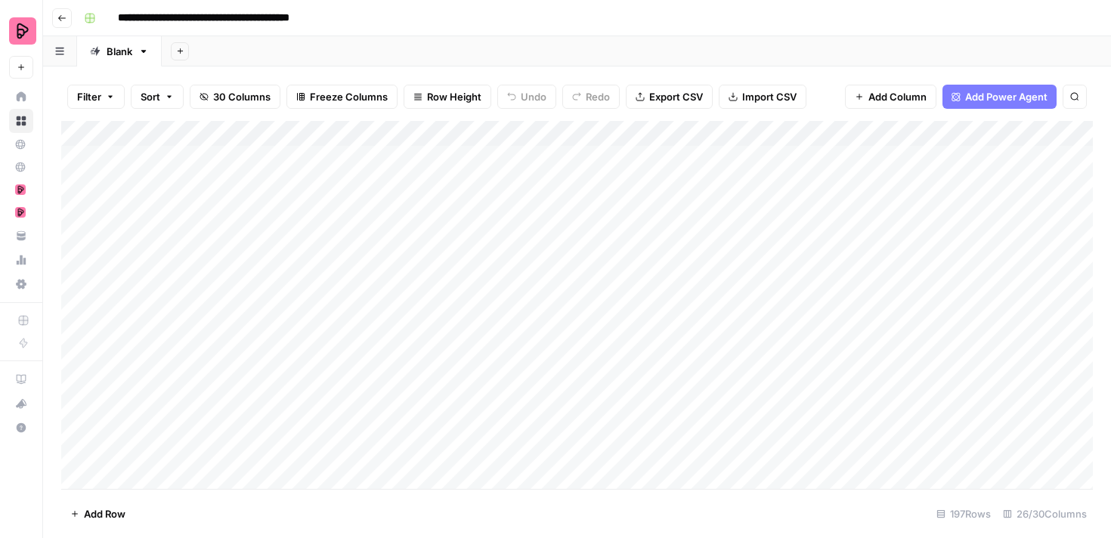
click at [238, 101] on span "30 Columns" at bounding box center [241, 96] width 57 height 15
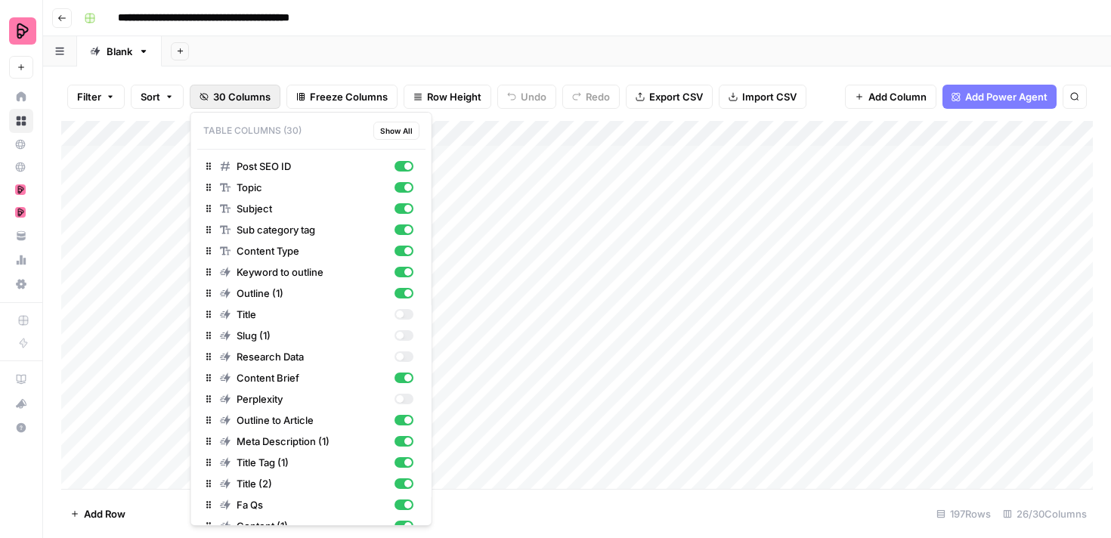
click at [572, 267] on div "Add Column" at bounding box center [577, 305] width 1032 height 368
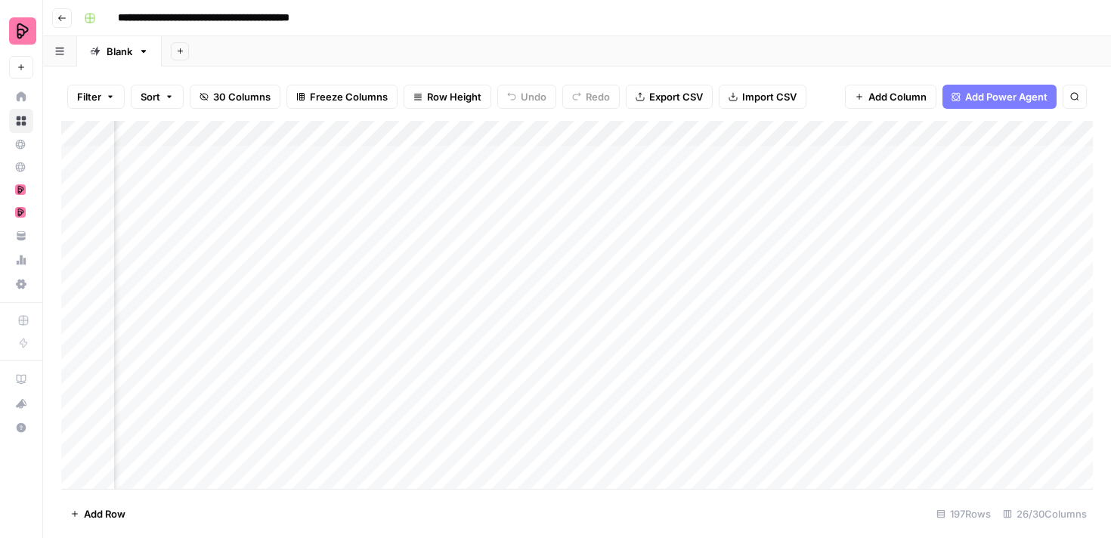
scroll to position [0, 590]
click at [578, 158] on div "Add Column" at bounding box center [577, 305] width 1032 height 368
click at [559, 159] on div "Add Column" at bounding box center [577, 305] width 1032 height 368
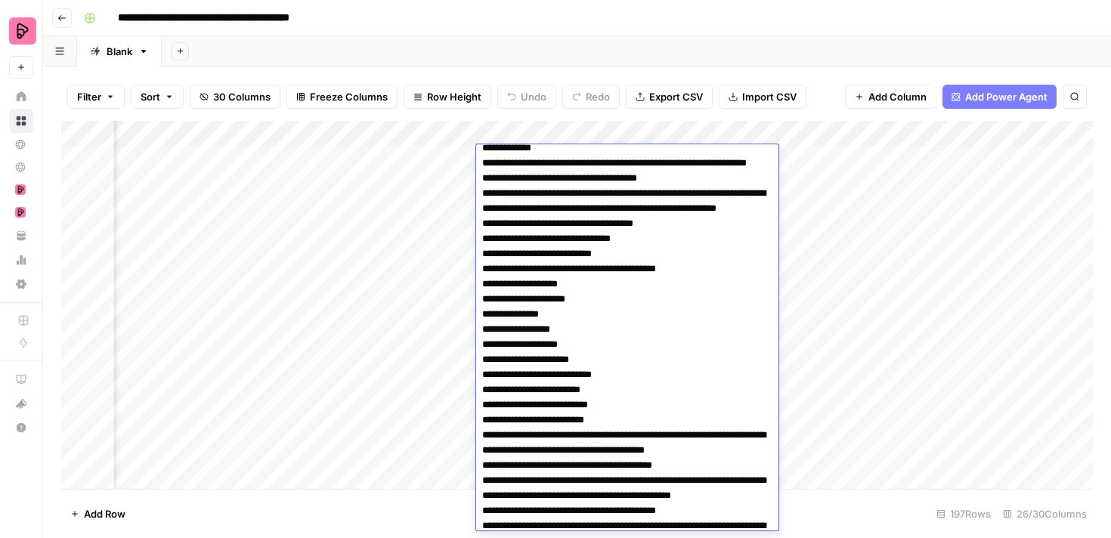
scroll to position [671, 0]
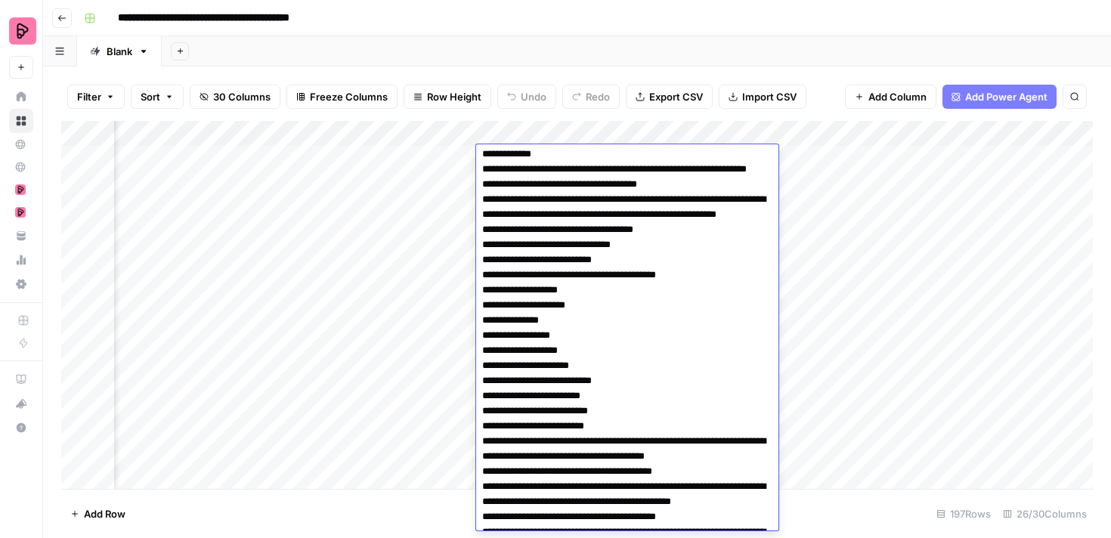
click at [413, 157] on div "Add Column" at bounding box center [577, 305] width 1032 height 368
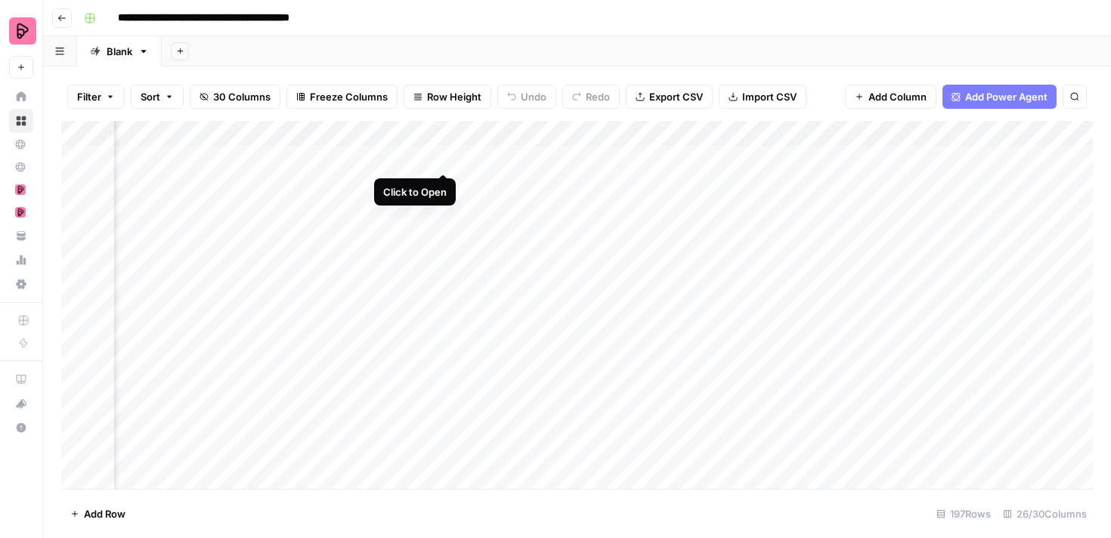
click at [442, 157] on div "Add Column" at bounding box center [577, 305] width 1032 height 368
